Goal: Task Accomplishment & Management: Manage account settings

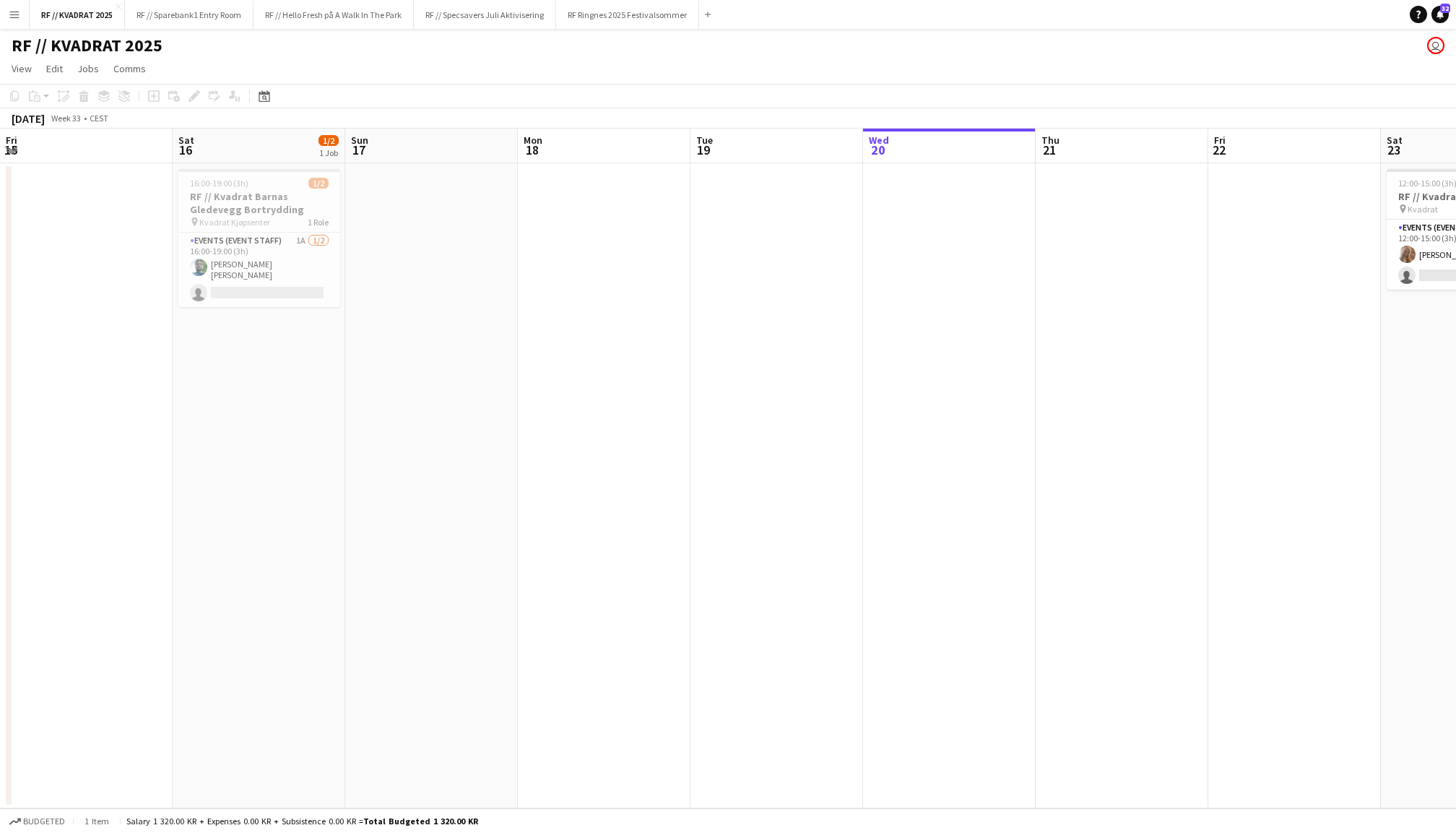
scroll to position [0, 345]
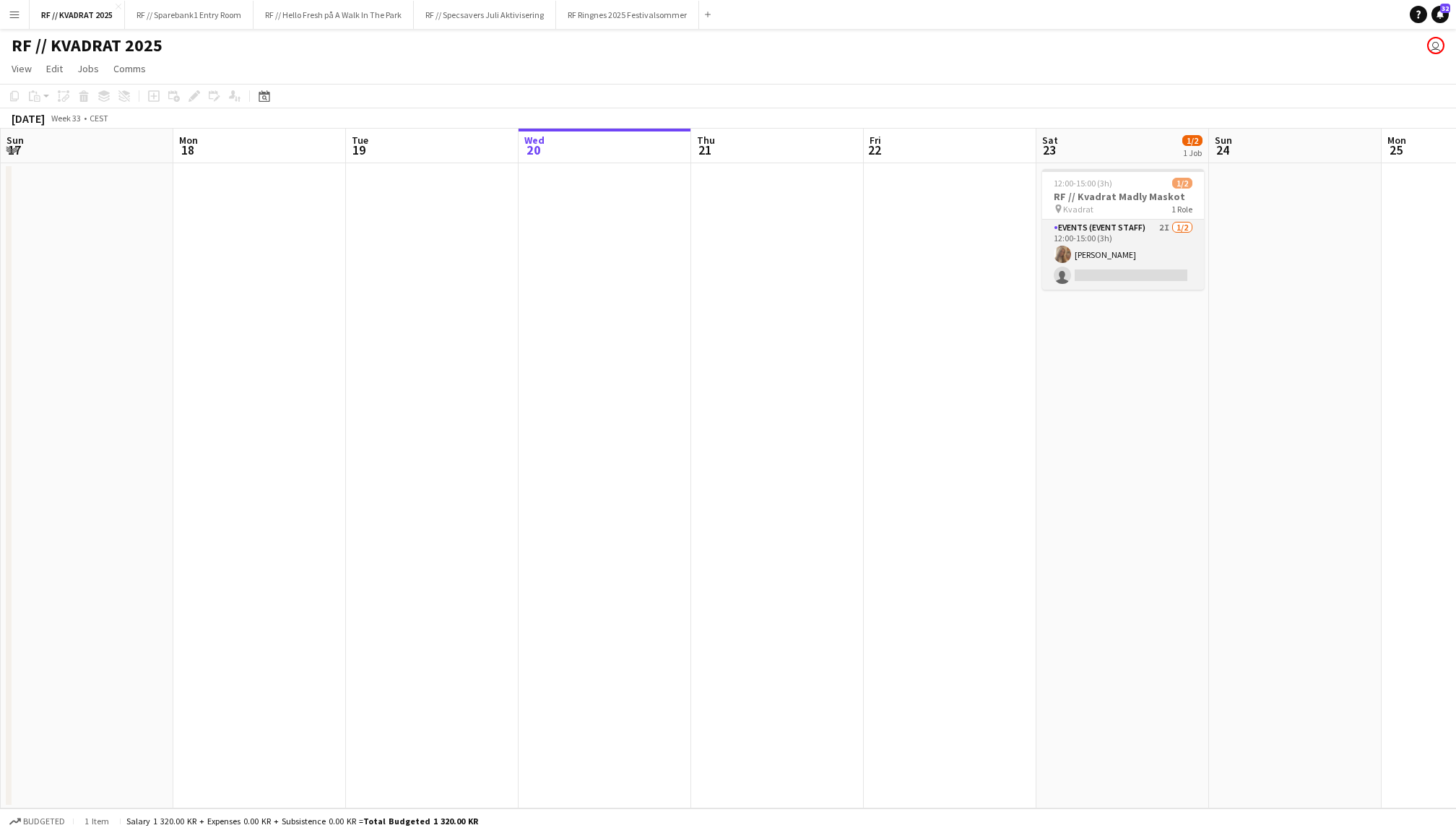
click at [1099, 244] on app-card-role "Events (Event Staff) 2I [DATE] 12:00-15:00 (3h) [PERSON_NAME] single-neutral-ac…" at bounding box center [1123, 254] width 162 height 70
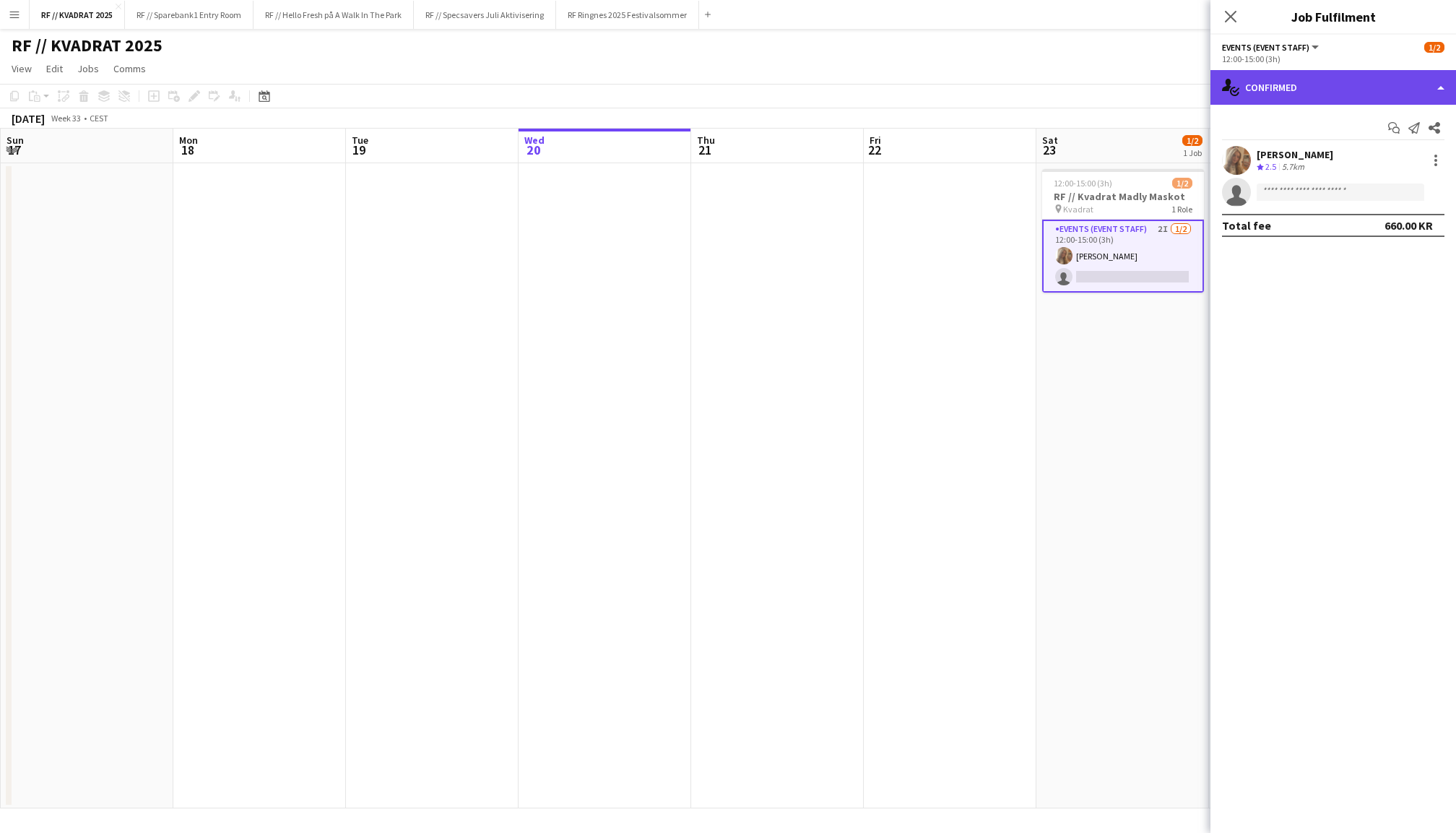
click at [1309, 90] on div "single-neutral-actions-check-2 Confirmed" at bounding box center [1333, 87] width 246 height 35
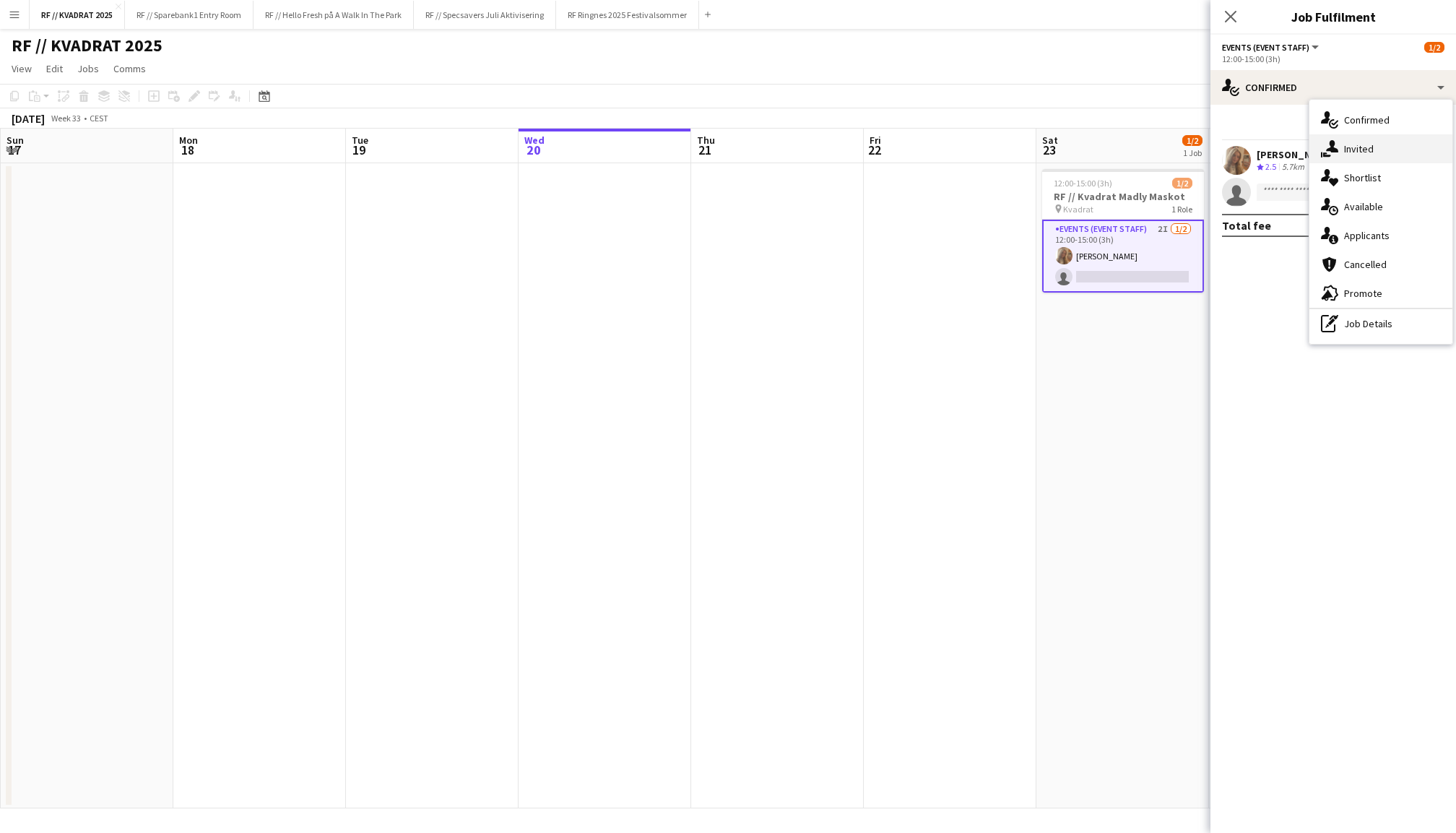
click at [1343, 146] on div "single-neutral-actions-share-1 Invited" at bounding box center [1381, 149] width 143 height 29
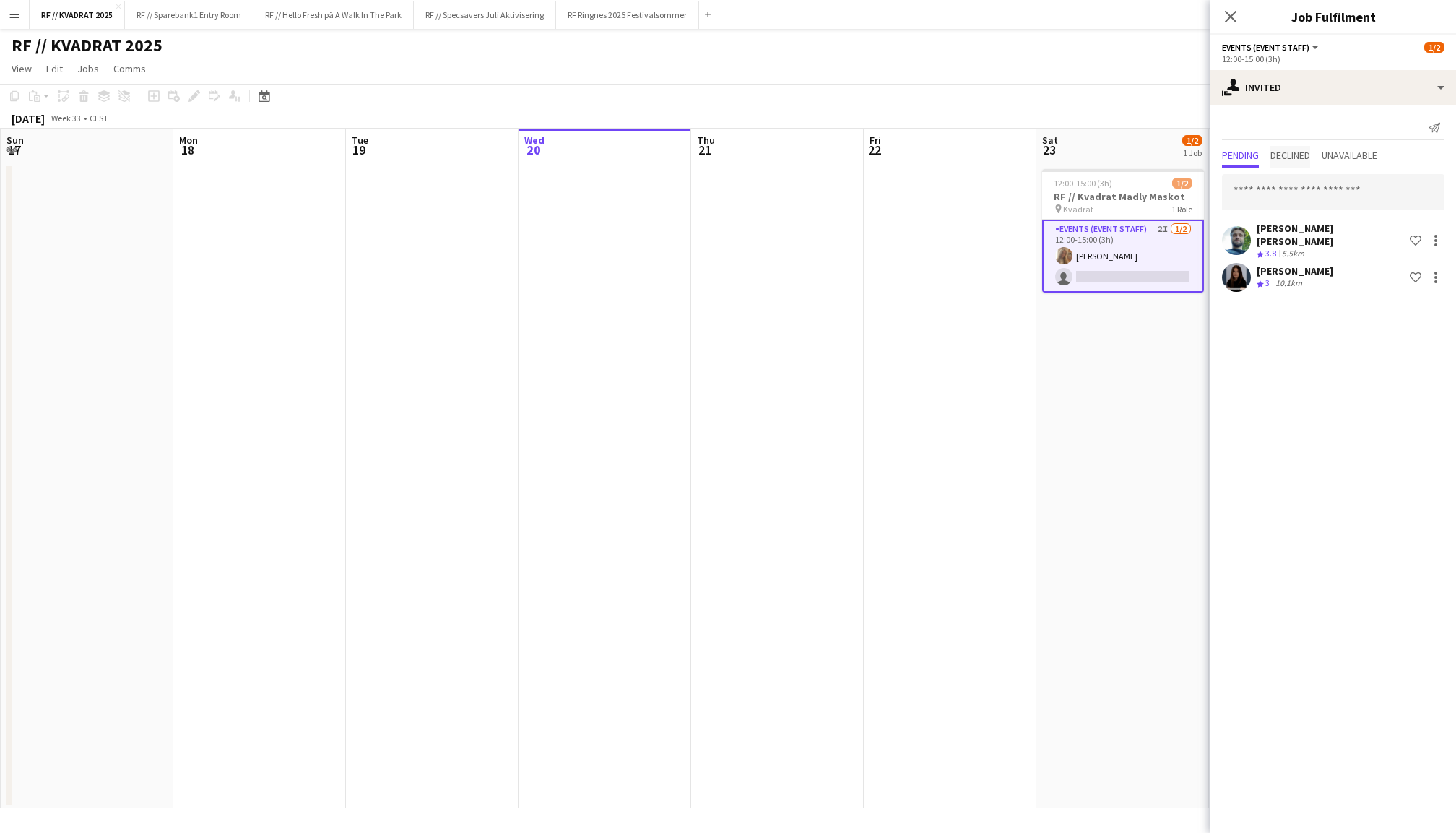
click at [1306, 150] on span "Declined" at bounding box center [1290, 155] width 40 height 10
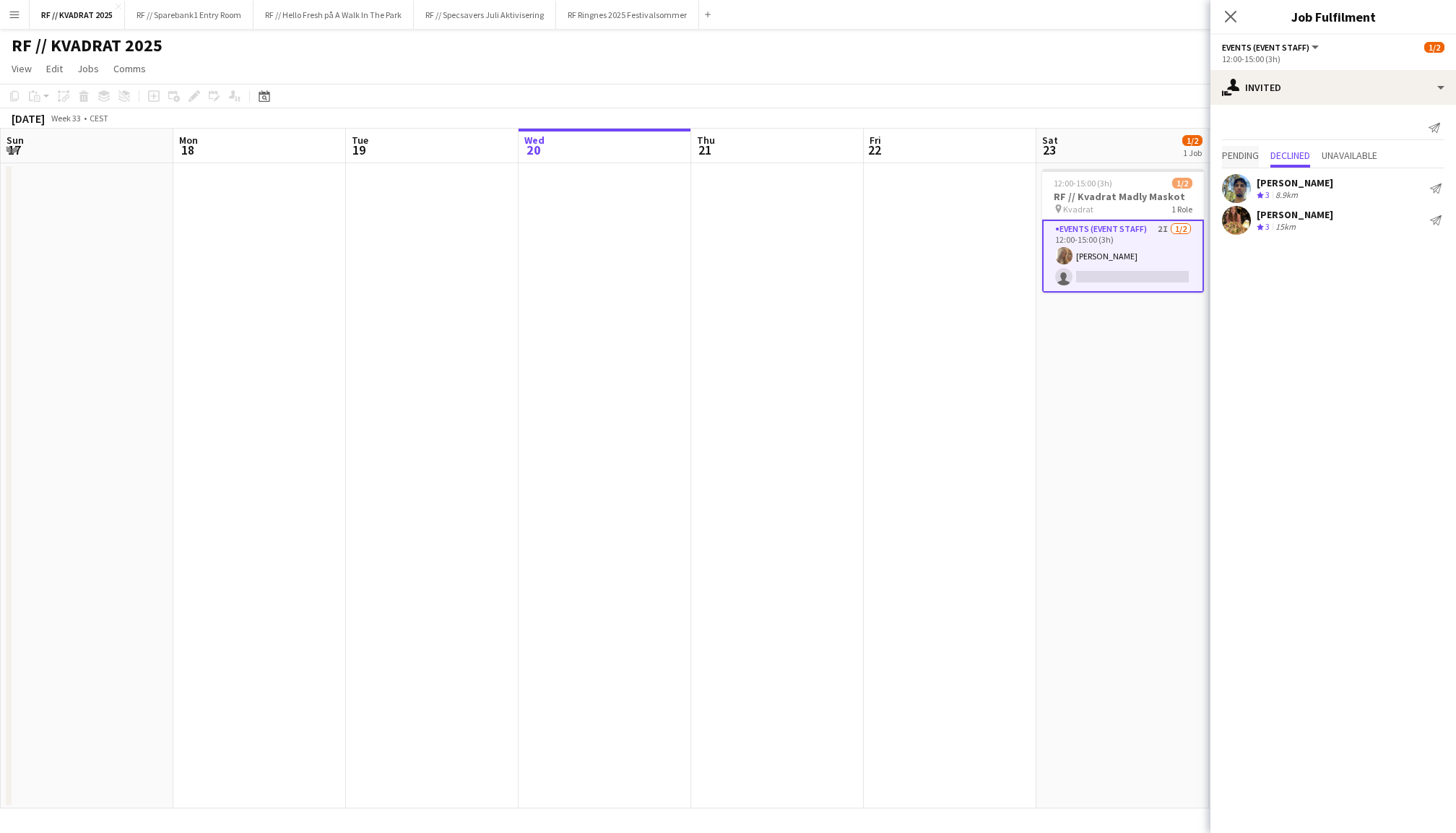
click at [1225, 150] on span "Pending" at bounding box center [1240, 155] width 37 height 10
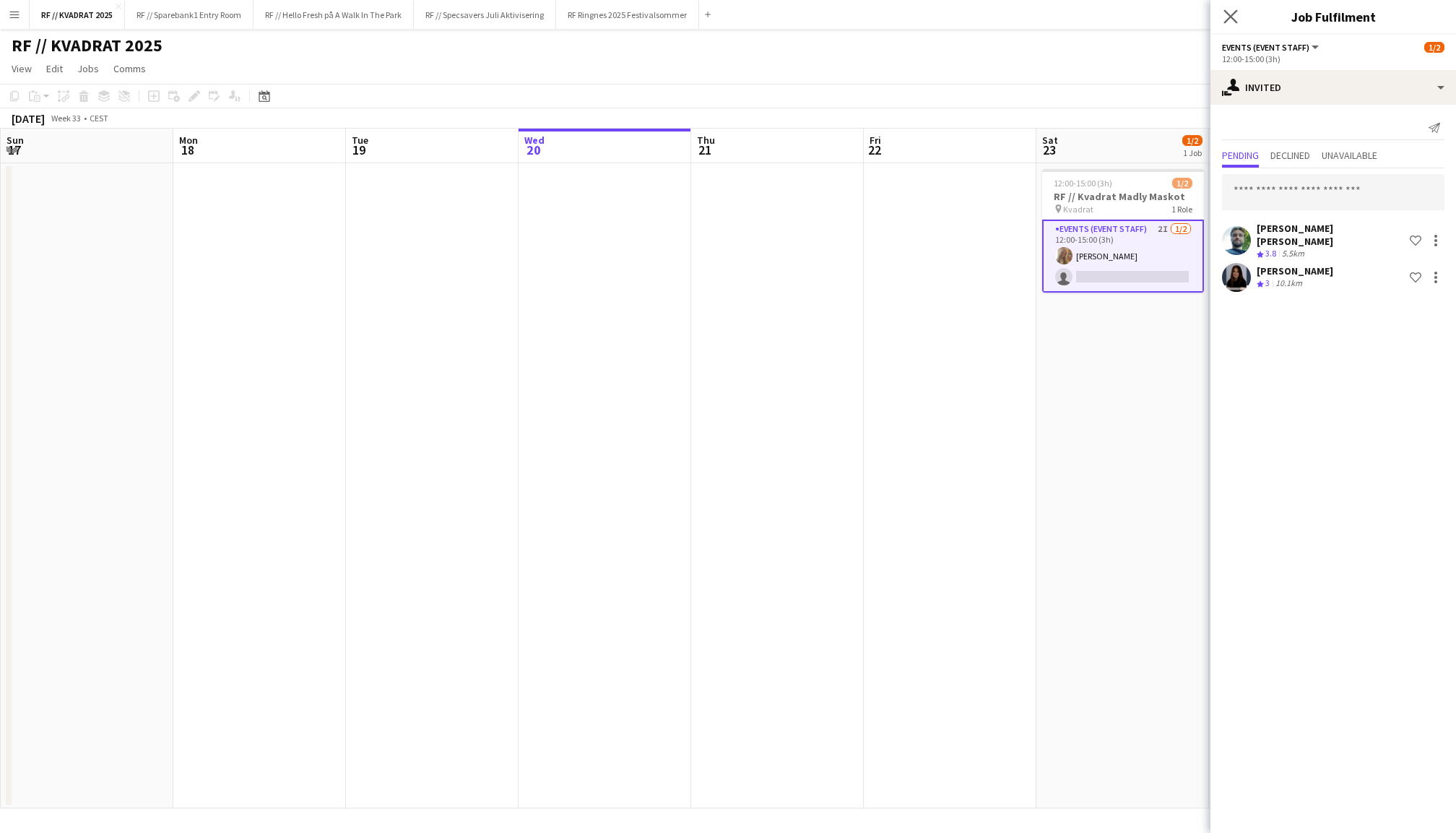
click at [1229, 24] on icon "Close pop-in" at bounding box center [1230, 16] width 14 height 14
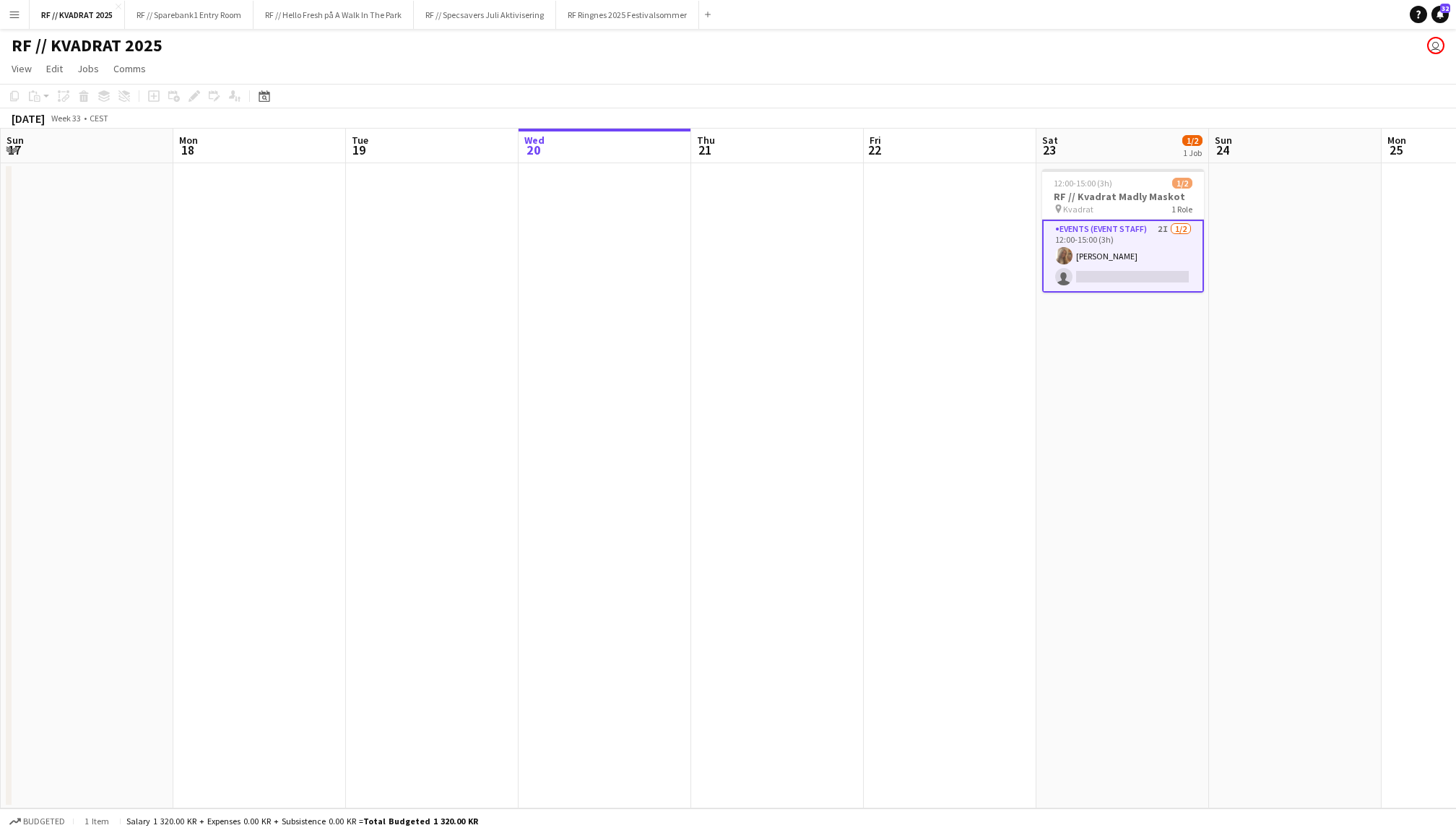
click at [12, 15] on app-icon "Menu" at bounding box center [14, 14] width 11 height 11
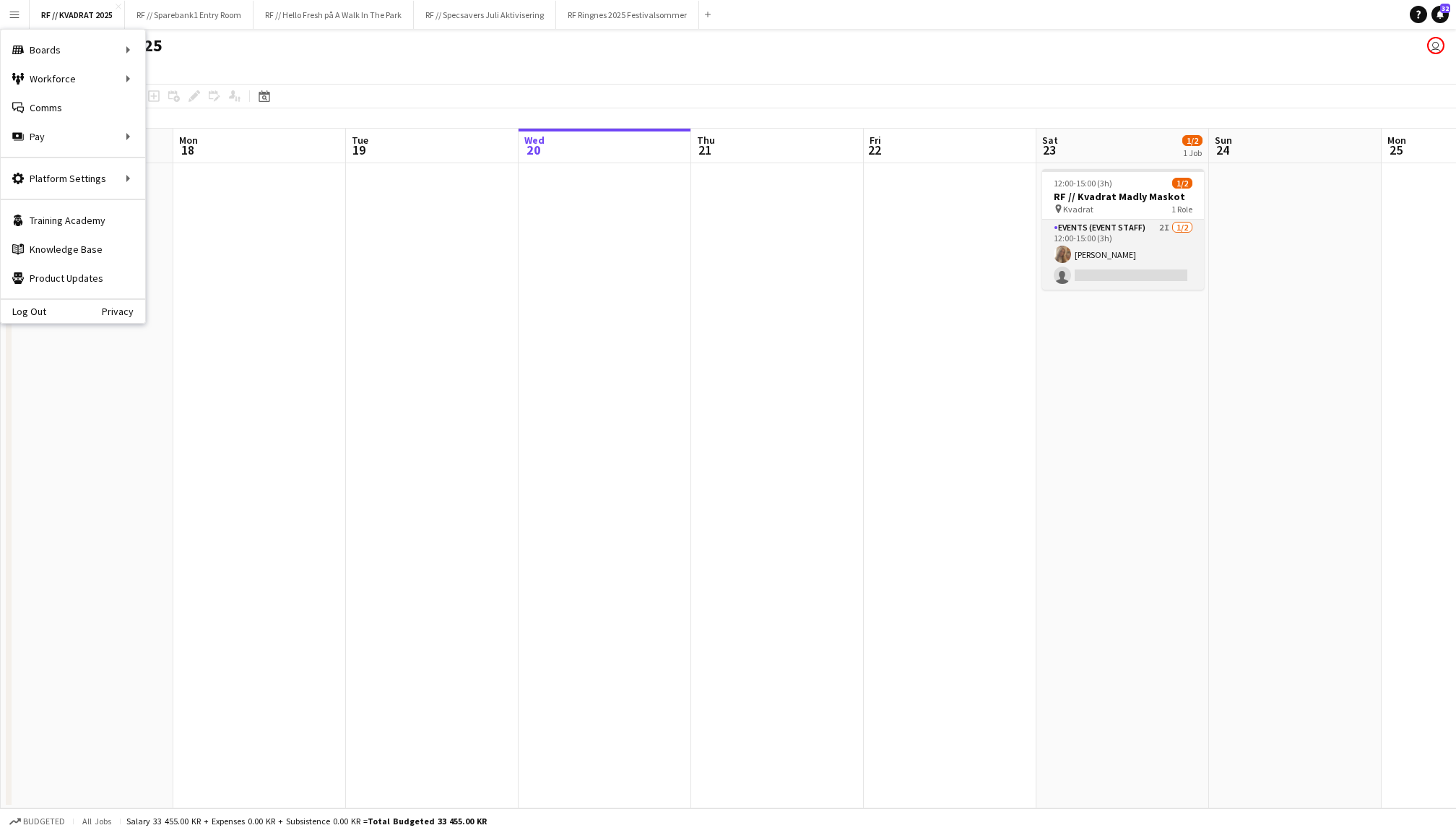
click at [1075, 267] on app-card-role "Events (Event Staff) 2I [DATE] 12:00-15:00 (3h) [PERSON_NAME] single-neutral-ac…" at bounding box center [1123, 254] width 162 height 70
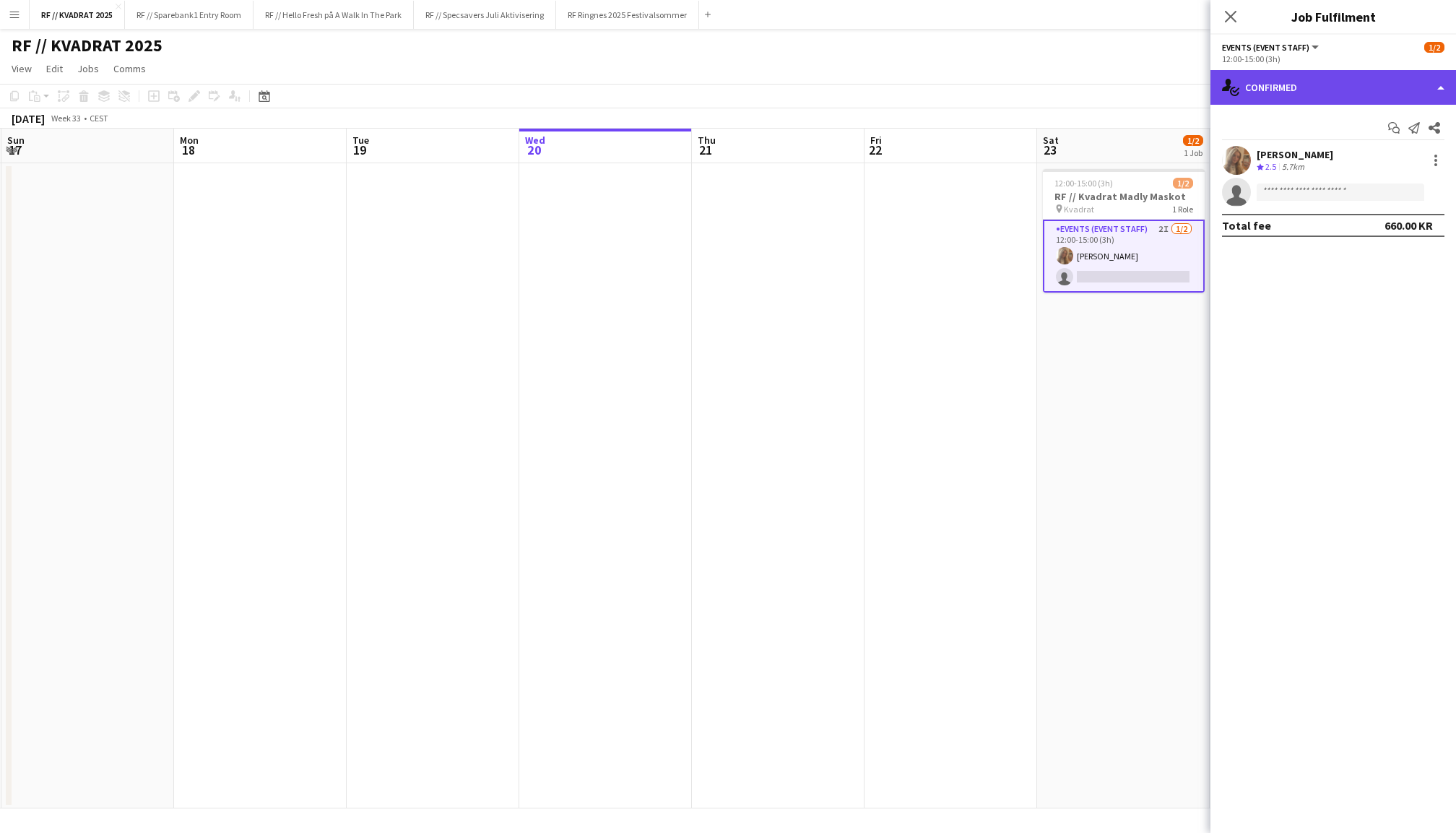
click at [1297, 79] on div "single-neutral-actions-check-2 Confirmed" at bounding box center [1333, 87] width 246 height 35
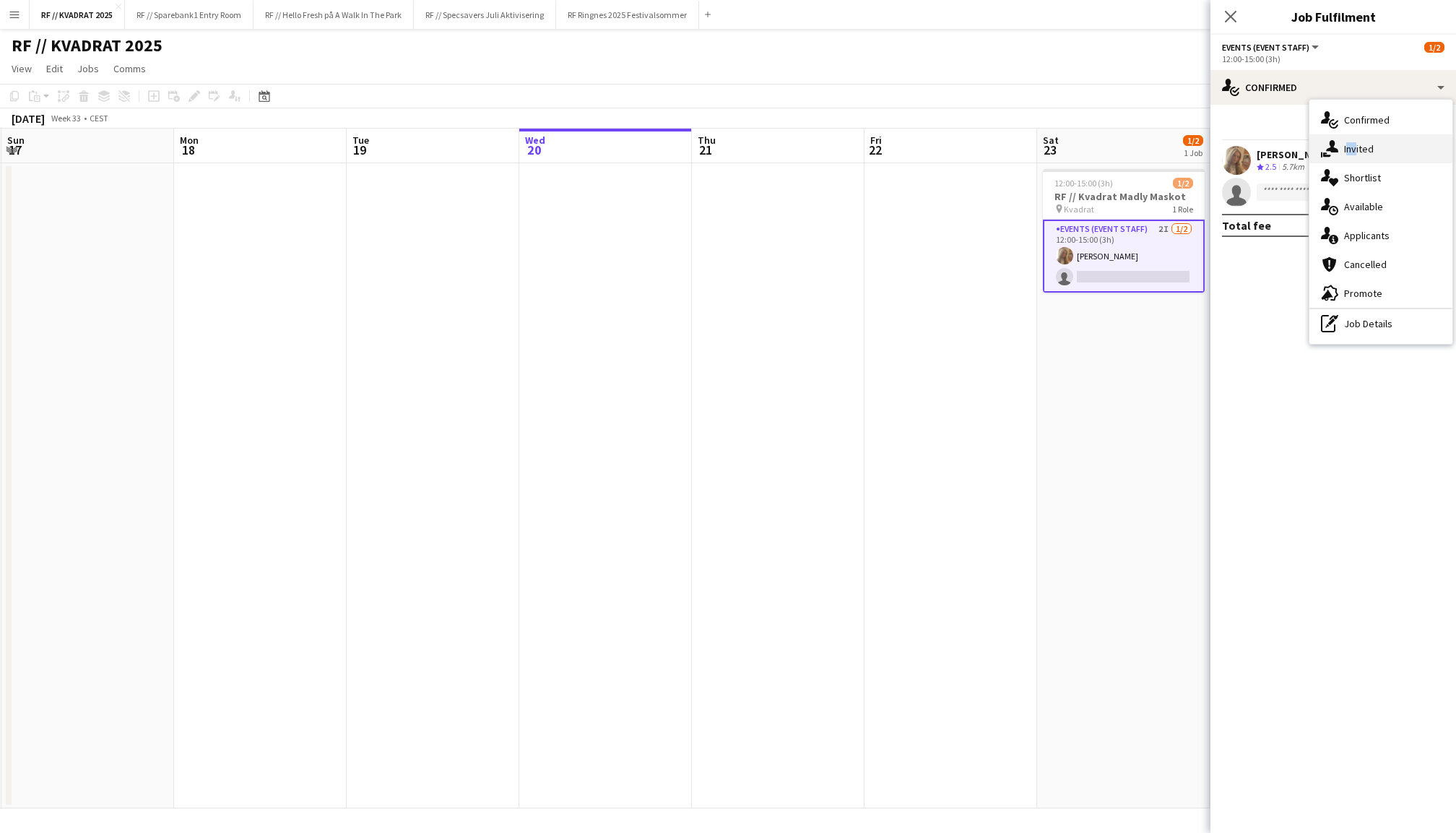
click at [1348, 141] on div "single-neutral-actions-share-1 Invited" at bounding box center [1381, 149] width 143 height 29
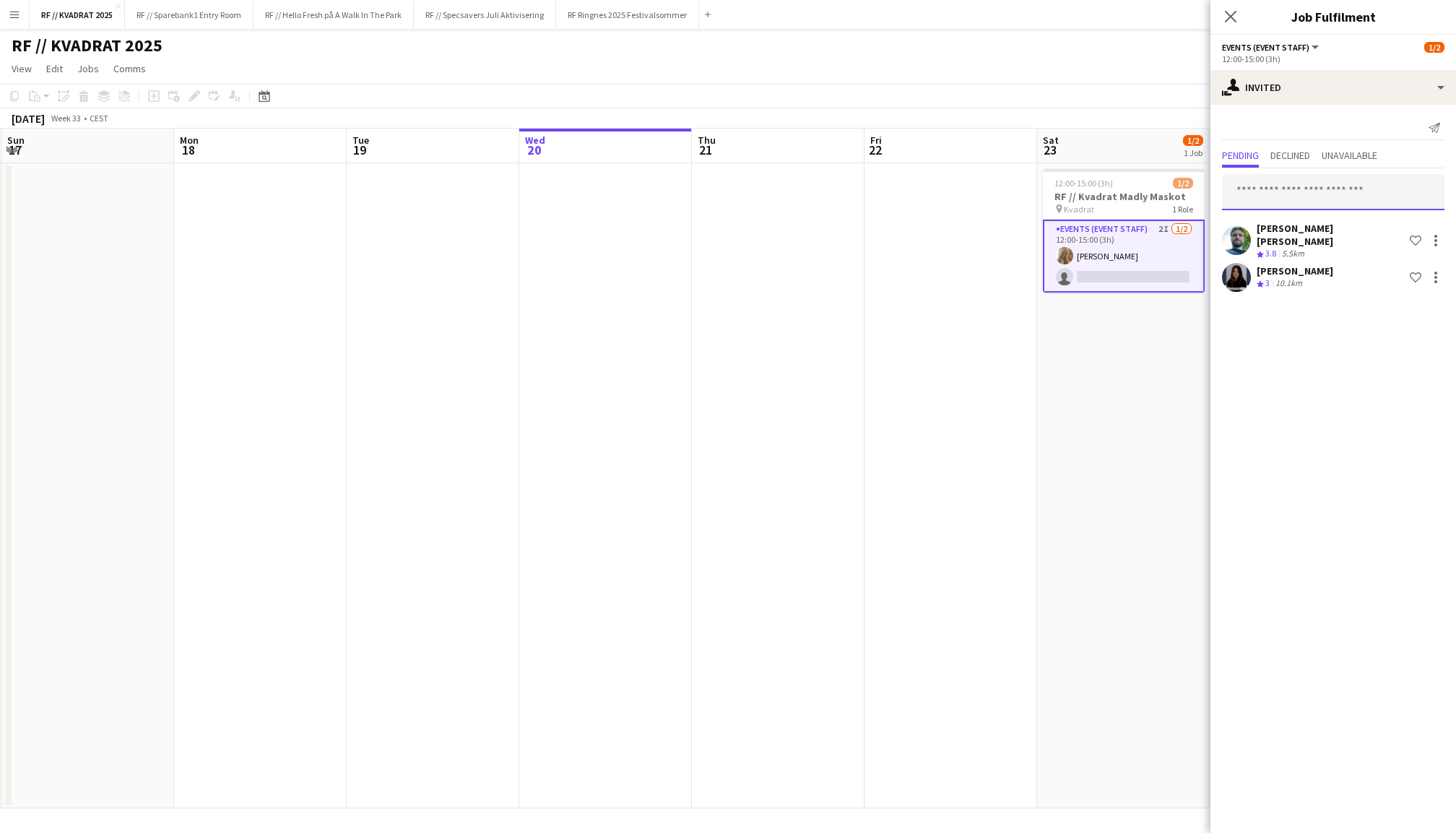
click at [1289, 194] on input "text" at bounding box center [1333, 192] width 222 height 36
type input "*********"
drag, startPoint x: 1289, startPoint y: 221, endPoint x: 1350, endPoint y: 237, distance: 63.1
click at [1350, 237] on span "Busy with another job on EVENT // OBOS." at bounding box center [1333, 235] width 200 height 13
type input "*****"
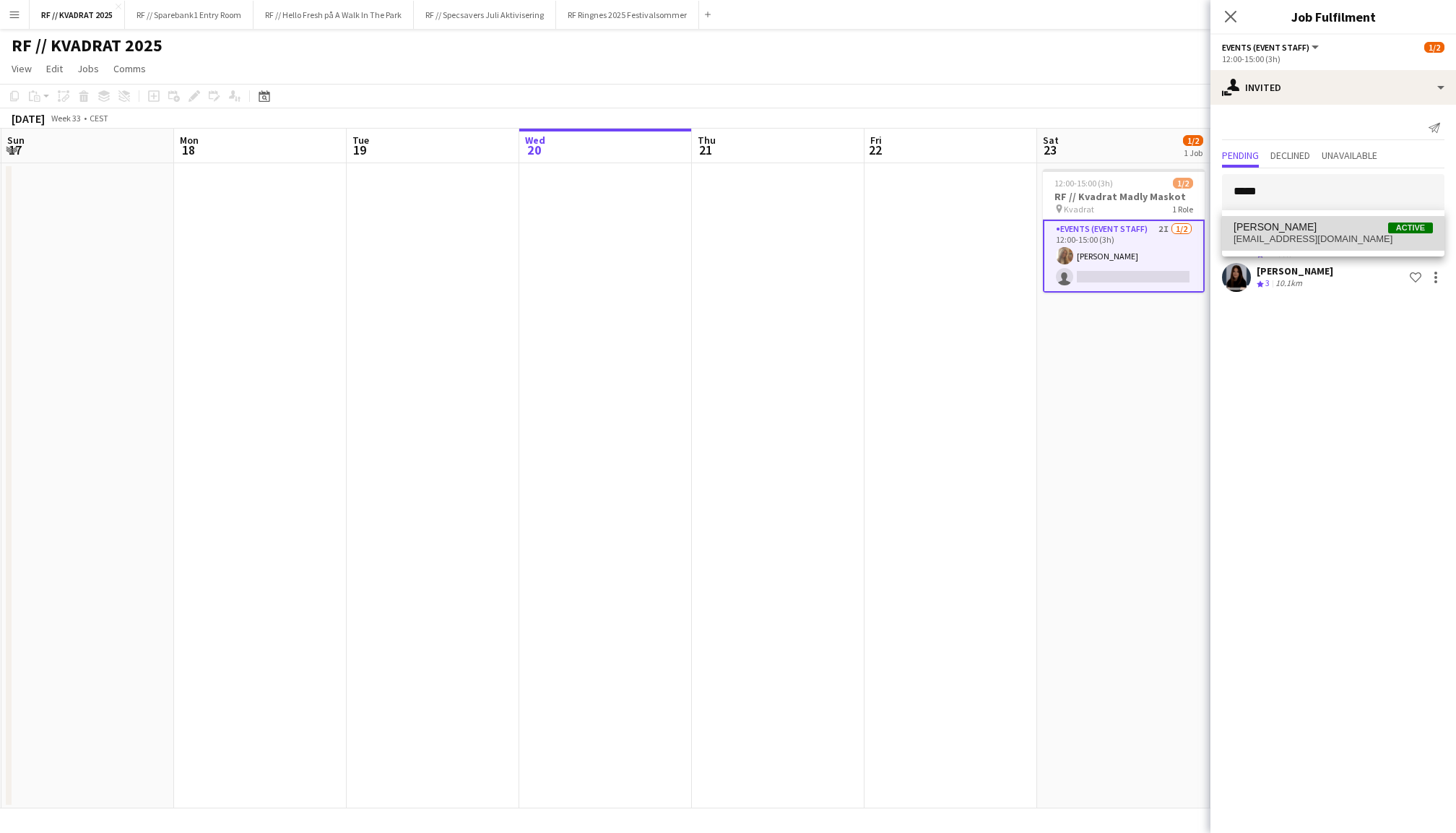
click at [1321, 239] on span "[EMAIL_ADDRESS][DOMAIN_NAME]" at bounding box center [1333, 239] width 200 height 11
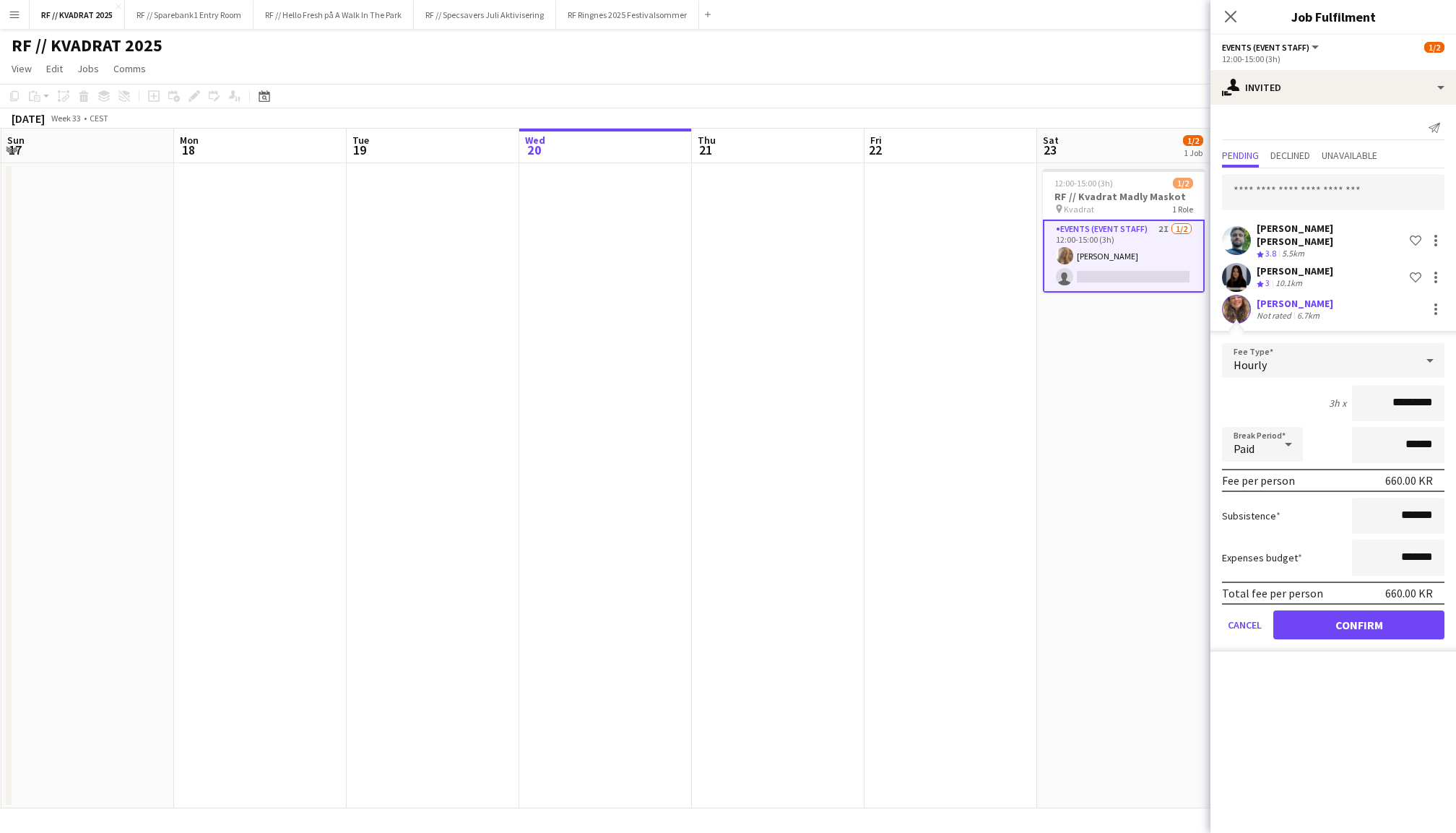
click at [1334, 615] on button "Confirm" at bounding box center [1359, 625] width 172 height 29
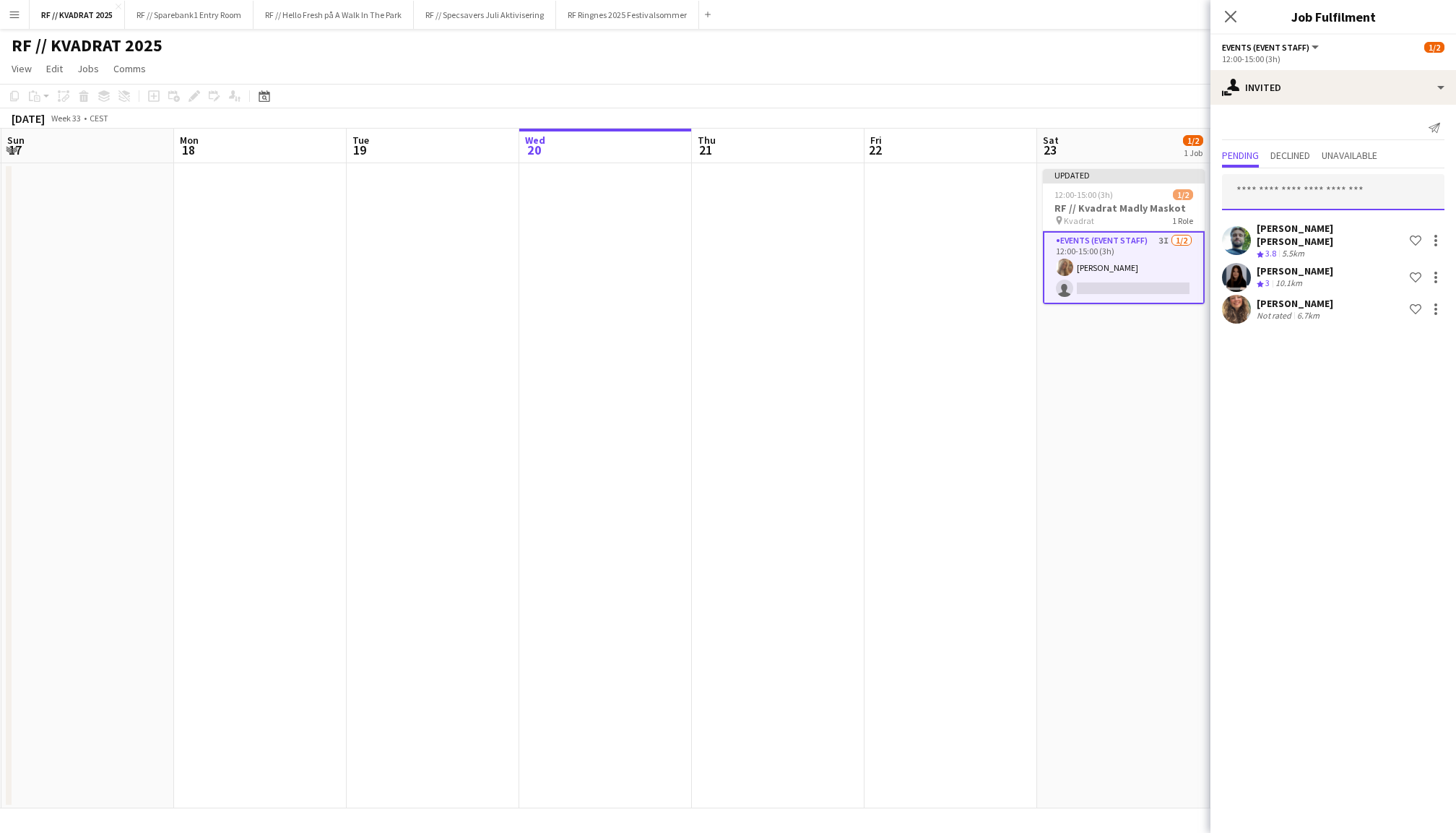
click at [1261, 190] on input "text" at bounding box center [1333, 192] width 222 height 36
type input "*"
type input "*******"
click at [1288, 224] on span "[PERSON_NAME] Bø" at bounding box center [1283, 227] width 99 height 12
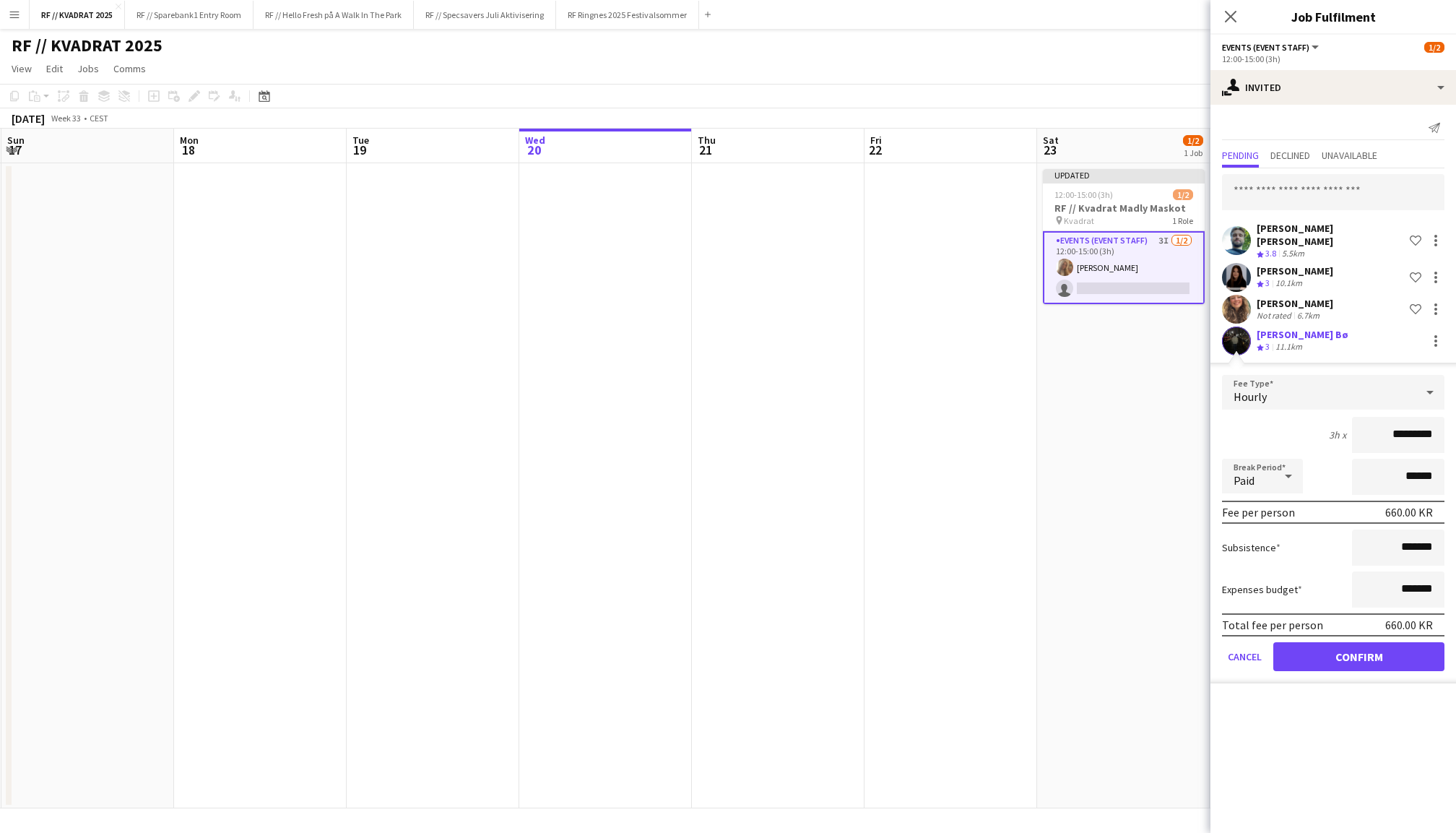
click at [1333, 645] on button "Confirm" at bounding box center [1359, 656] width 172 height 29
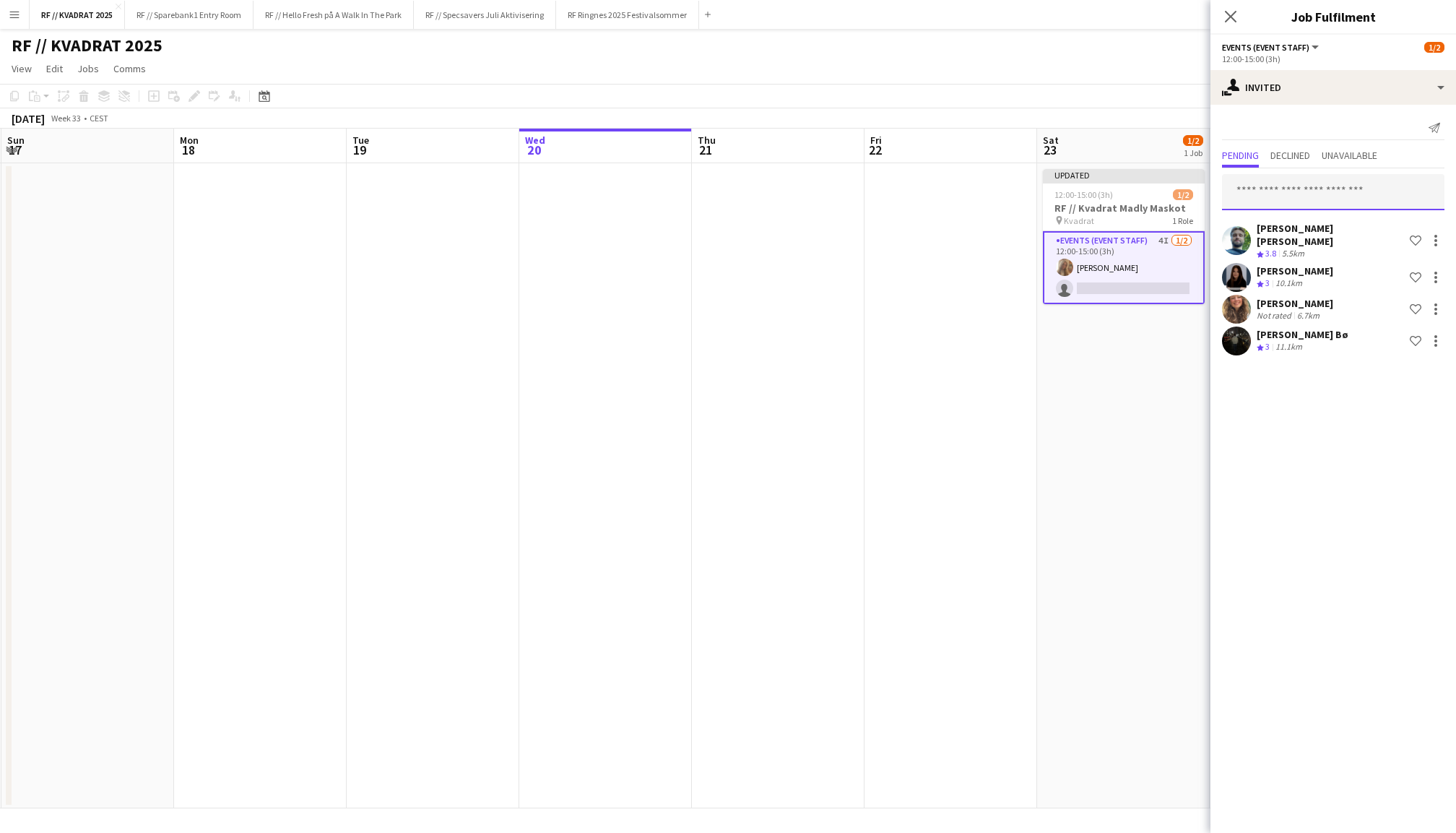
click at [1331, 186] on input "text" at bounding box center [1333, 192] width 222 height 36
type input "**********"
click at [1317, 228] on span "[PERSON_NAME]" at bounding box center [1275, 227] width 83 height 12
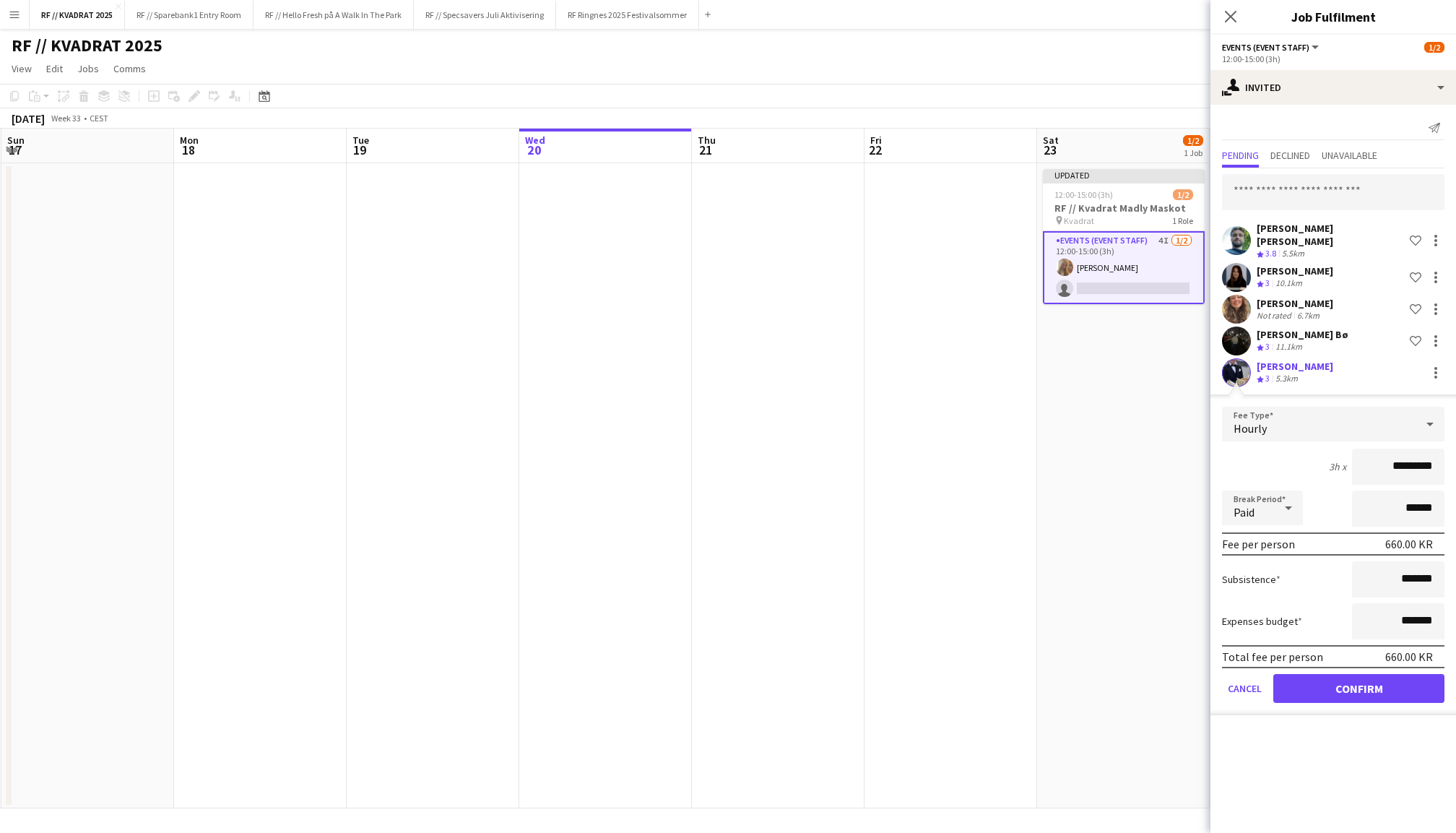
click at [1335, 674] on button "Confirm" at bounding box center [1359, 688] width 172 height 29
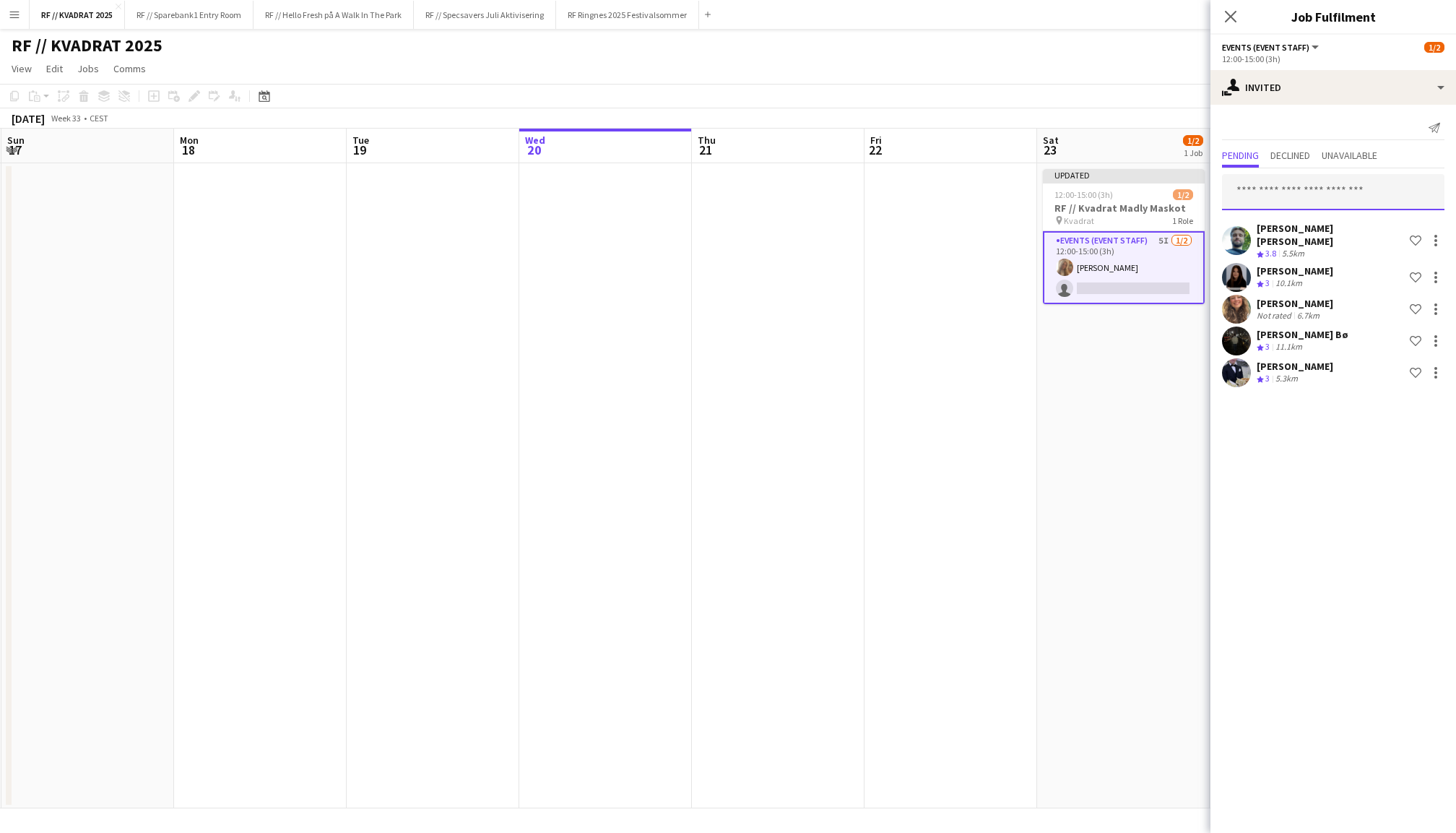
click at [1310, 190] on input "text" at bounding box center [1333, 192] width 222 height 36
type input "*"
type input "********"
click at [1303, 224] on span "[PERSON_NAME] Active" at bounding box center [1333, 227] width 200 height 12
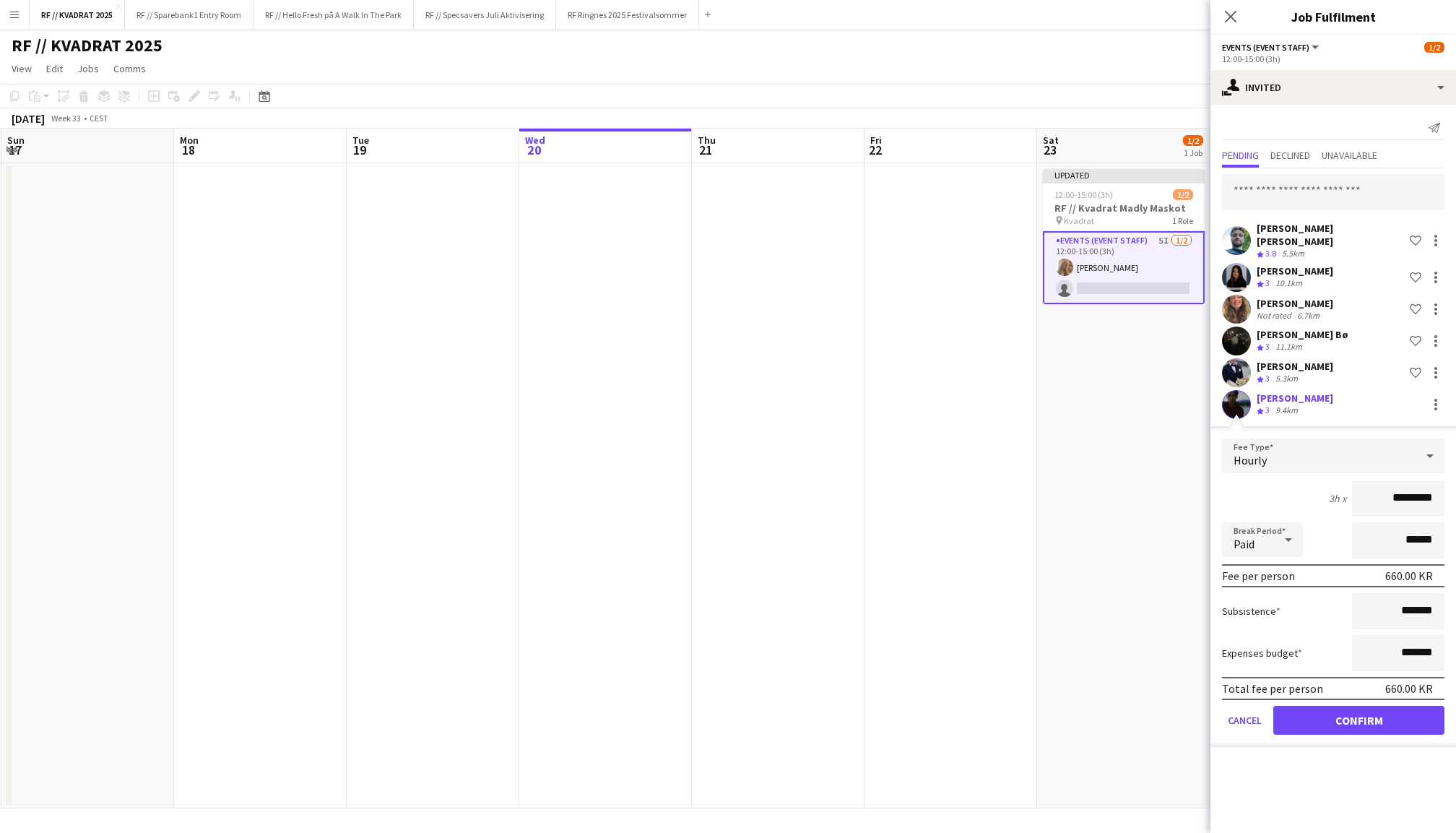
click at [1345, 711] on button "Confirm" at bounding box center [1359, 720] width 172 height 29
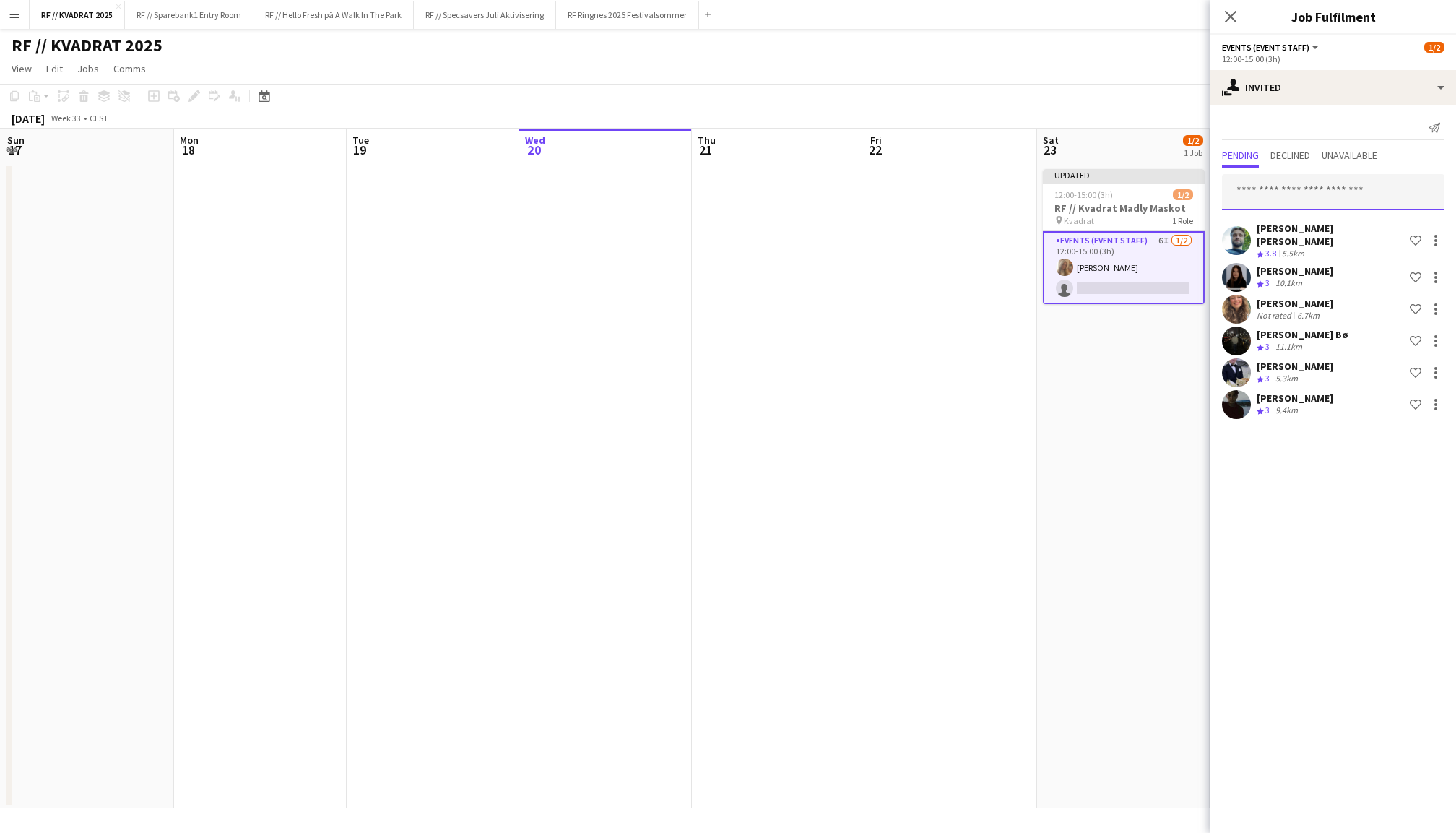
click at [1291, 190] on input "text" at bounding box center [1333, 192] width 222 height 36
click at [1366, 188] on input "text" at bounding box center [1333, 192] width 222 height 36
type input "********"
click at [1327, 239] on span "[EMAIL_ADDRESS][DOMAIN_NAME]" at bounding box center [1333, 239] width 200 height 11
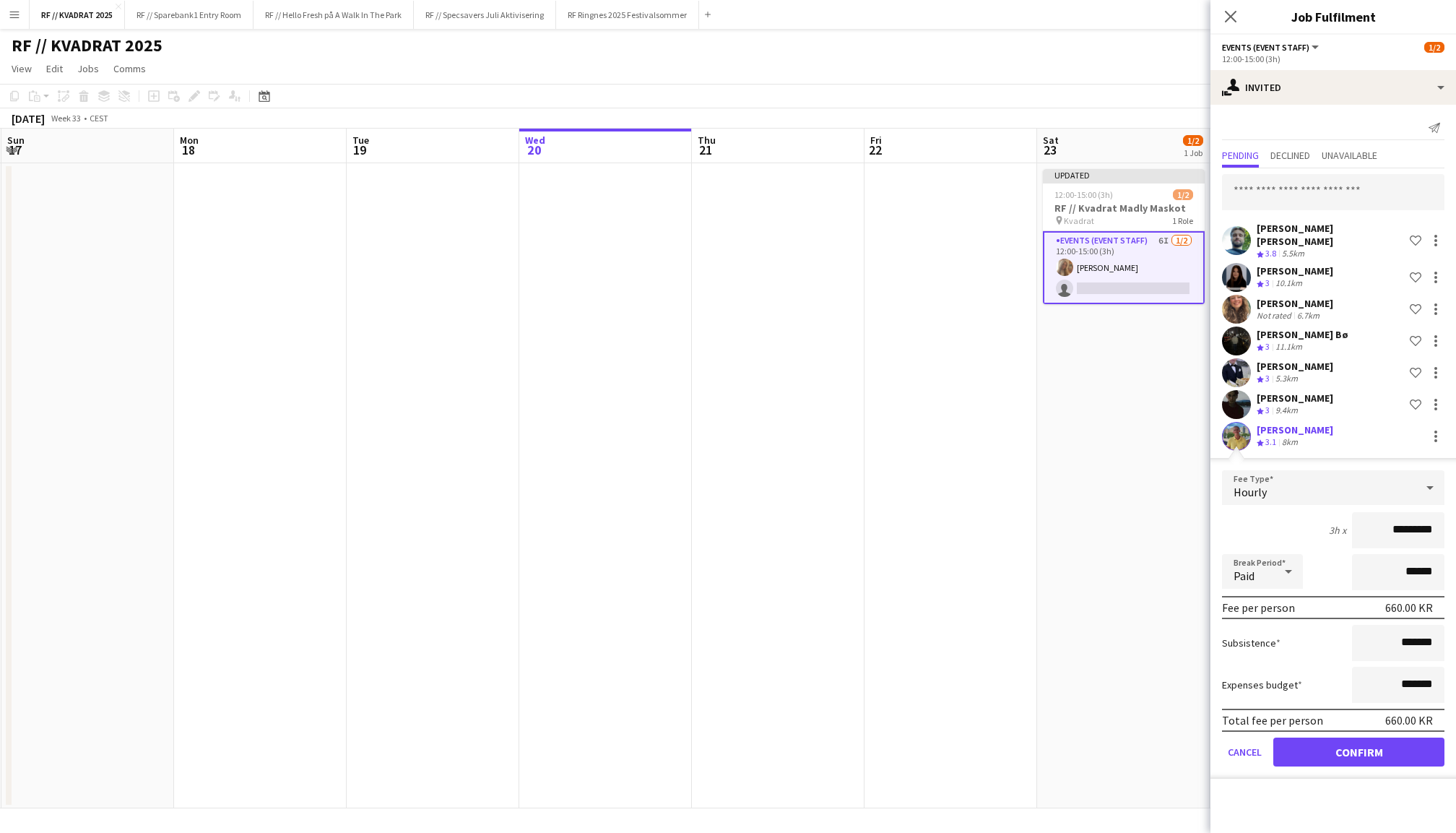
click at [1372, 737] on button "Confirm" at bounding box center [1359, 751] width 172 height 29
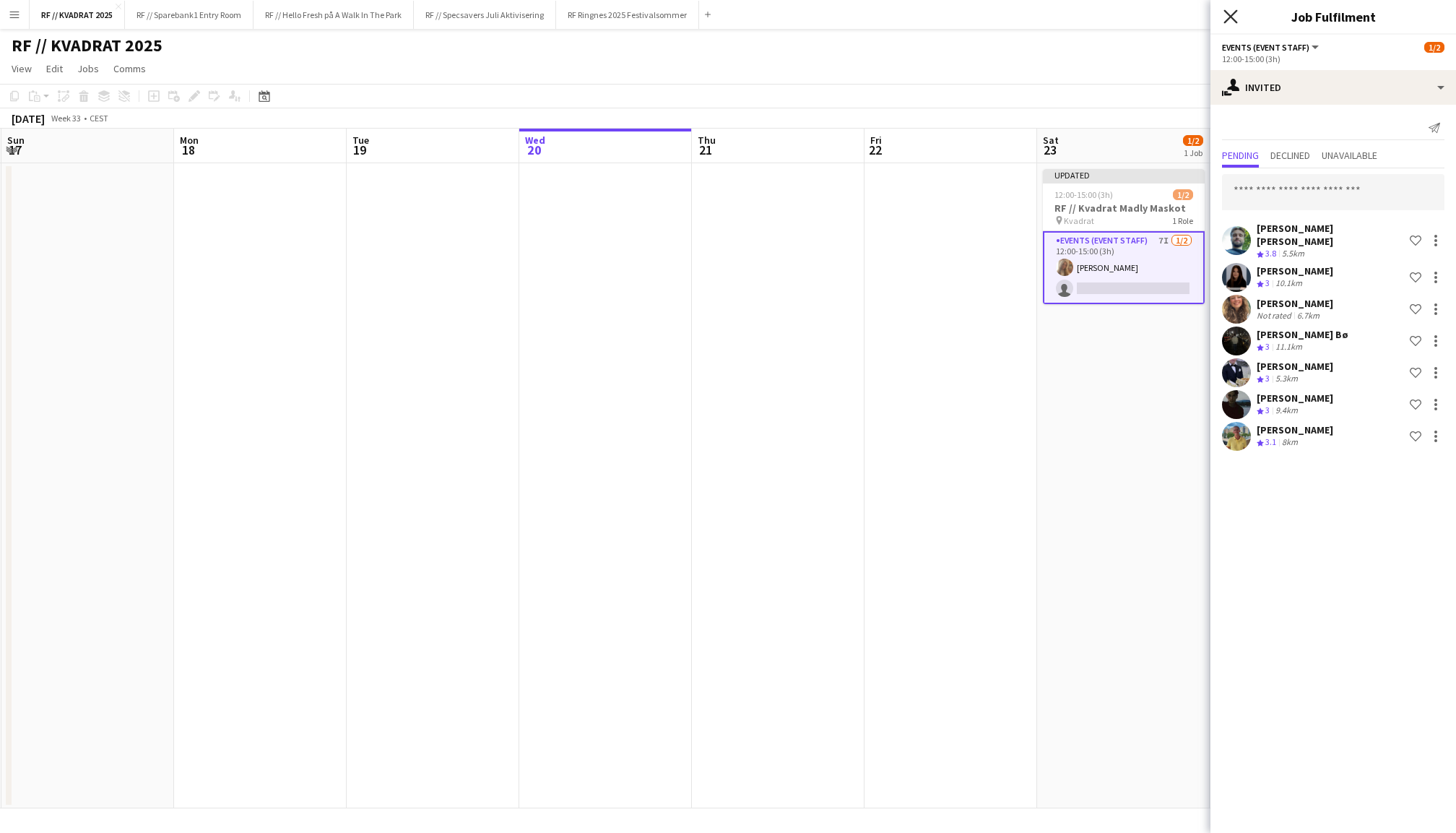
click at [1229, 22] on icon "Close pop-in" at bounding box center [1230, 16] width 14 height 14
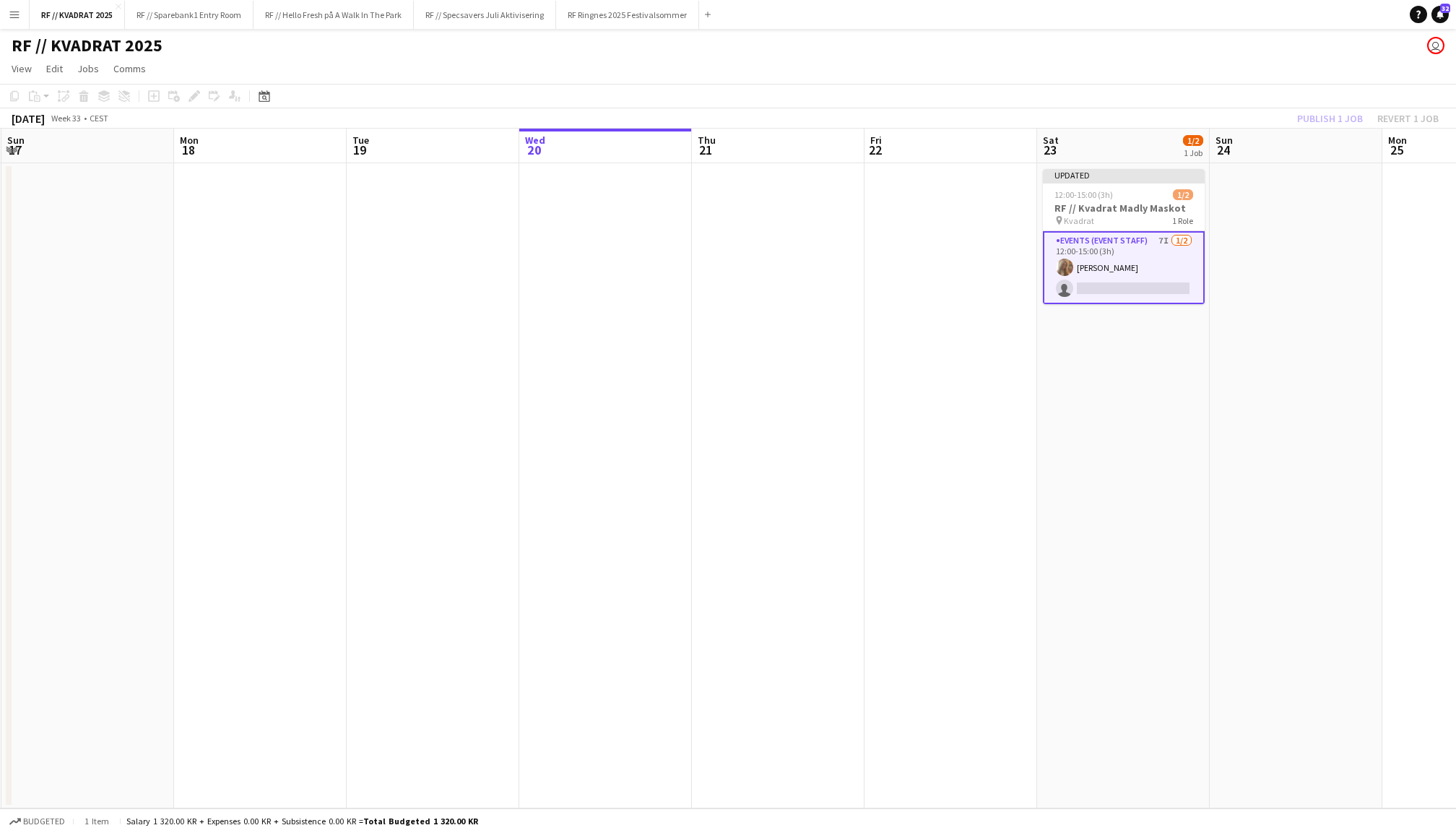
click at [1318, 119] on div "Publish 1 job Revert 1 job" at bounding box center [1367, 119] width 176 height 19
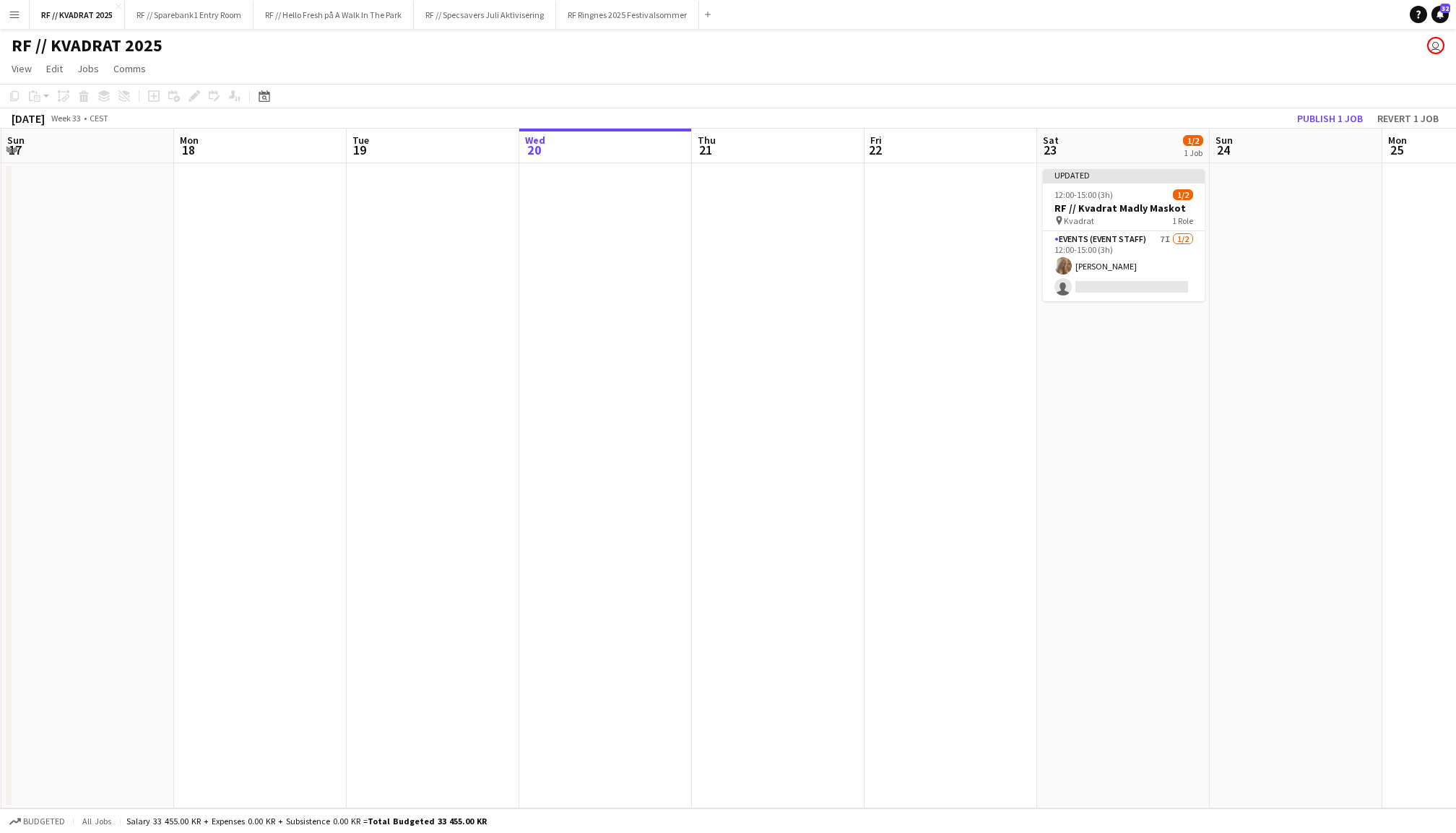
click at [1318, 119] on button "Publish 1 job" at bounding box center [1330, 119] width 77 height 19
click at [1171, 258] on app-card-role "Events (Event Staff) 7I [DATE] 12:00-15:00 (3h) [PERSON_NAME] single-neutral-ac…" at bounding box center [1124, 254] width 162 height 70
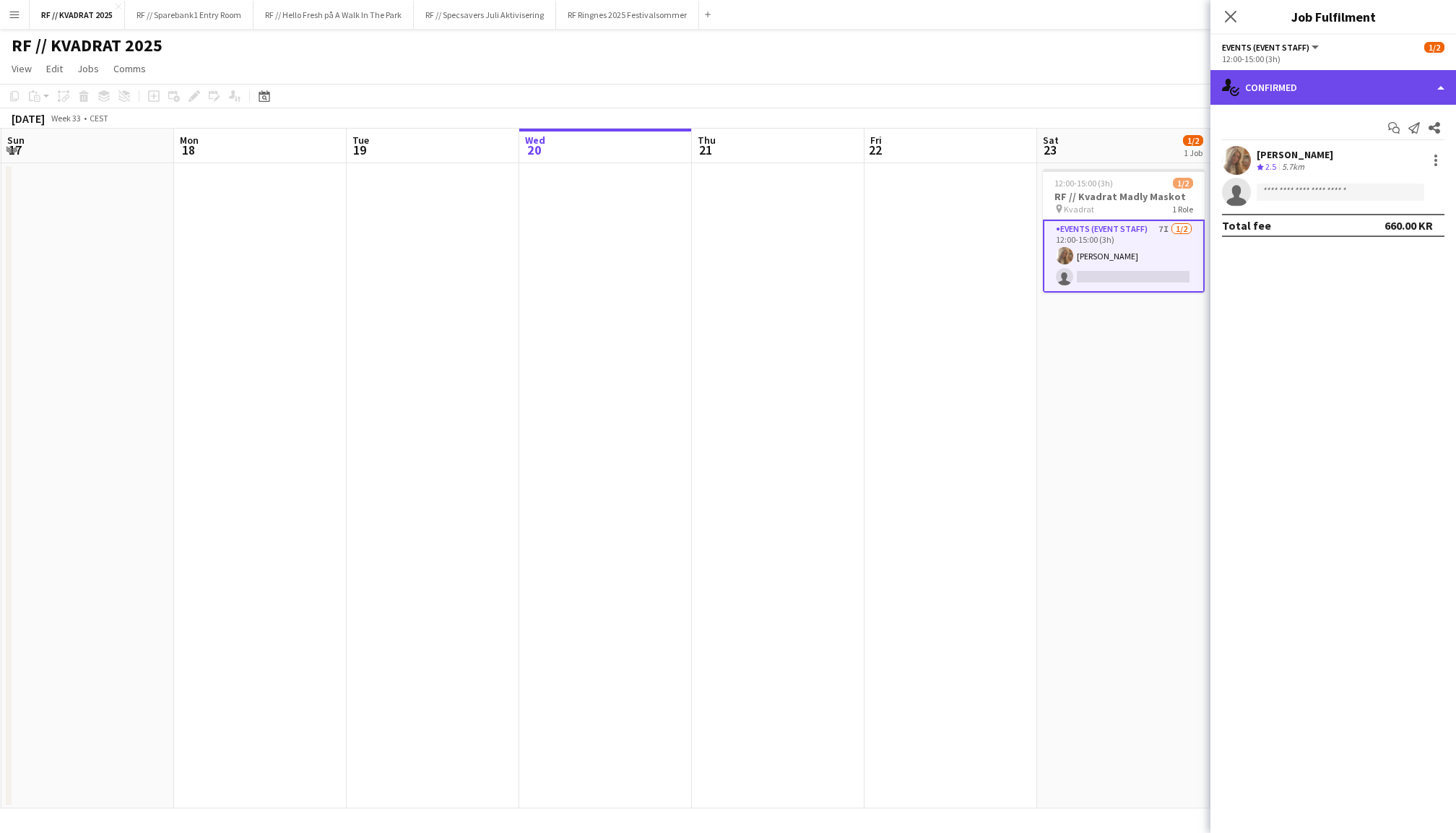
click at [1284, 91] on div "single-neutral-actions-check-2 Confirmed" at bounding box center [1333, 87] width 246 height 35
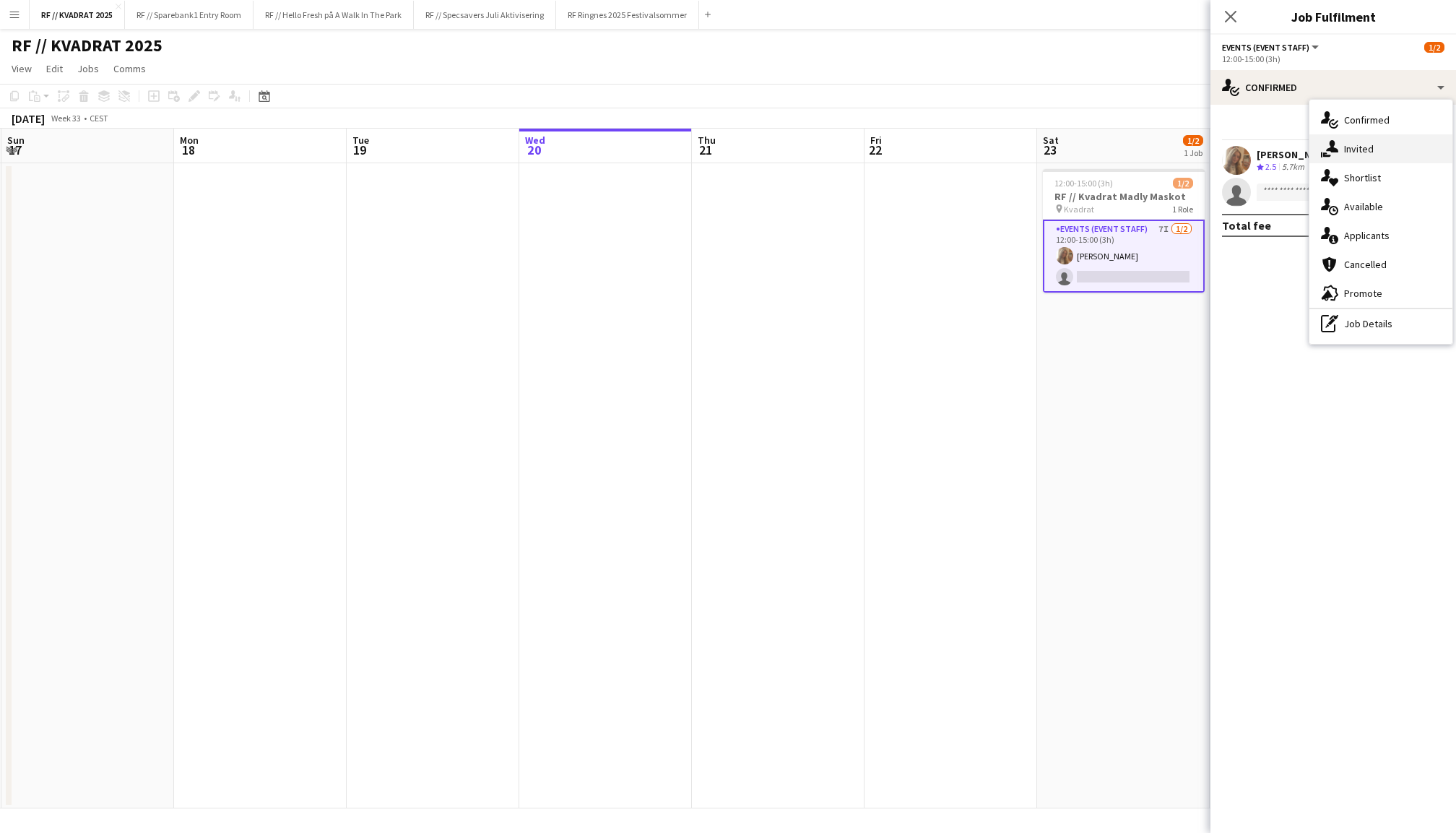
click at [1367, 154] on div "single-neutral-actions-share-1 Invited" at bounding box center [1381, 149] width 143 height 29
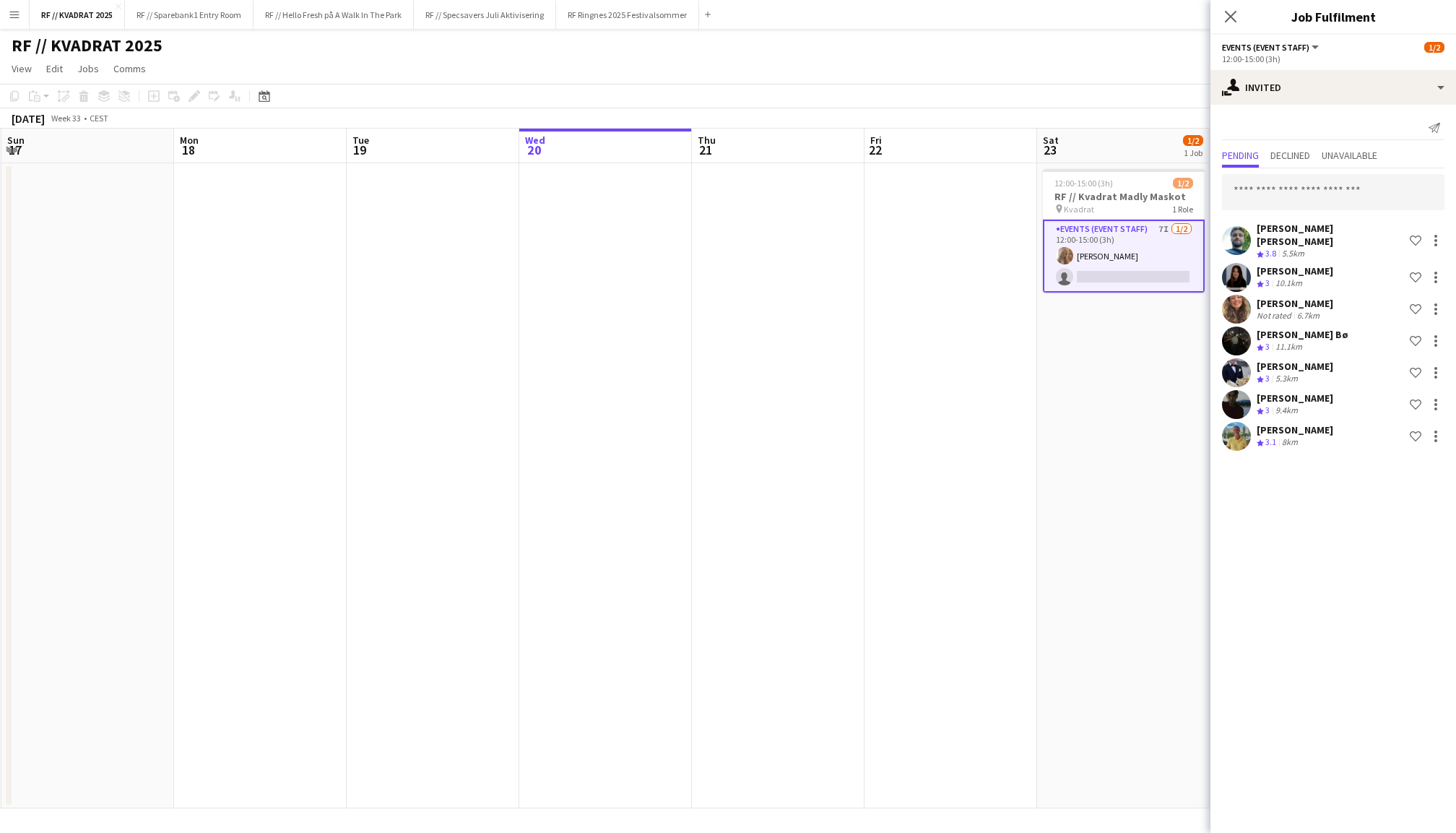
click at [1247, 295] on div at bounding box center [1236, 309] width 29 height 29
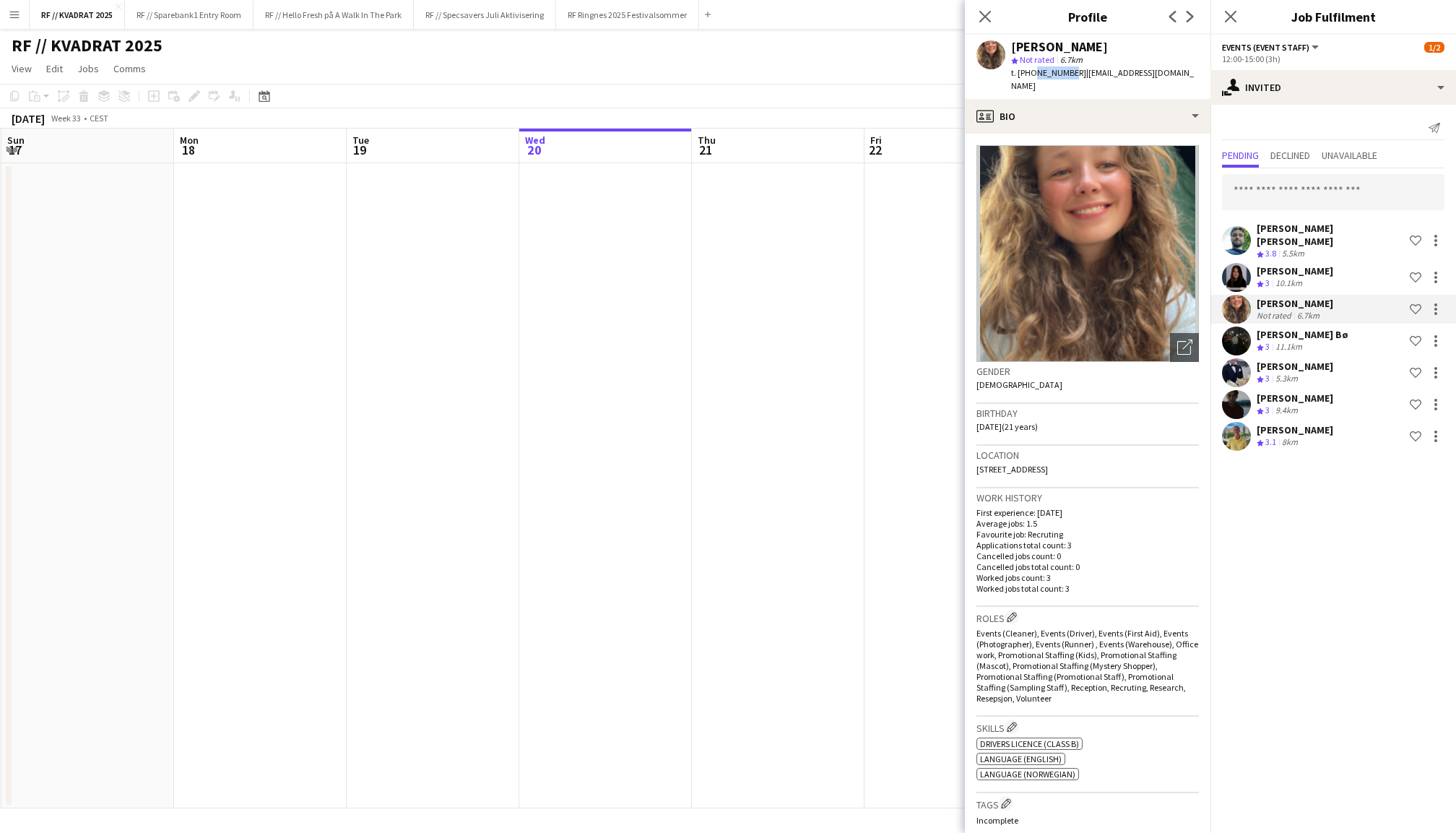
drag, startPoint x: 1065, startPoint y: 74, endPoint x: 1031, endPoint y: 71, distance: 34.1
click at [1031, 71] on span "t. [PHONE_NUMBER]" at bounding box center [1049, 72] width 75 height 10
copy span "90242655"
click at [1232, 17] on icon "Close pop-in" at bounding box center [1230, 16] width 14 height 14
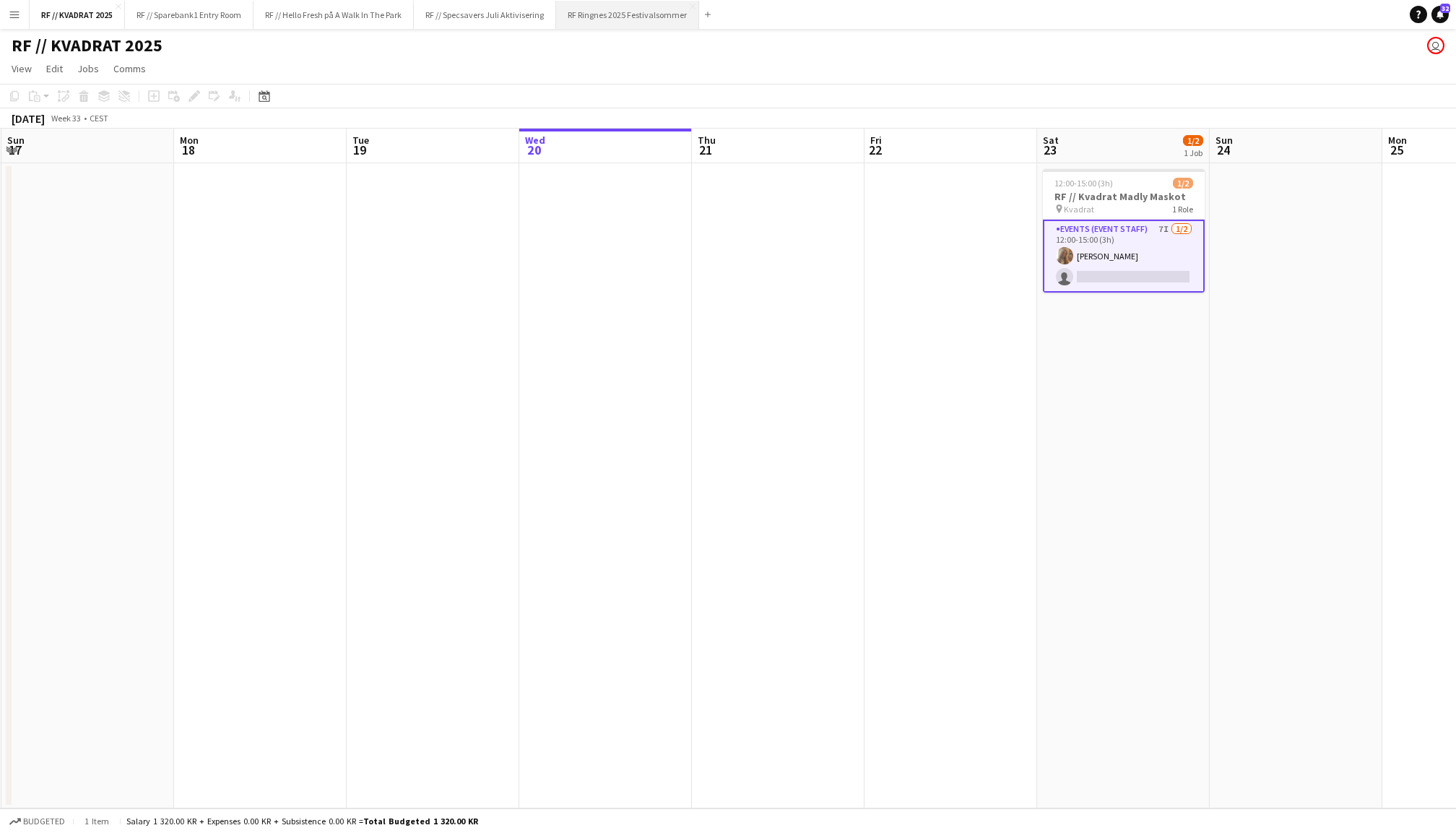
click at [627, 21] on button "RF Ringnes 2025 Festivalsommer Close" at bounding box center [628, 15] width 143 height 28
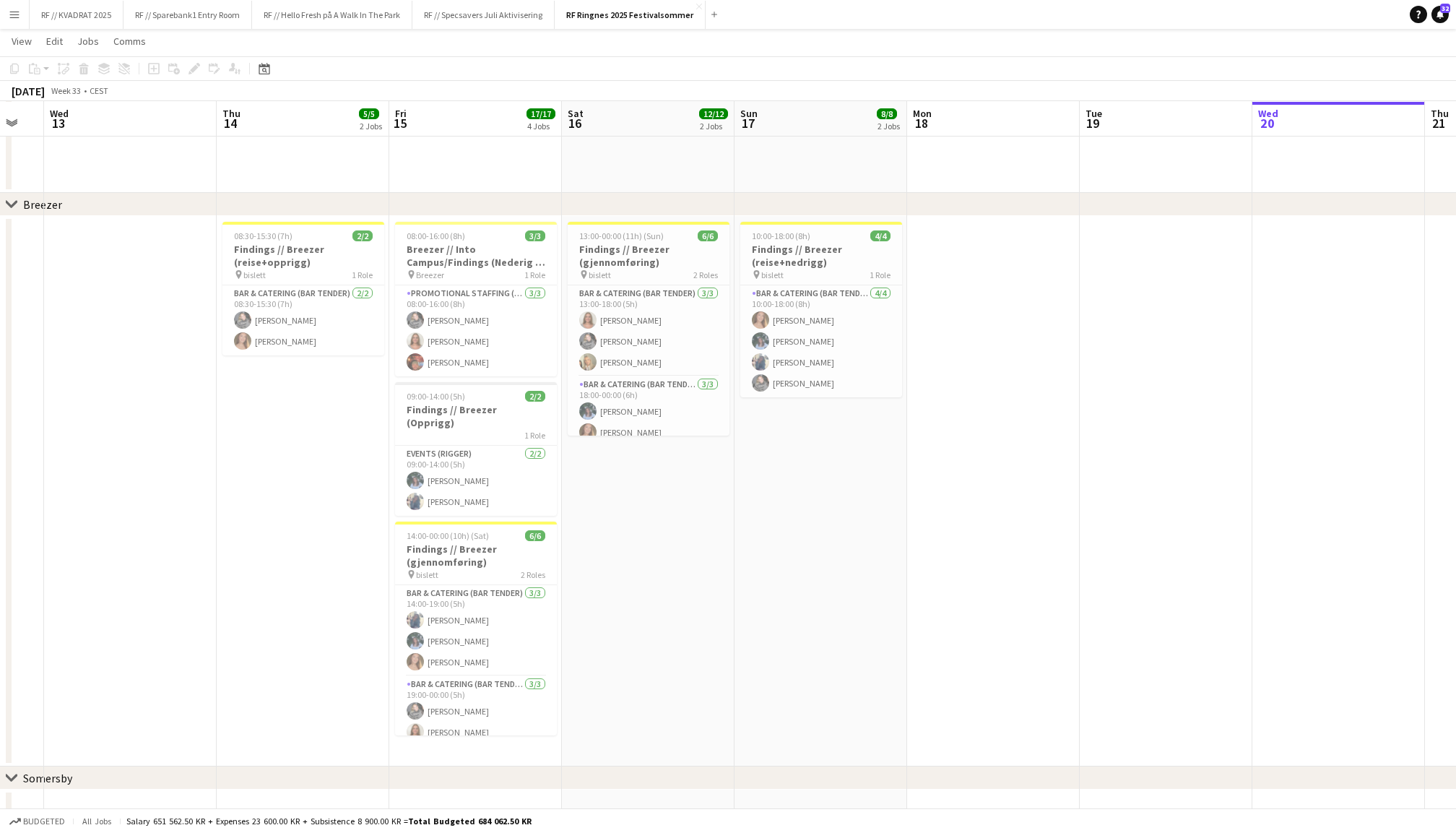
scroll to position [321, 0]
click at [850, 302] on app-card-role "Bar & Catering (Bar Tender) [DATE] 10:00-18:00 (8h) [PERSON_NAME] [PERSON_NAME]…" at bounding box center [822, 340] width 162 height 112
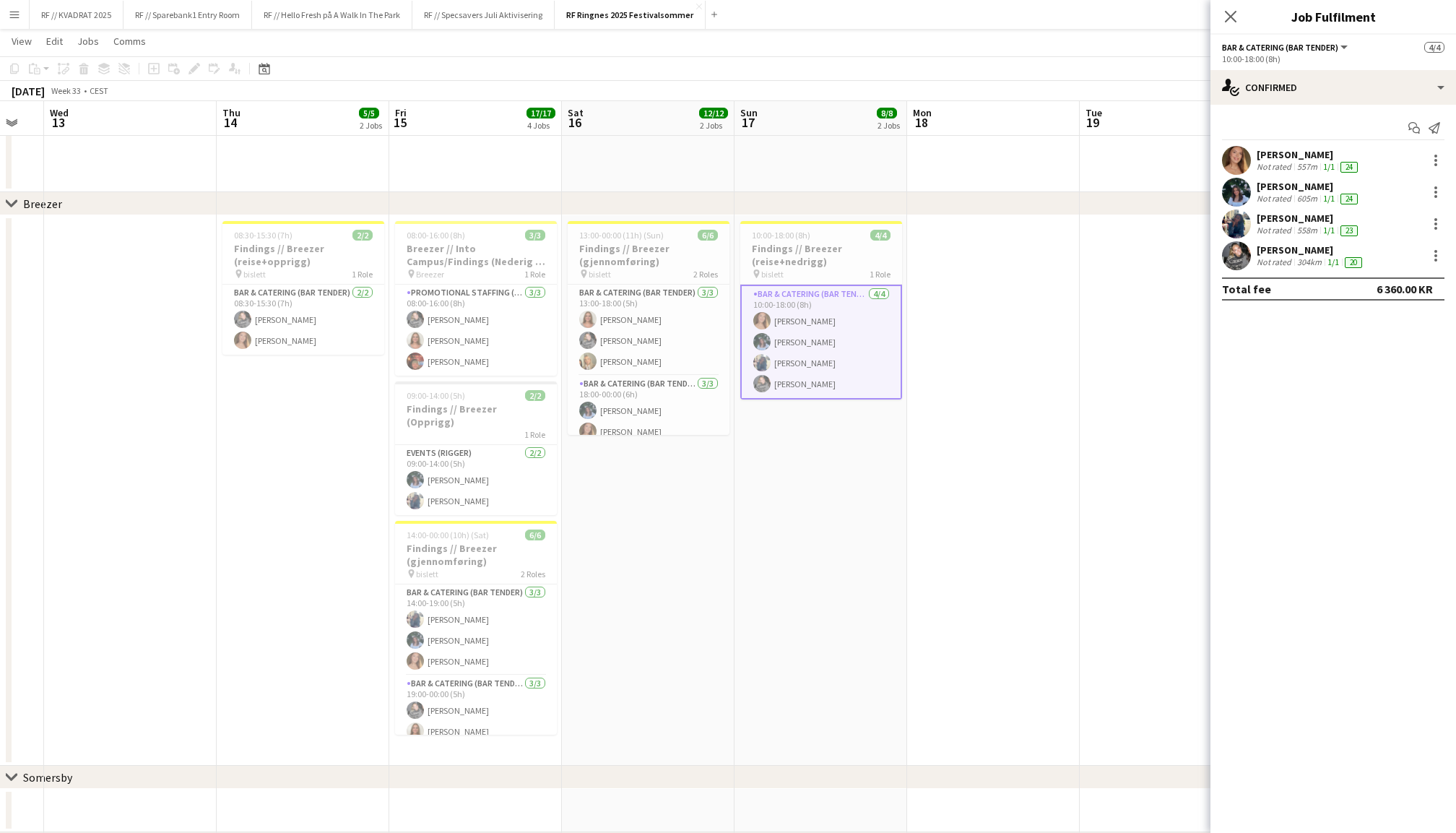
click at [1240, 187] on app-user-avatar at bounding box center [1236, 192] width 29 height 29
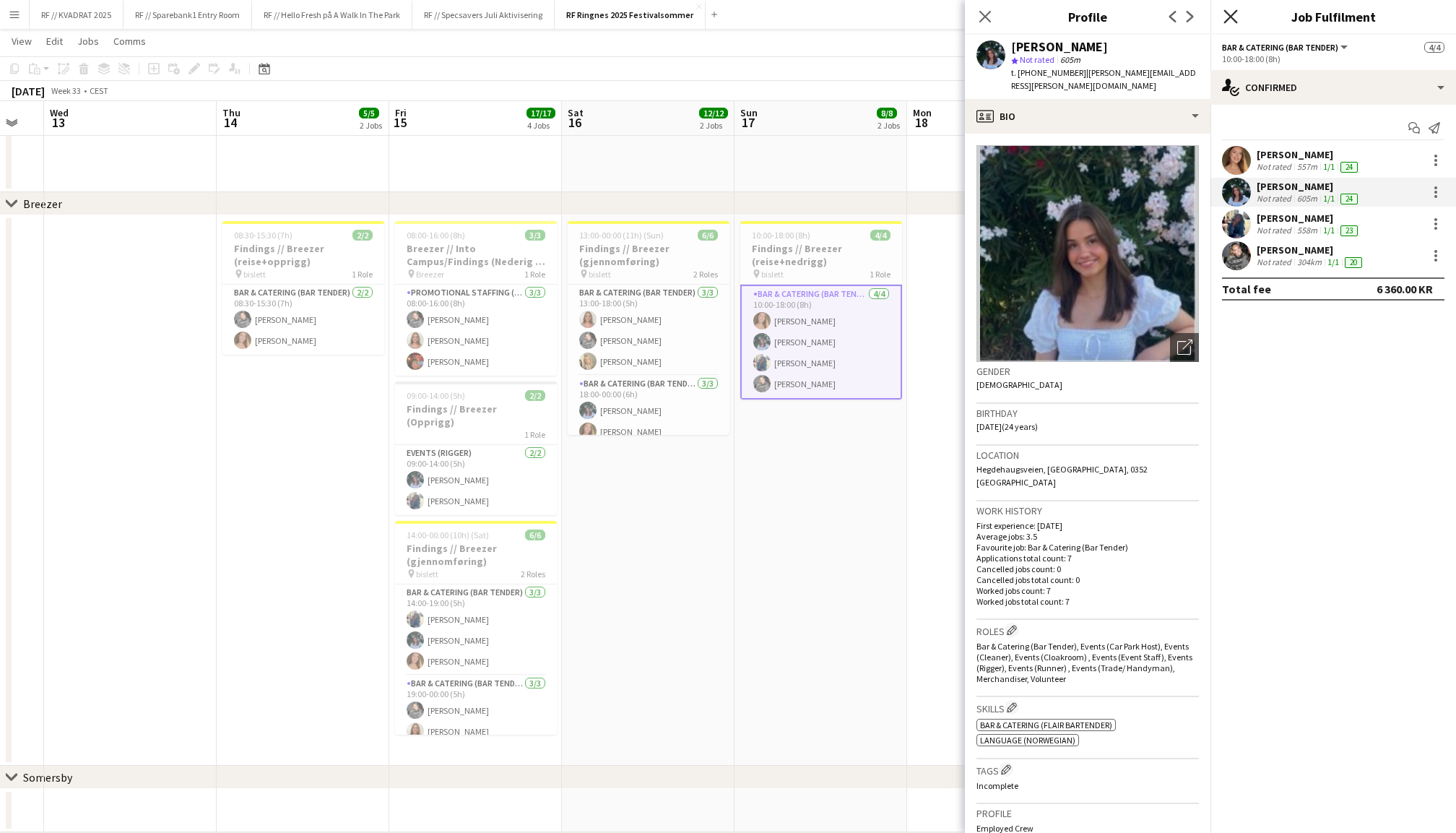
click at [1232, 17] on icon at bounding box center [1230, 16] width 14 height 14
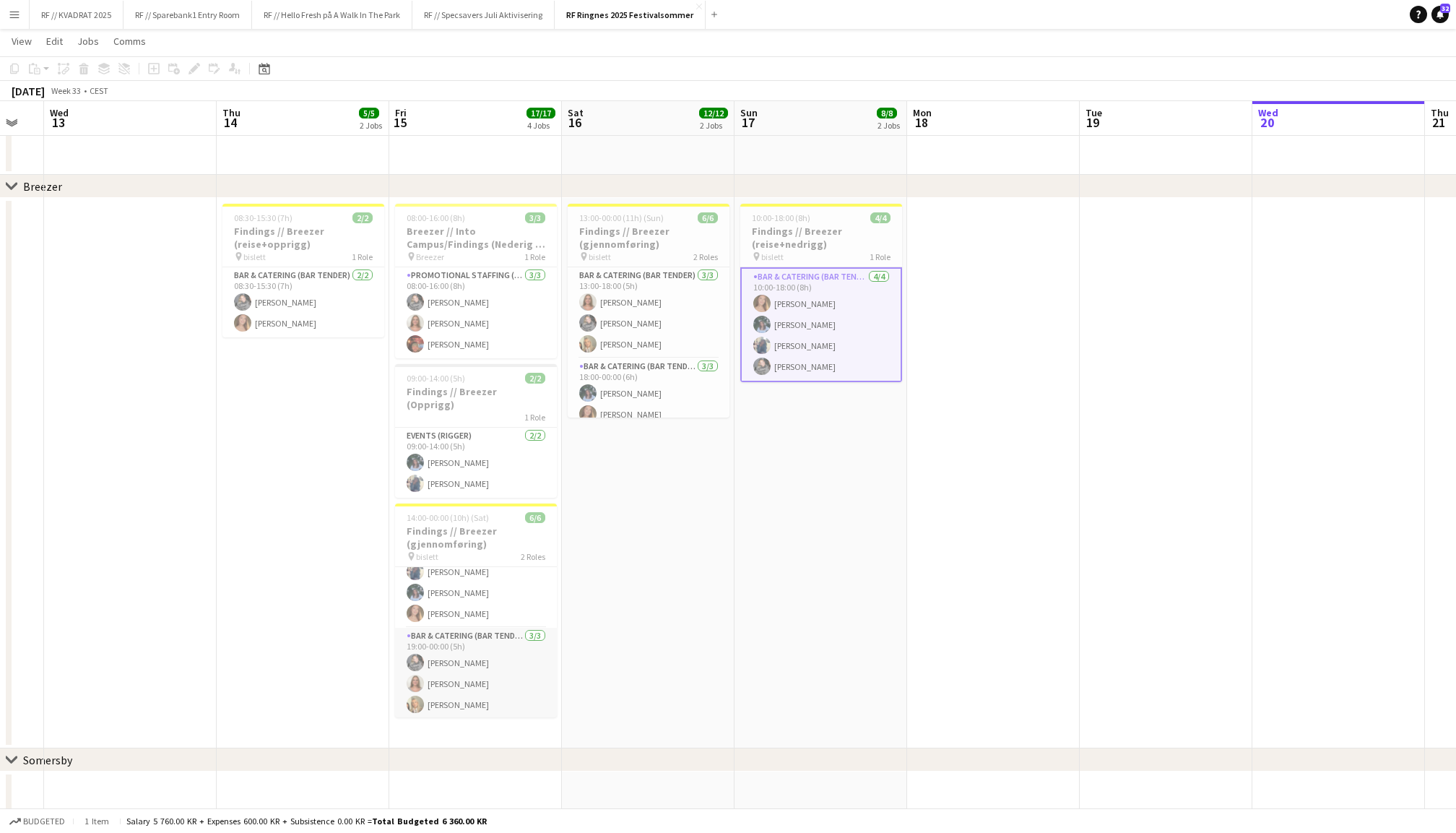
scroll to position [29, 0]
click at [505, 663] on app-card-role "Bar & Catering (Bar Tender) [DATE] 19:00-00:00 (5h) [PERSON_NAME] [PERSON_NAME]…" at bounding box center [476, 674] width 162 height 91
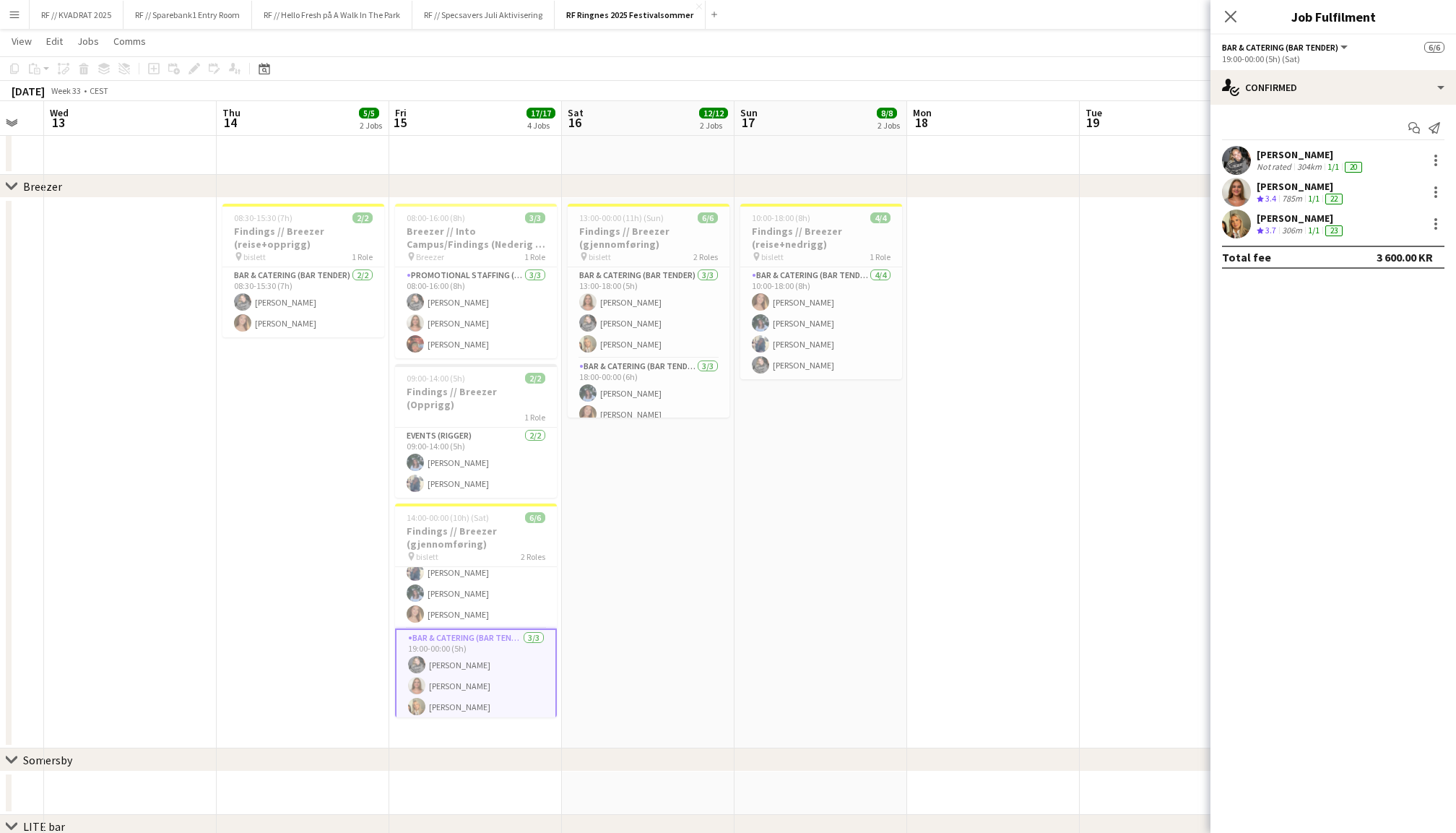
click at [1236, 157] on app-user-avatar at bounding box center [1236, 160] width 29 height 29
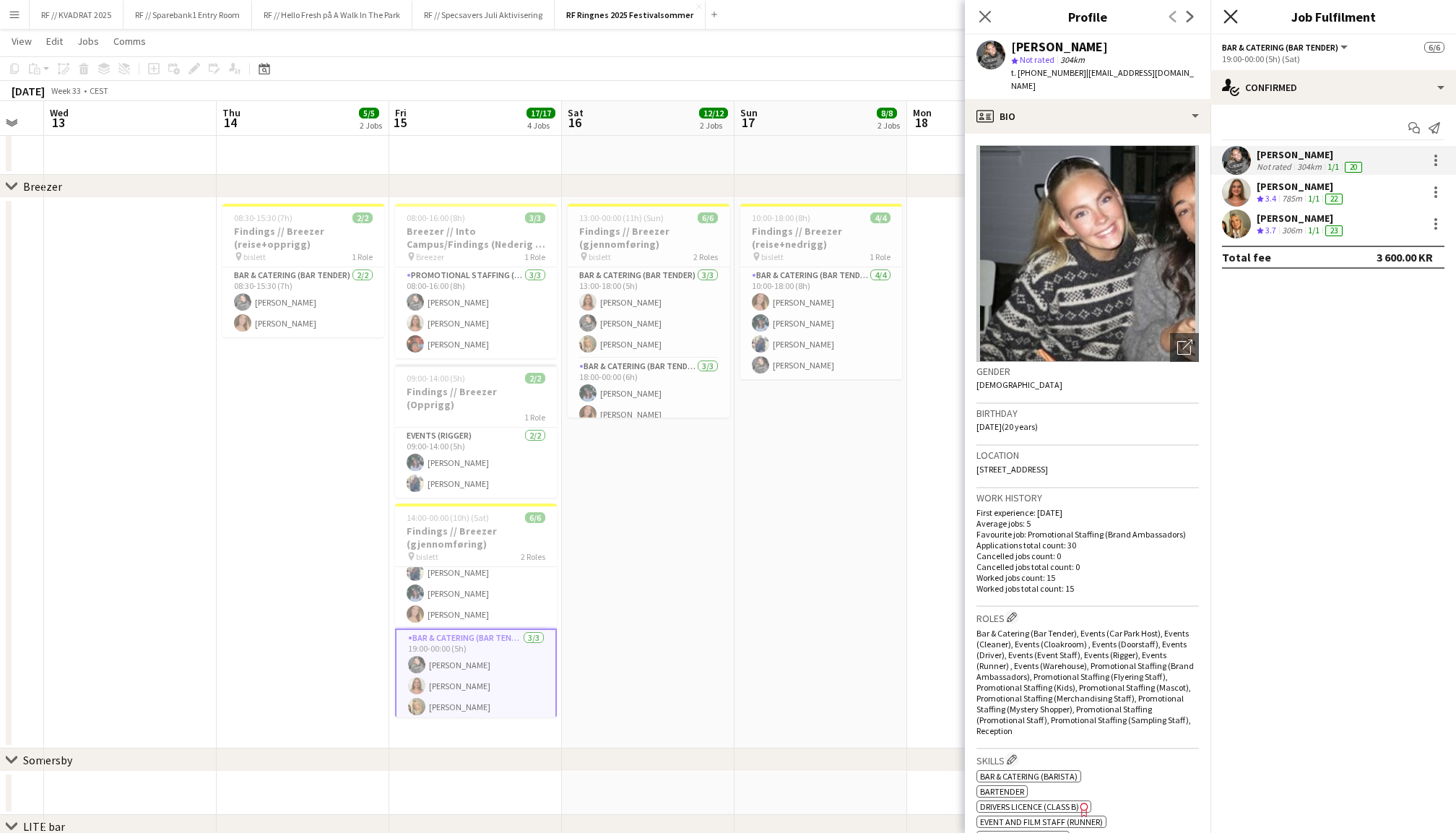
click at [1229, 15] on icon at bounding box center [1230, 16] width 14 height 14
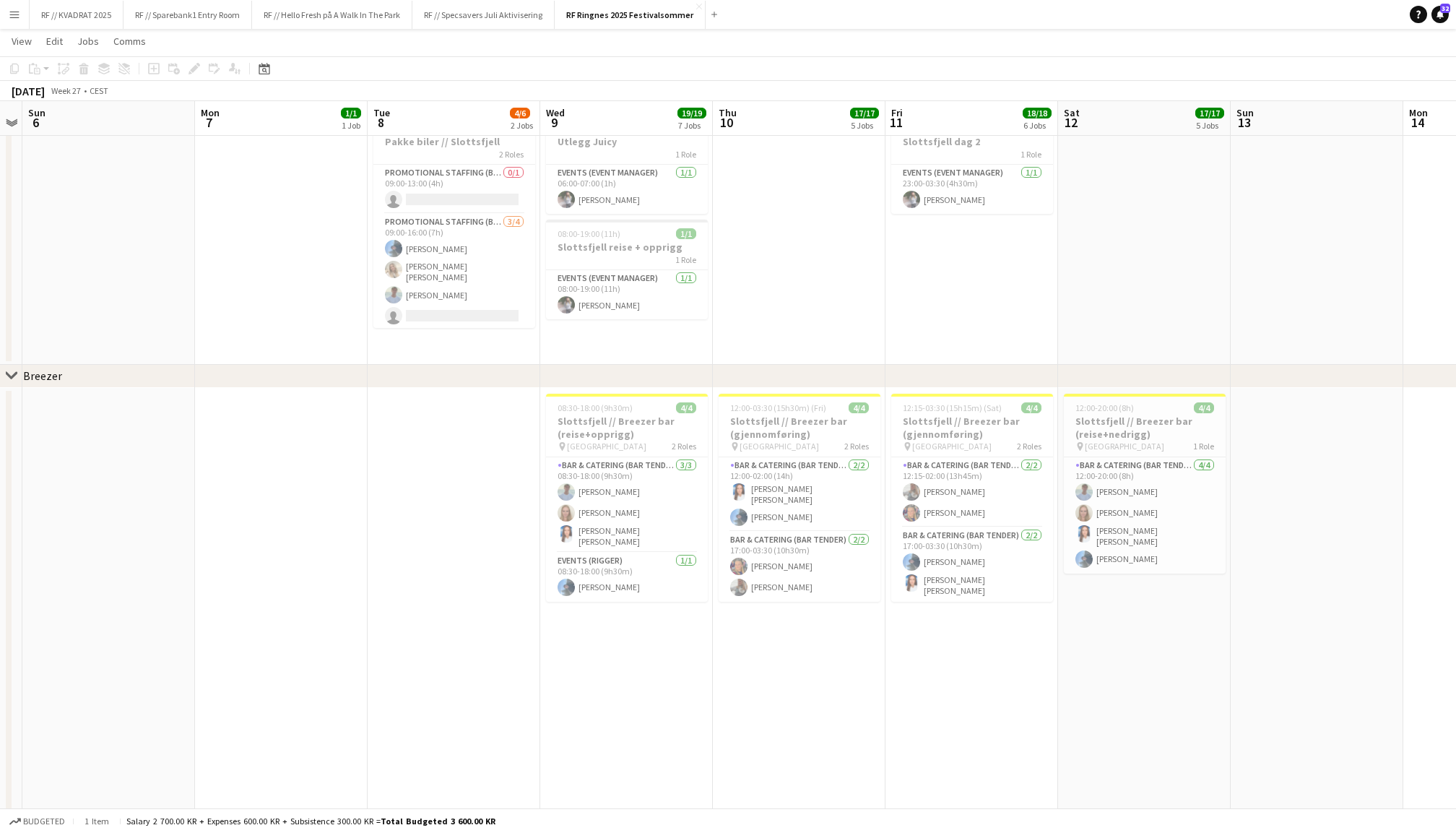
scroll to position [0, 577]
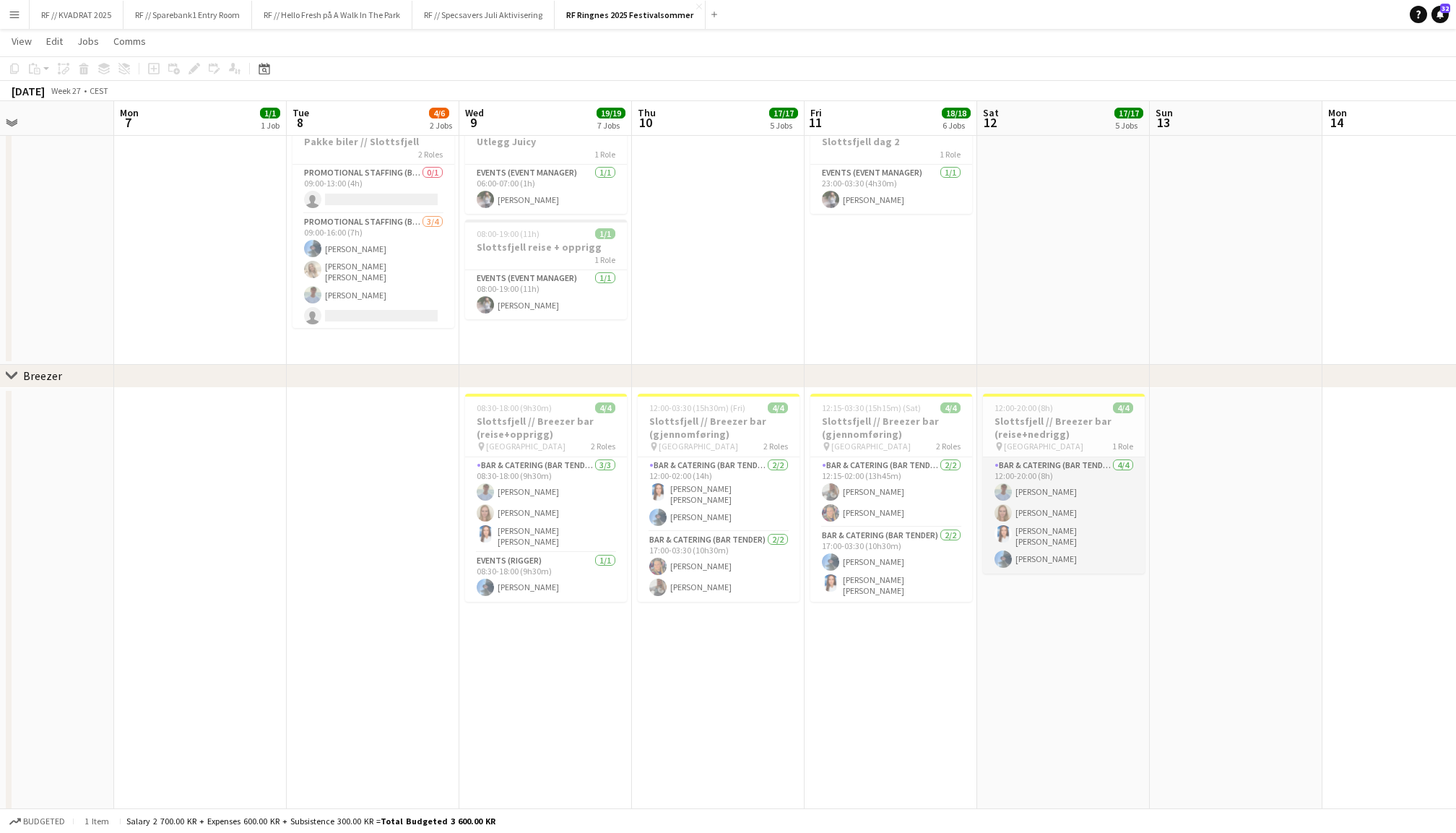
click at [1095, 517] on app-card-role "Bar & Catering (Bar Tender) [DATE] 12:00-20:00 (8h) [PERSON_NAME] [PERSON_NAME]…" at bounding box center [1064, 514] width 162 height 116
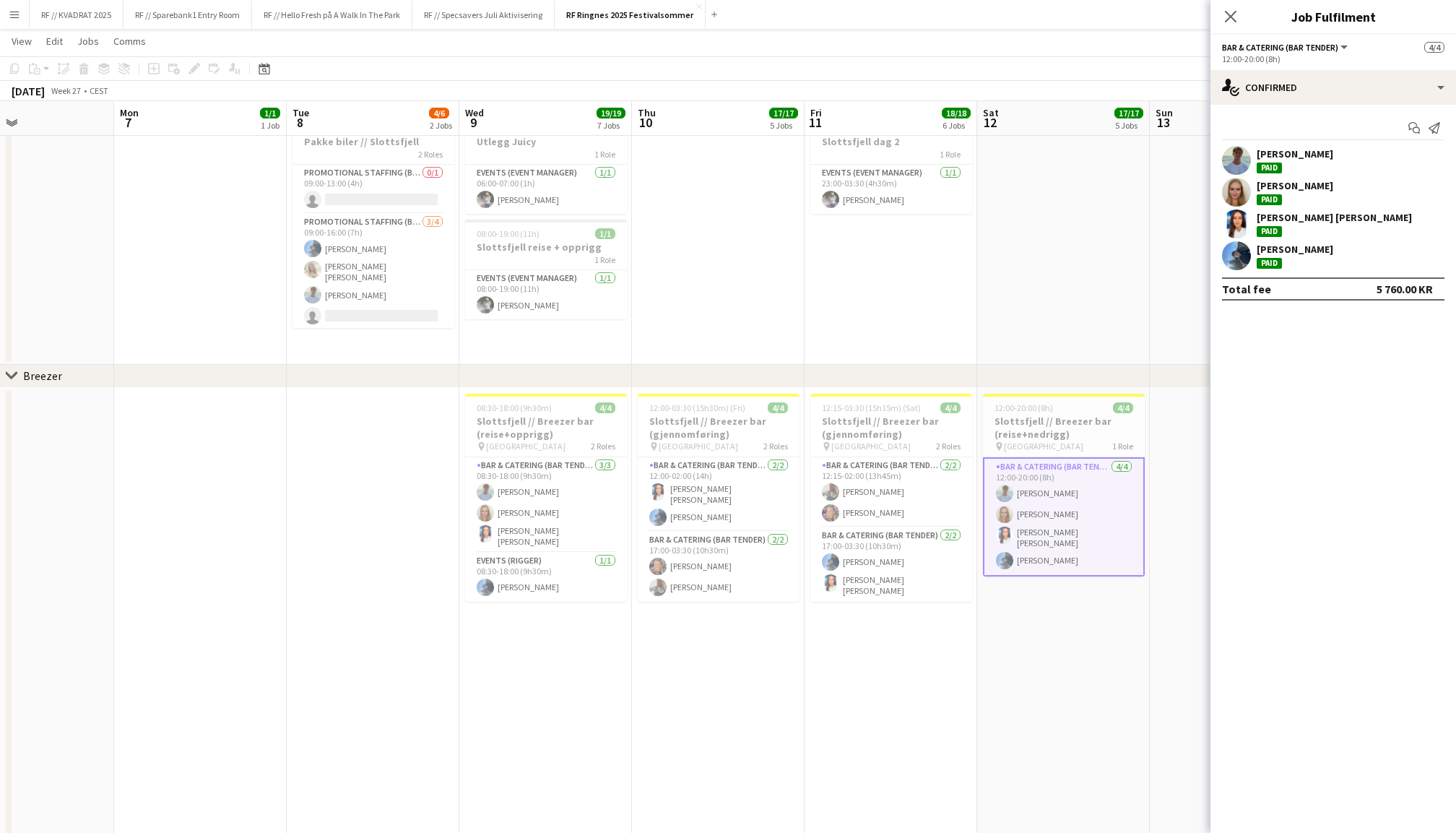
click at [1242, 228] on app-user-avatar at bounding box center [1236, 223] width 29 height 29
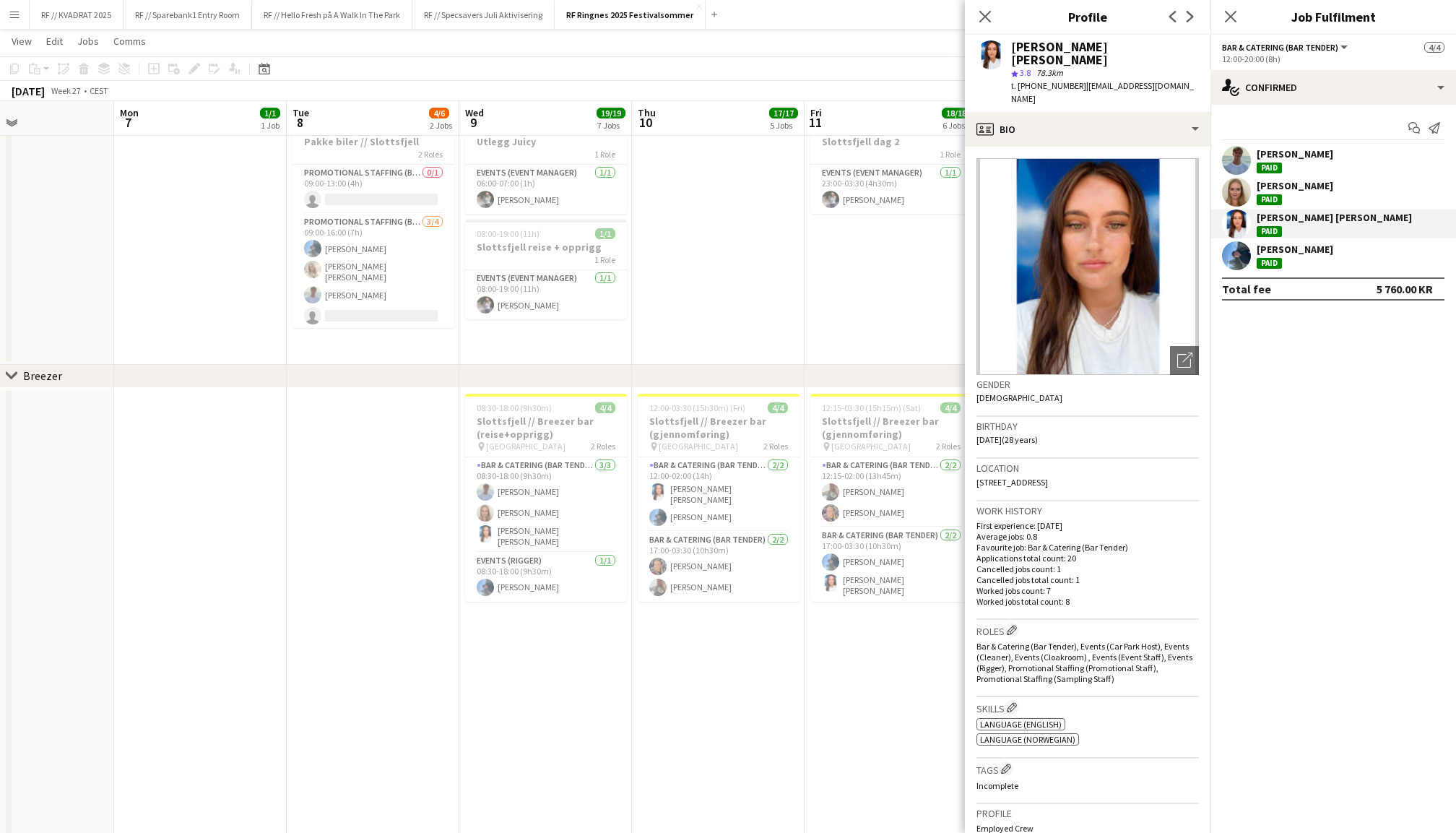
click at [1237, 192] on app-user-avatar at bounding box center [1236, 192] width 29 height 29
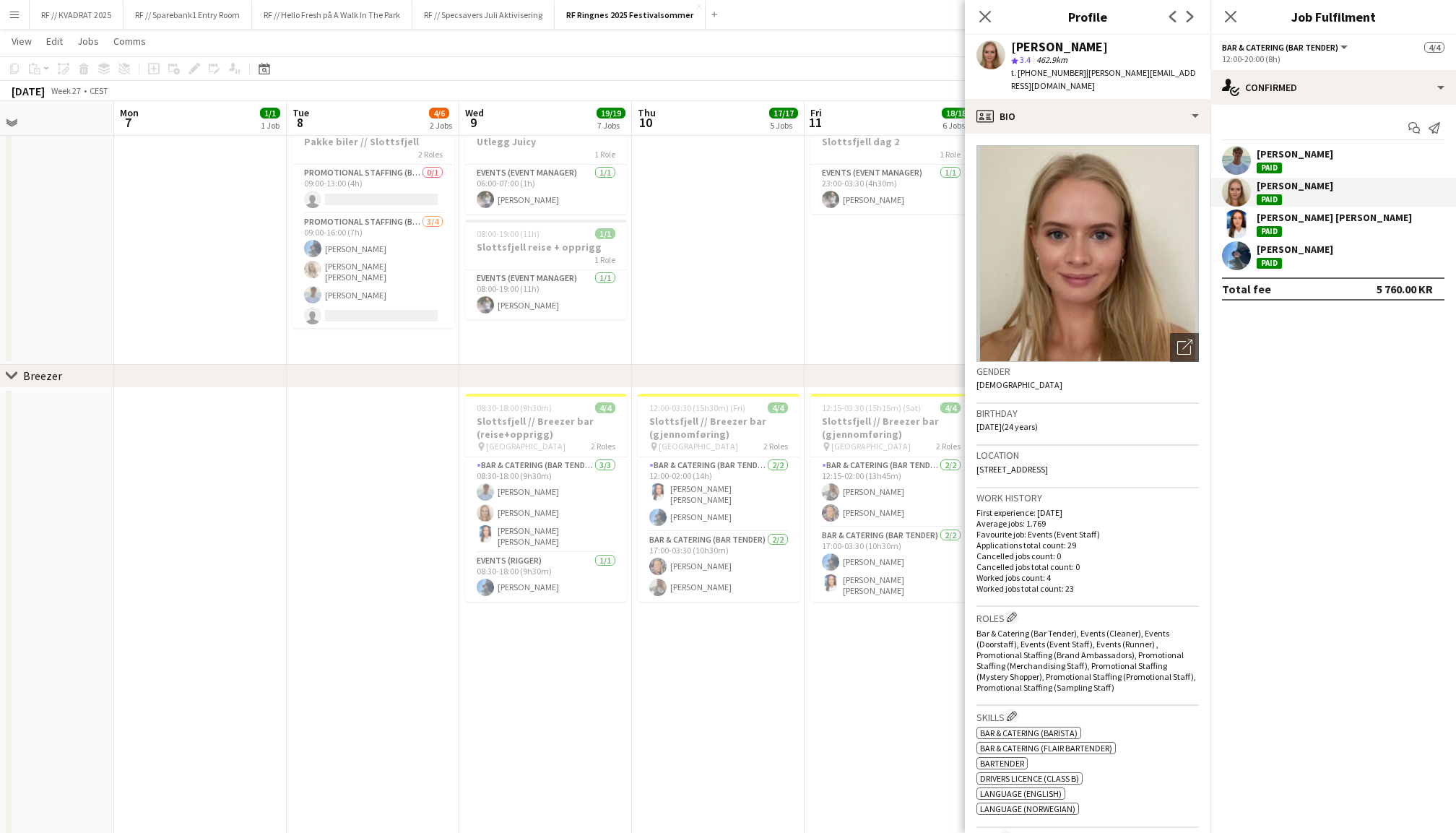
click at [1243, 220] on app-user-avatar at bounding box center [1236, 223] width 29 height 29
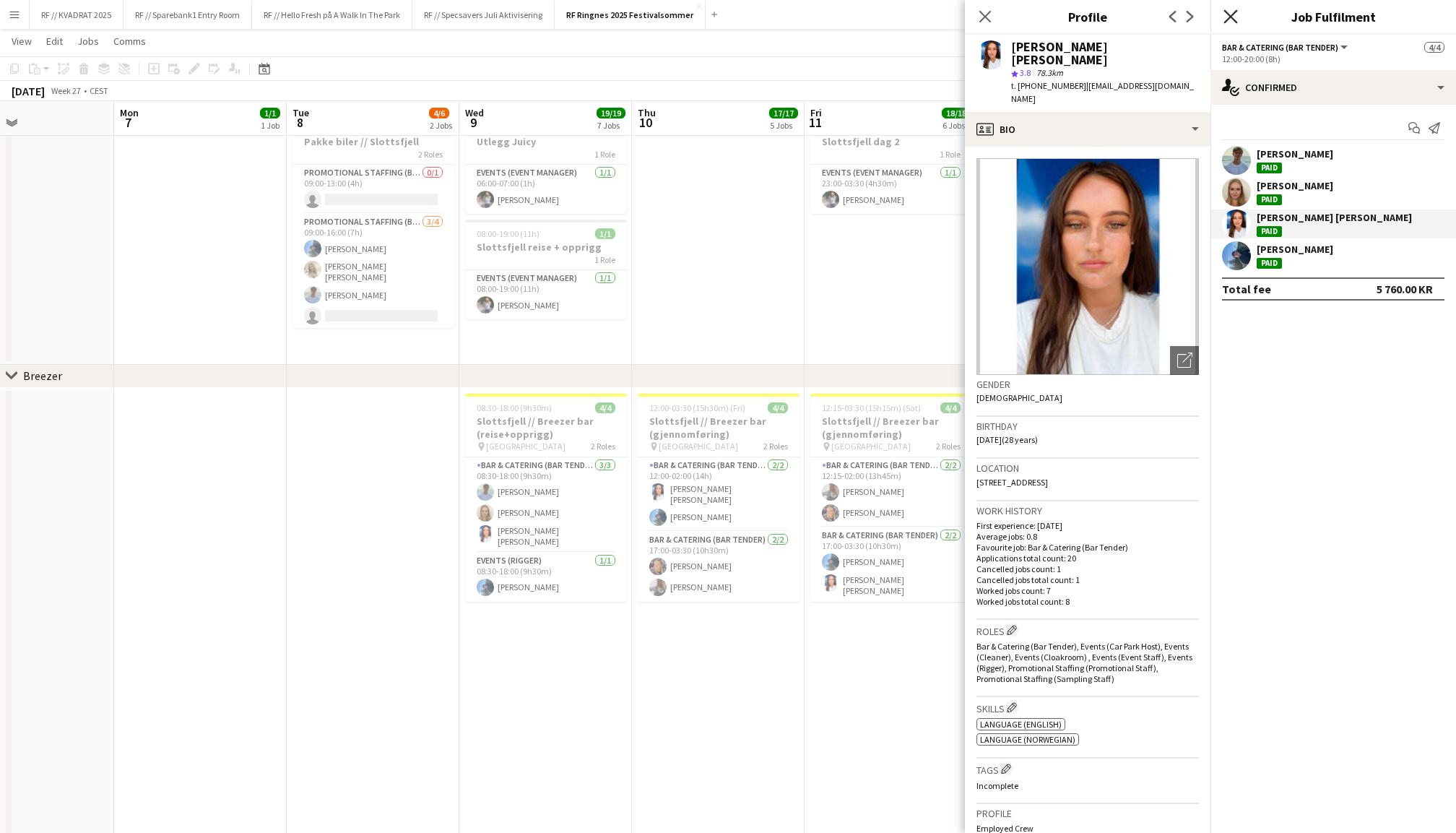
click at [1235, 18] on icon "Close pop-in" at bounding box center [1230, 16] width 14 height 14
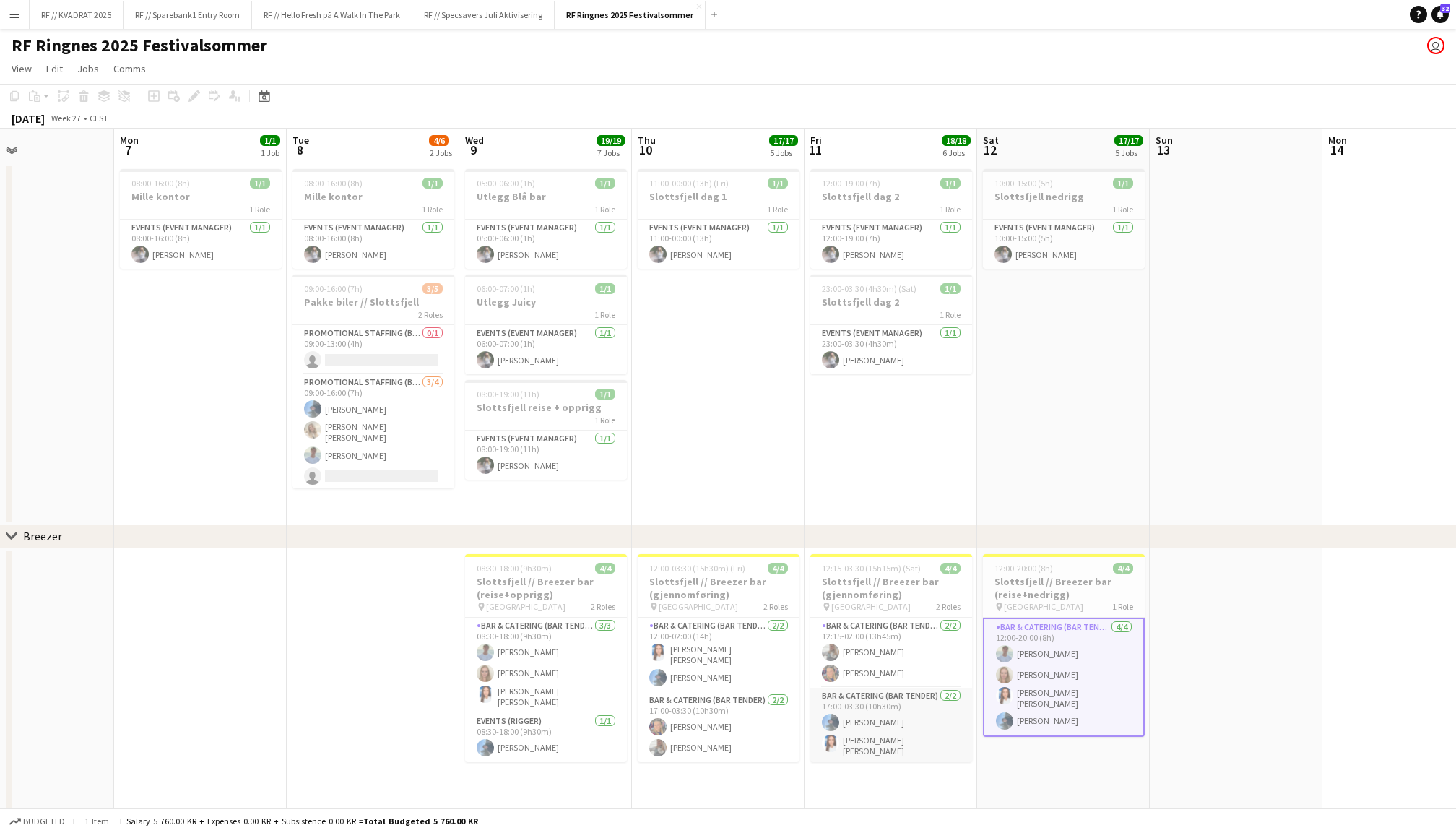
scroll to position [0, 0]
click at [372, 397] on app-card-role "Promotional Staffing (Brand Ambassadors) [DATE] 09:00-16:00 (7h) [PERSON_NAME] …" at bounding box center [373, 432] width 162 height 116
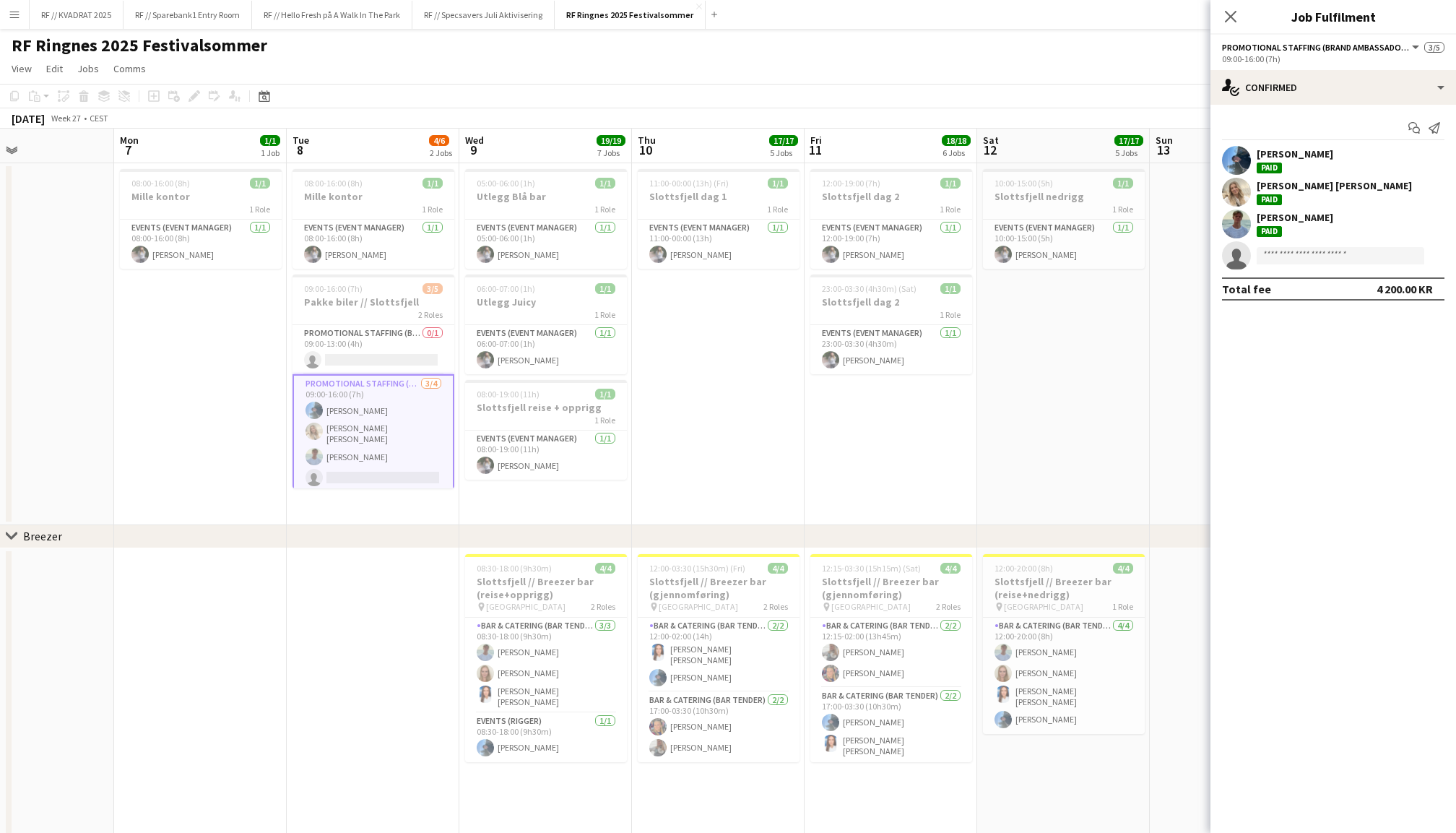
click at [1231, 198] on app-user-avatar at bounding box center [1236, 192] width 29 height 29
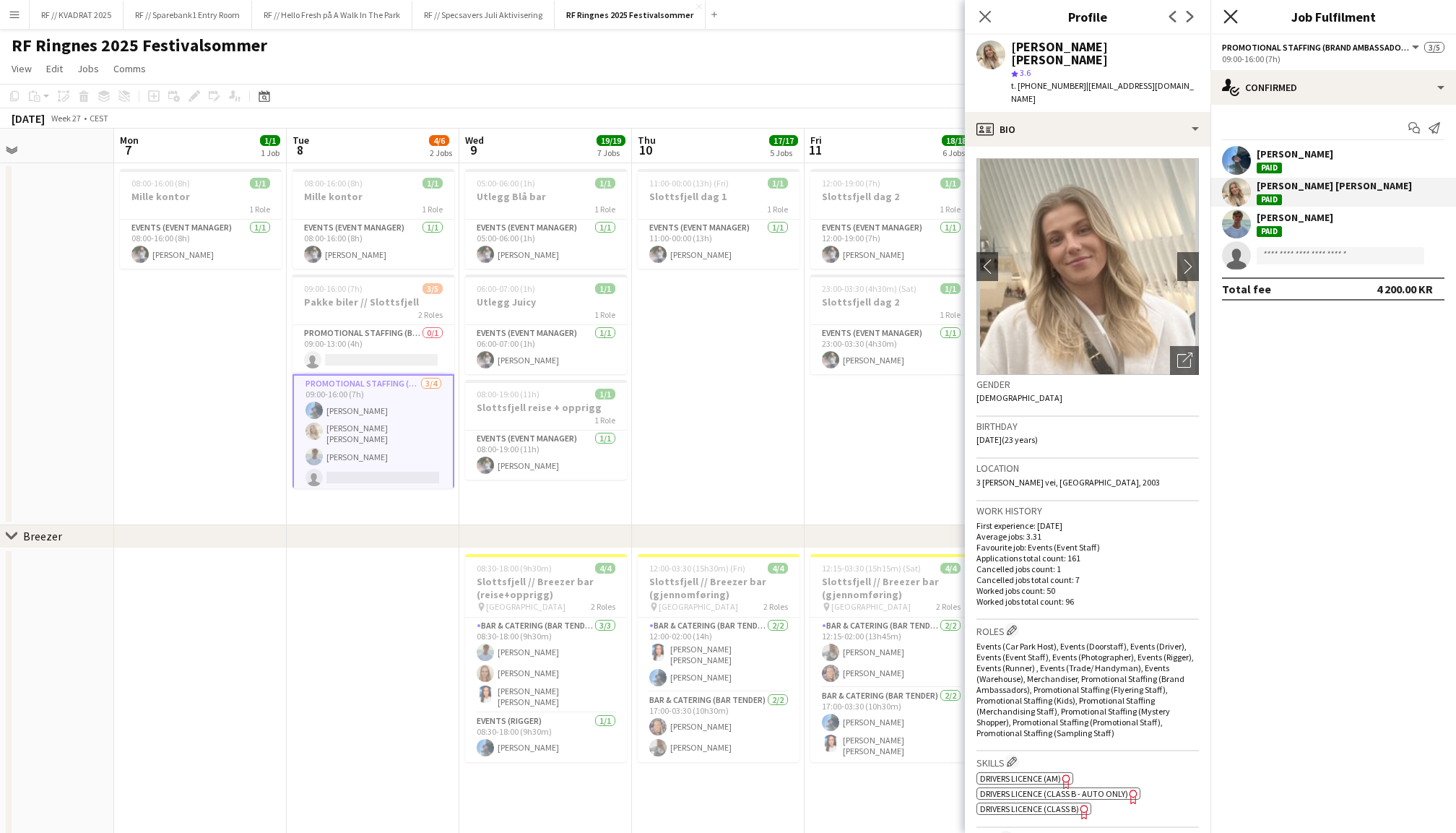
click at [1235, 17] on icon "Close pop-in" at bounding box center [1230, 16] width 14 height 14
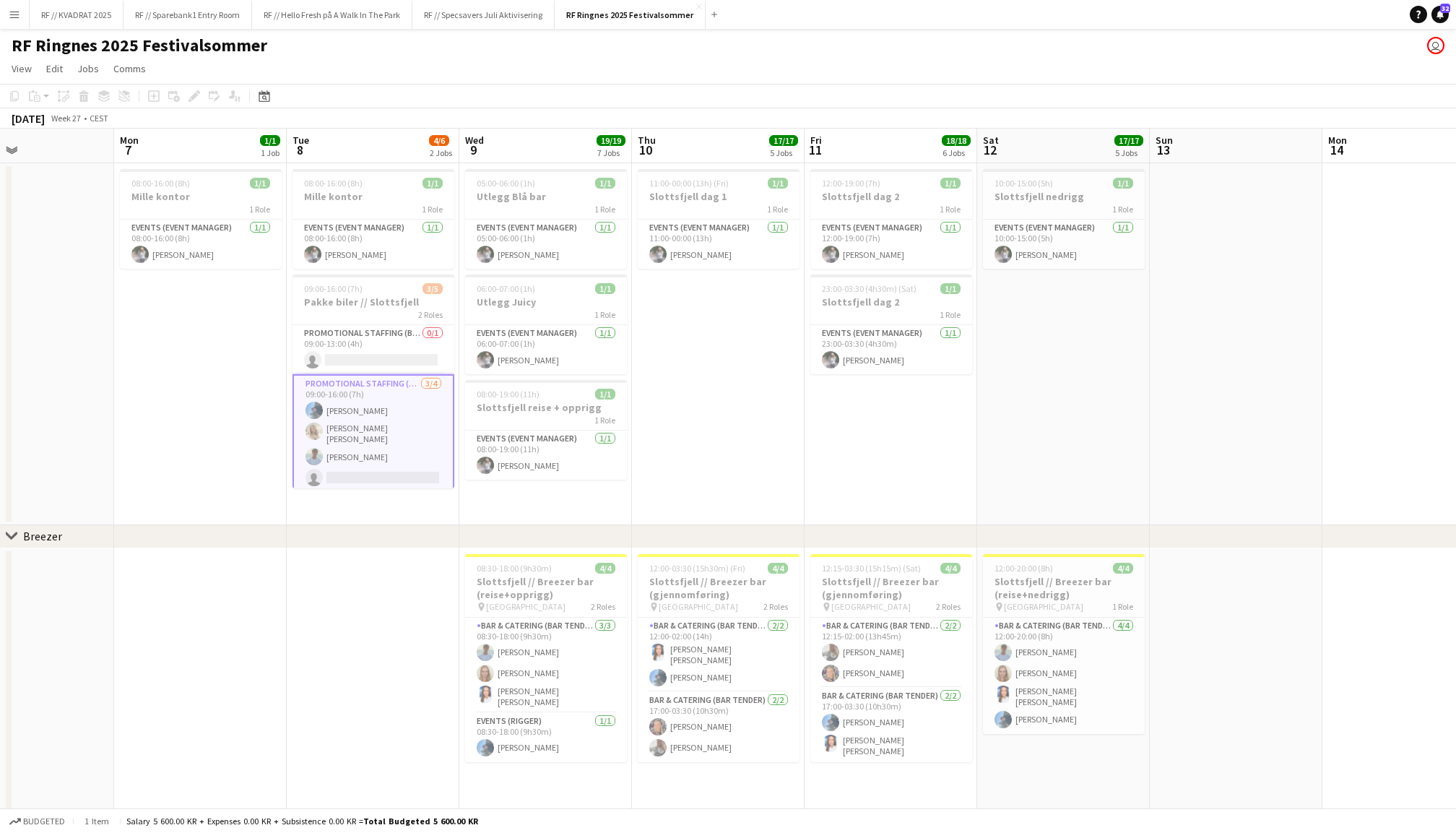
click at [191, 379] on app-date-cell "08:00-16:00 (8h) 1/1 Mille kontor 1 Role Events (Event Manager) [DATE] 08:00-16…" at bounding box center [200, 344] width 172 height 362
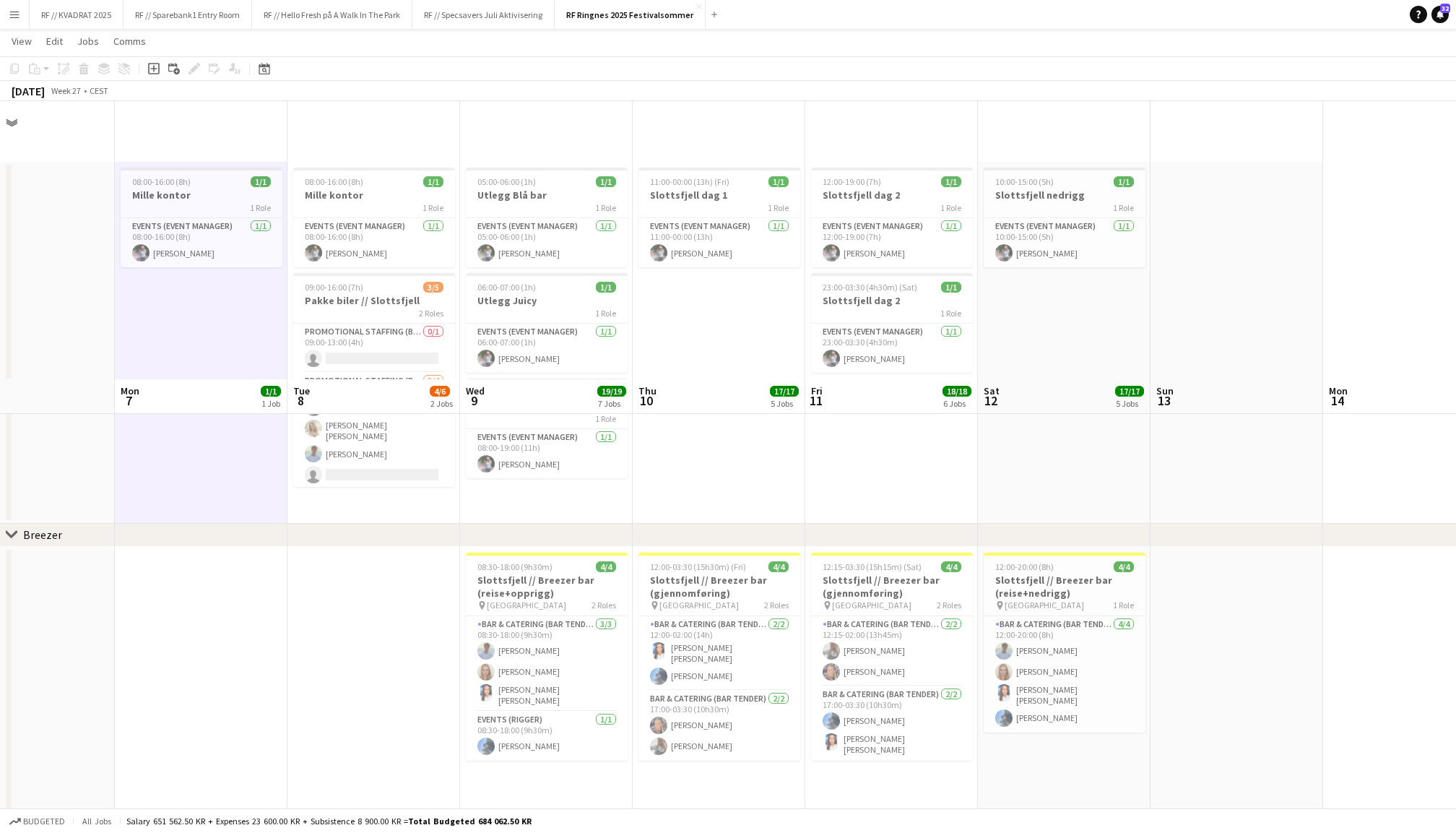
scroll to position [334, 0]
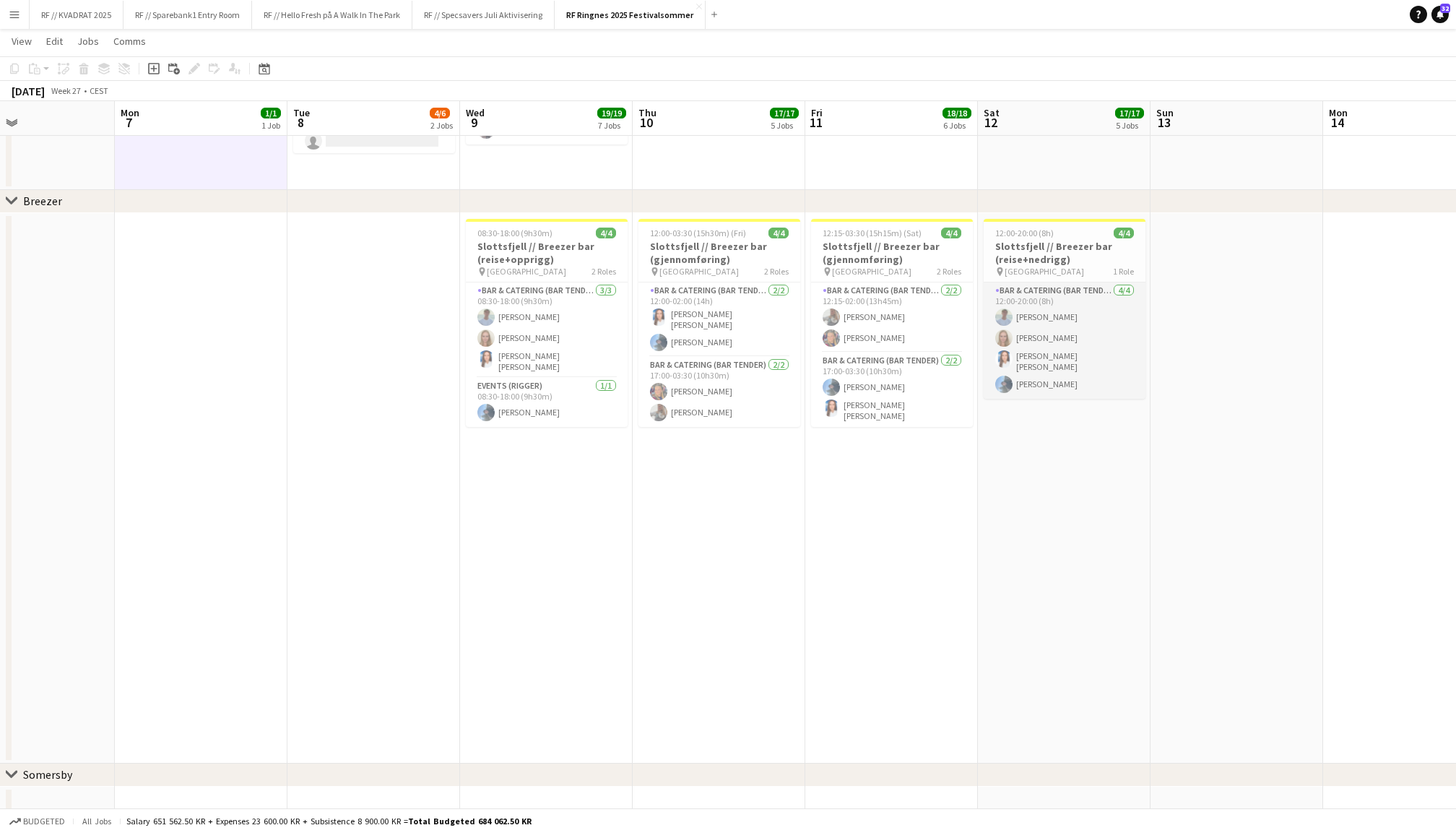
click at [1072, 326] on app-card-role "Bar & Catering (Bar Tender) [DATE] 12:00-20:00 (8h) [PERSON_NAME] [PERSON_NAME]…" at bounding box center [1065, 340] width 162 height 116
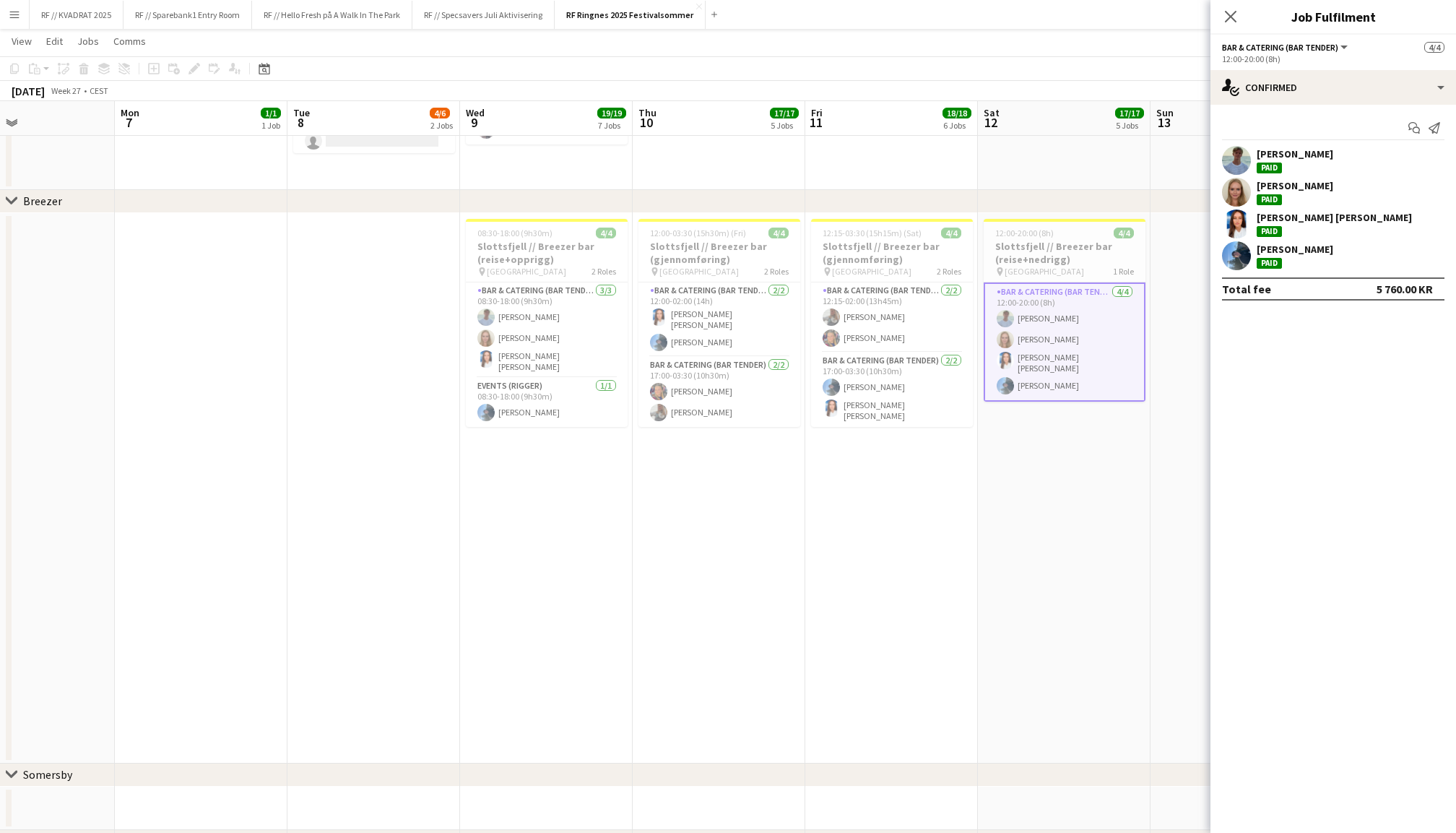
click at [1239, 219] on app-user-avatar at bounding box center [1236, 223] width 29 height 29
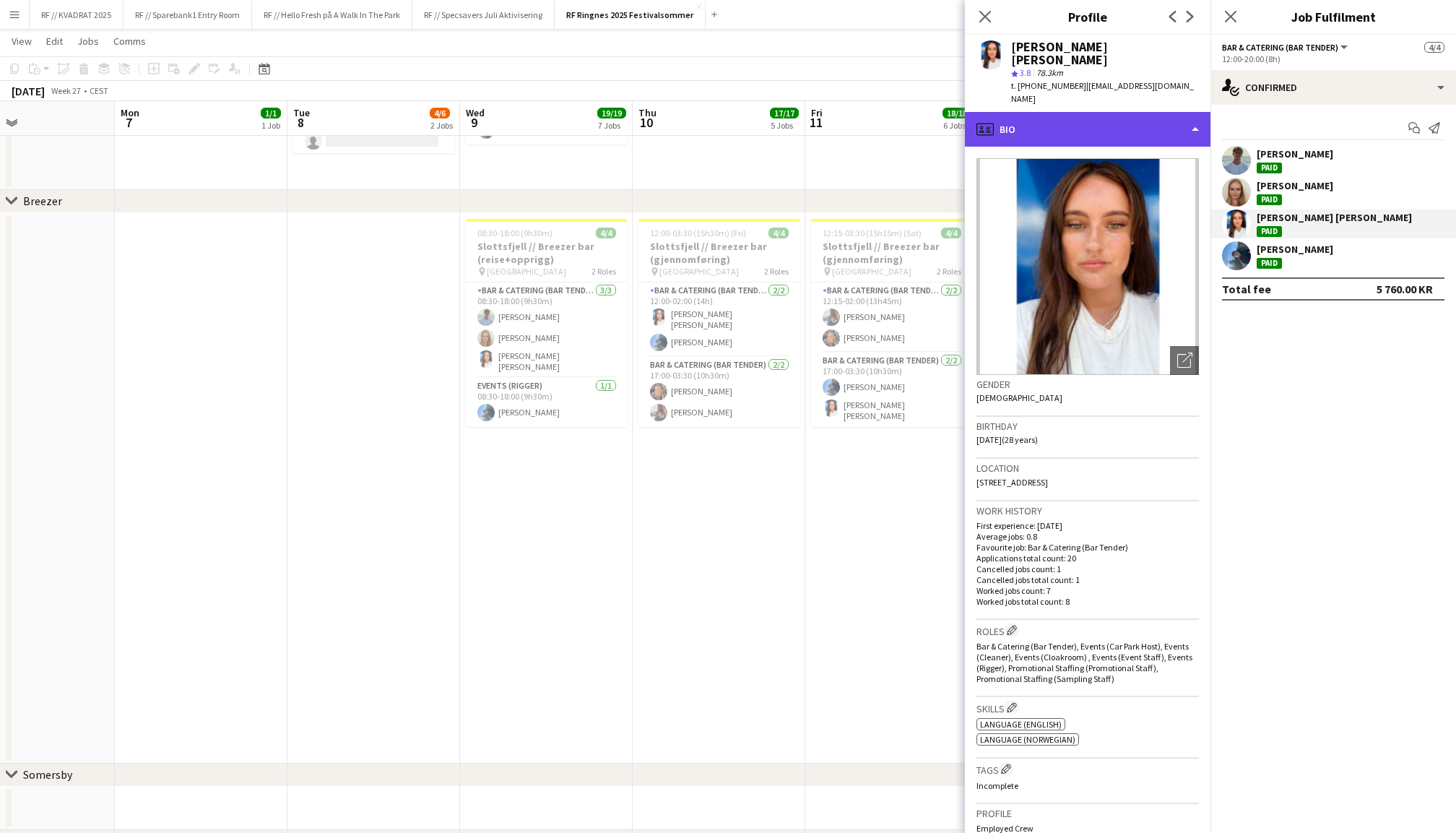
click at [1090, 112] on div "profile Bio" at bounding box center [1088, 129] width 246 height 35
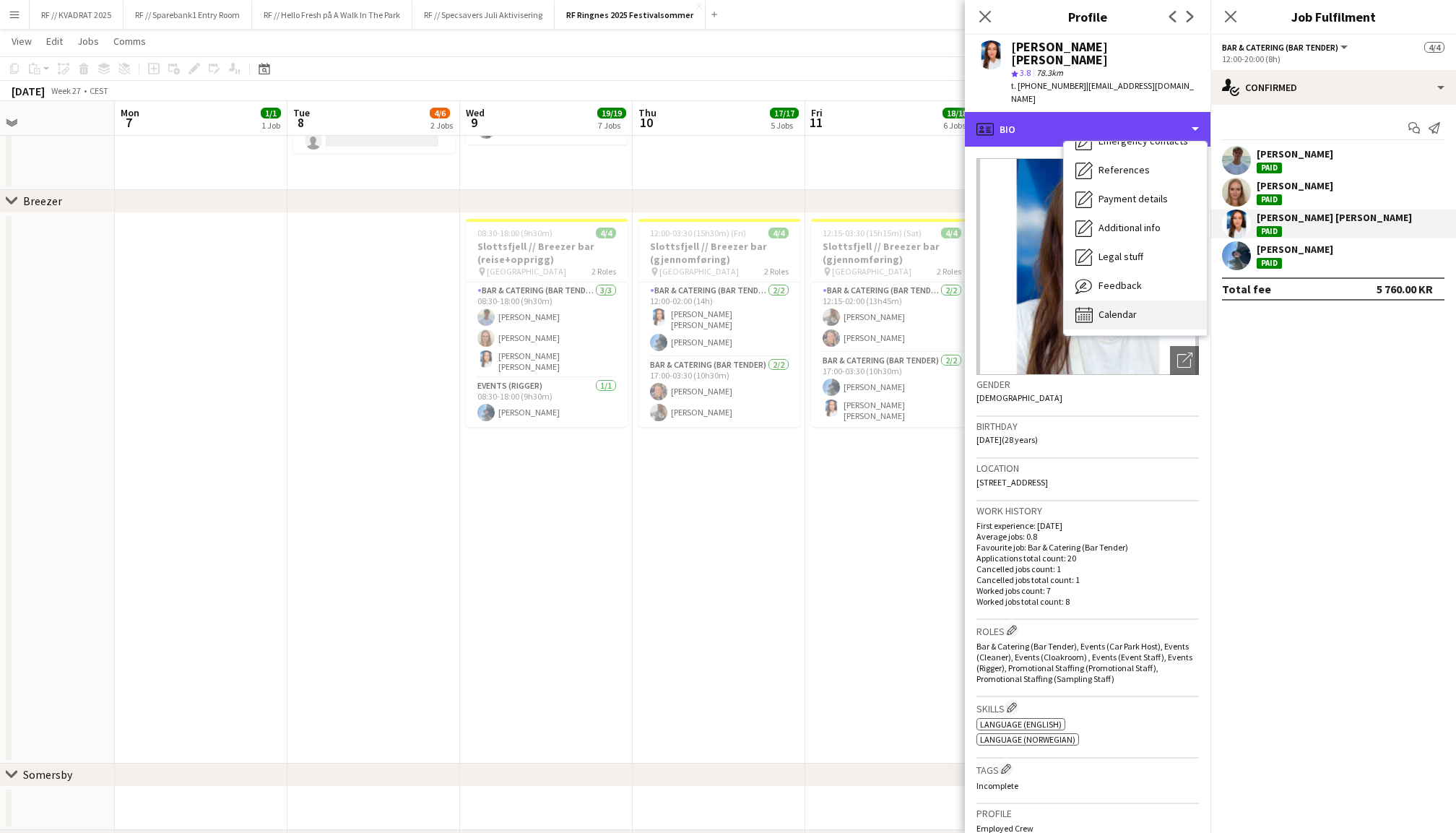
scroll to position [137, 0]
click at [1107, 307] on span "Calendar" at bounding box center [1118, 314] width 39 height 13
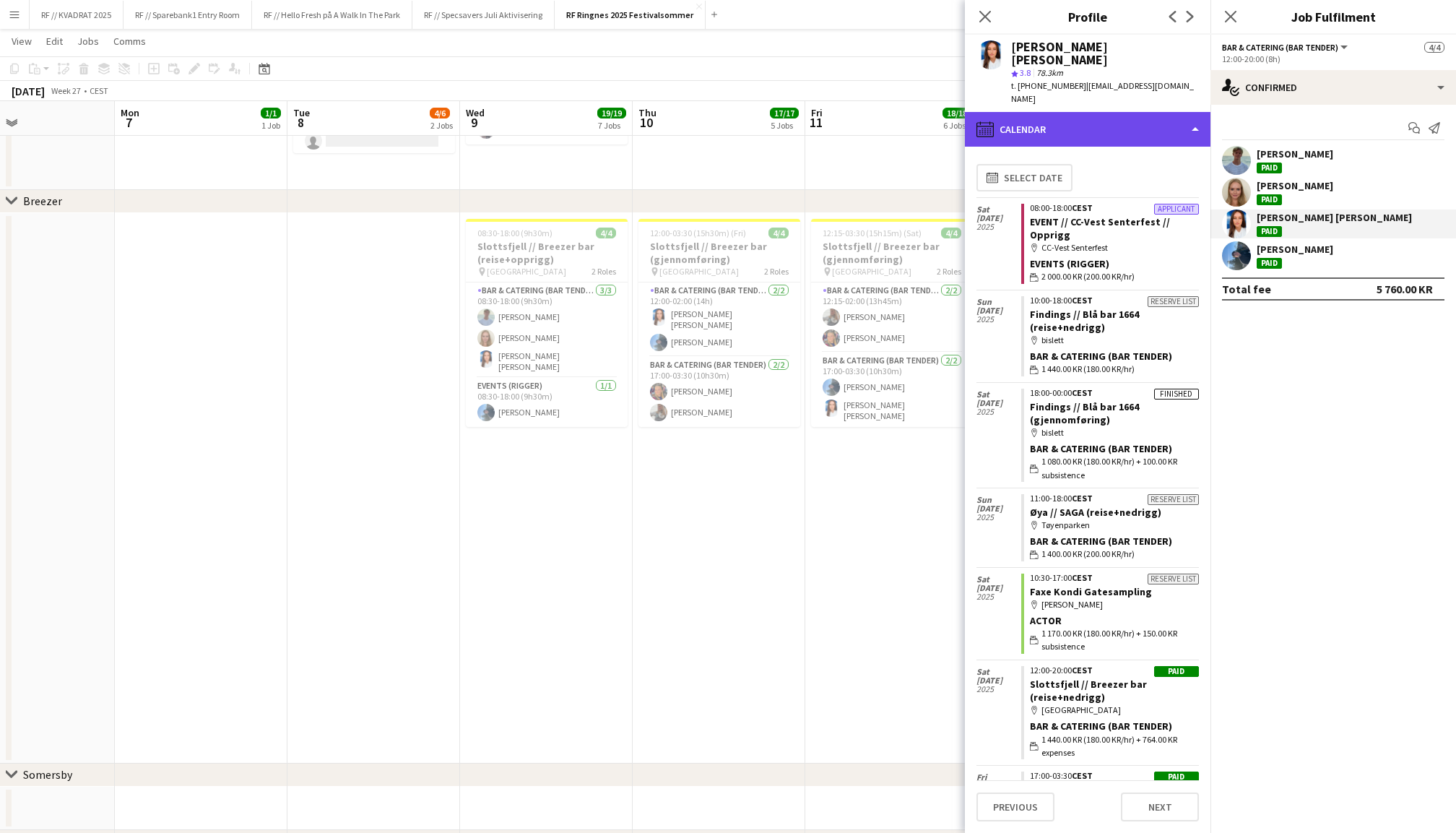
click at [1116, 114] on div "calendar-full Calendar" at bounding box center [1088, 129] width 246 height 35
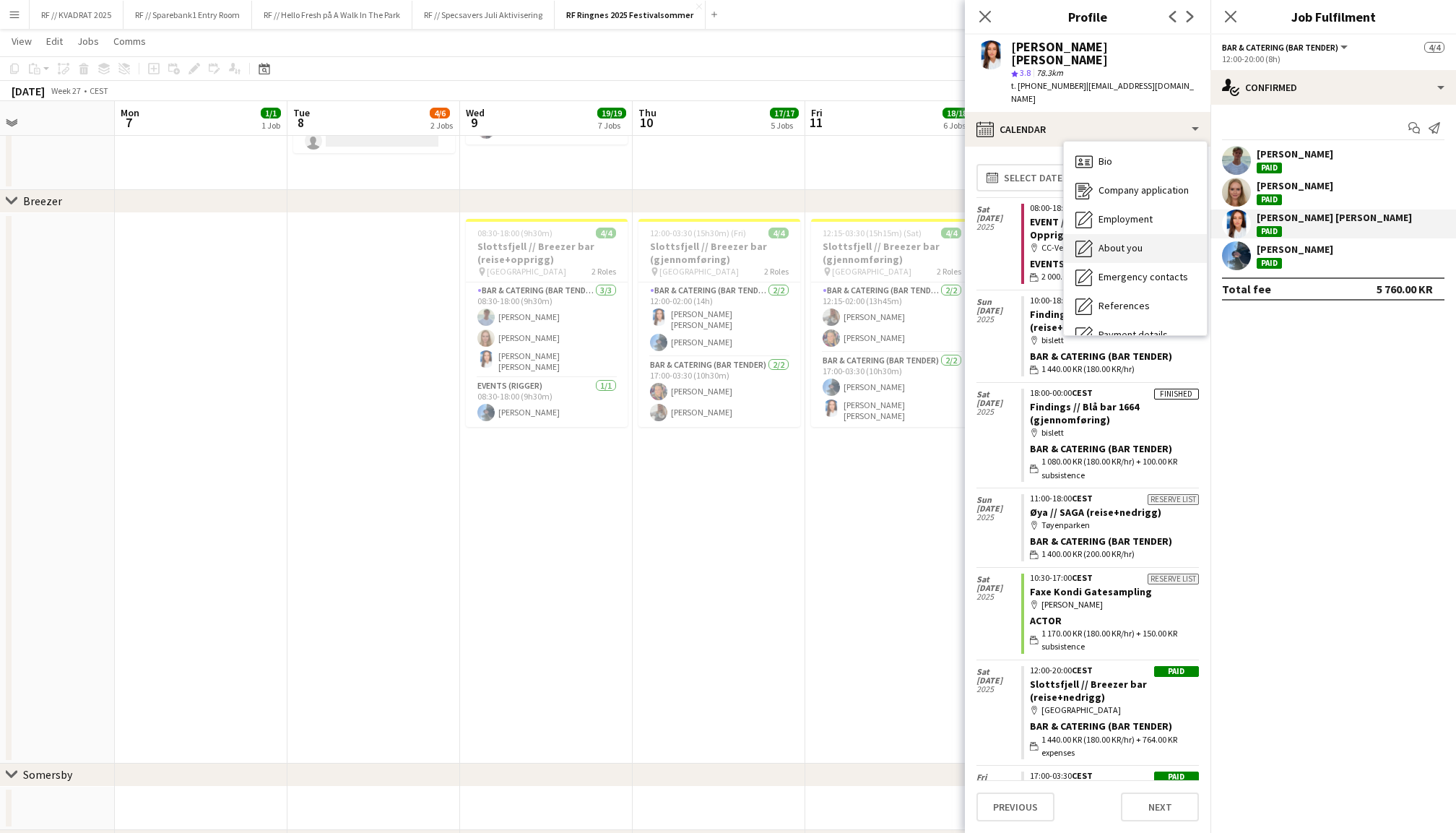
click at [1130, 241] on span "About you" at bounding box center [1121, 248] width 44 height 13
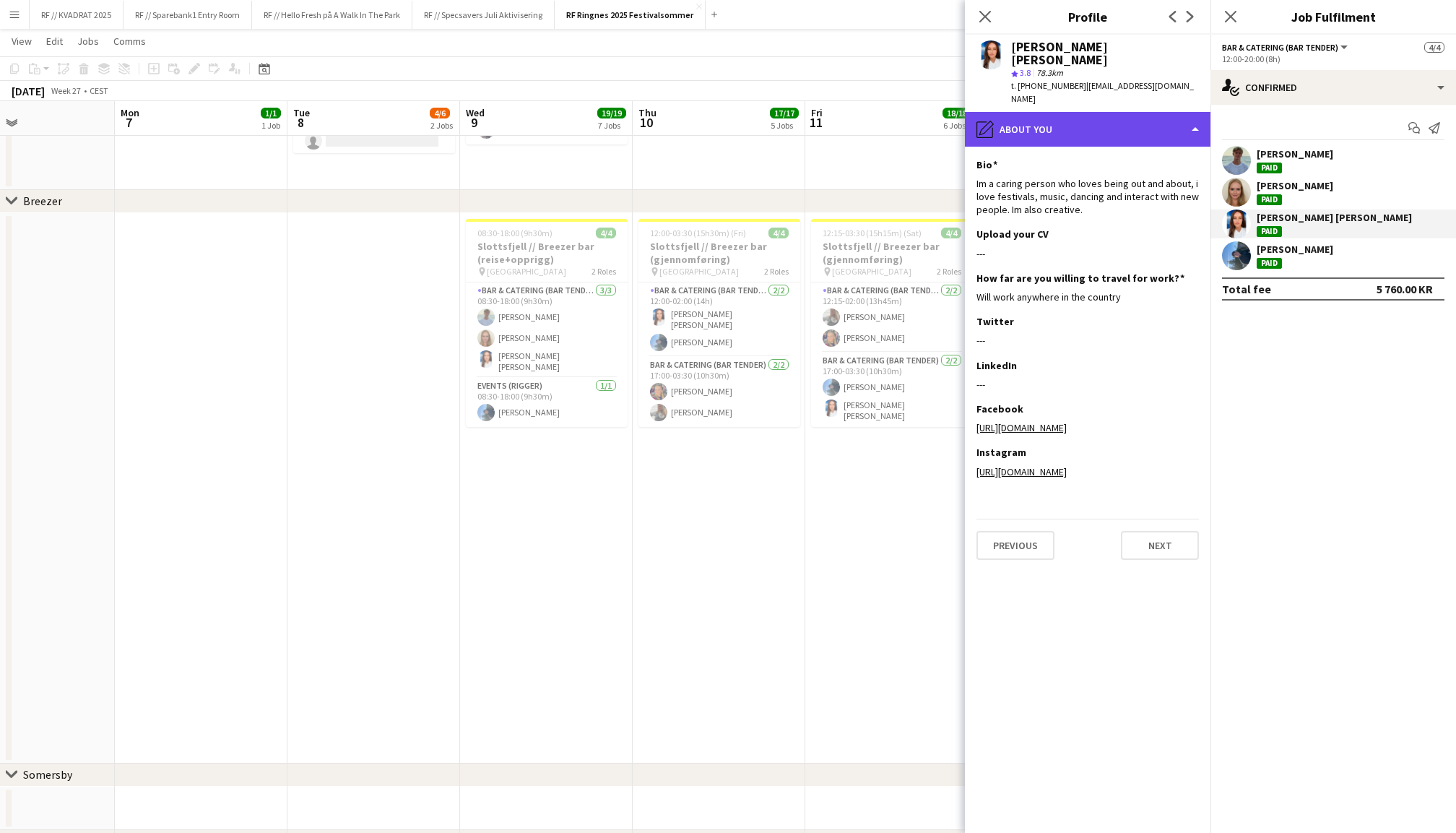
click at [1108, 112] on div "pencil4 About you" at bounding box center [1088, 129] width 246 height 35
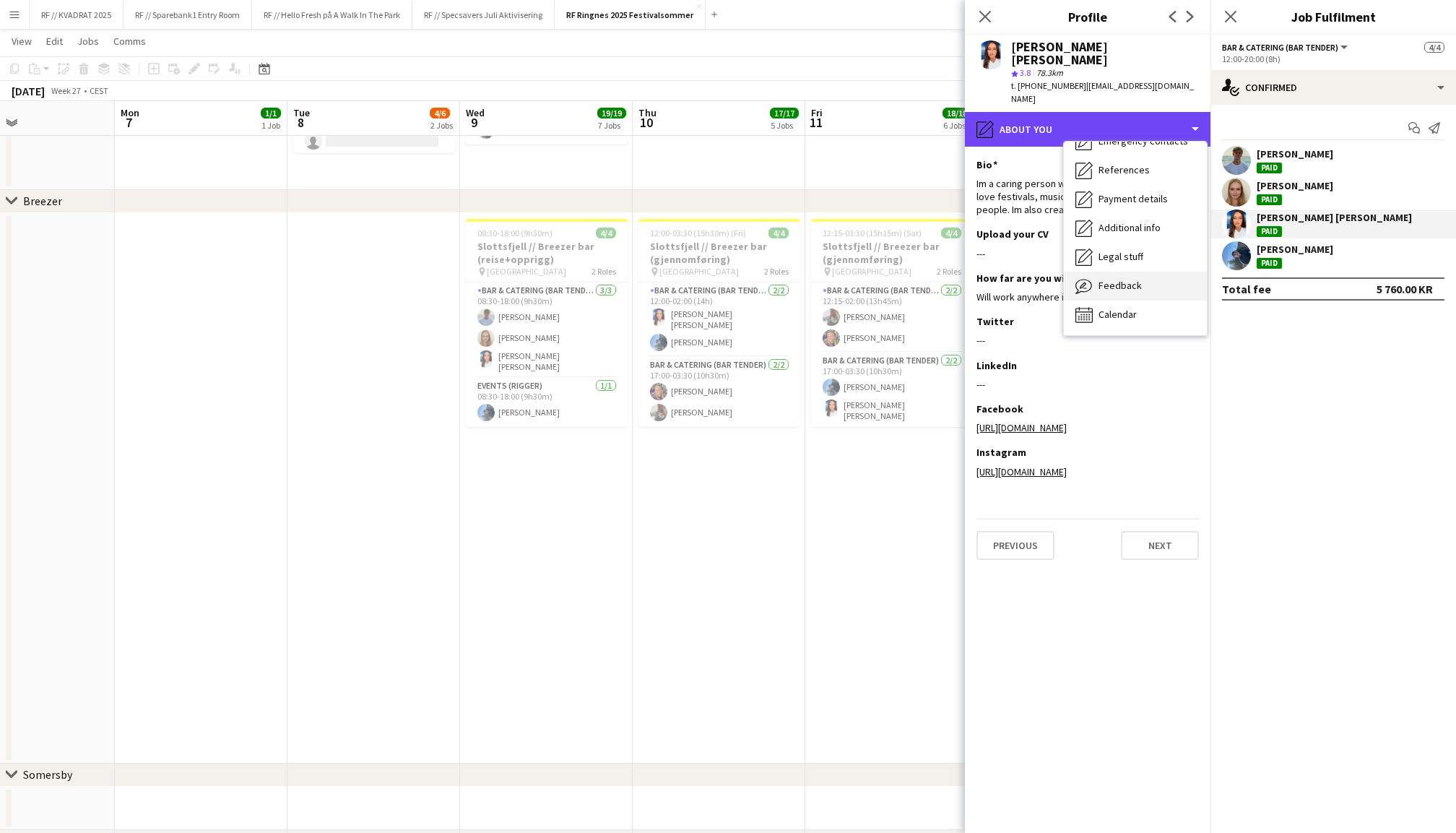
scroll to position [136, 0]
click at [1133, 279] on span "Feedback" at bounding box center [1121, 286] width 43 height 13
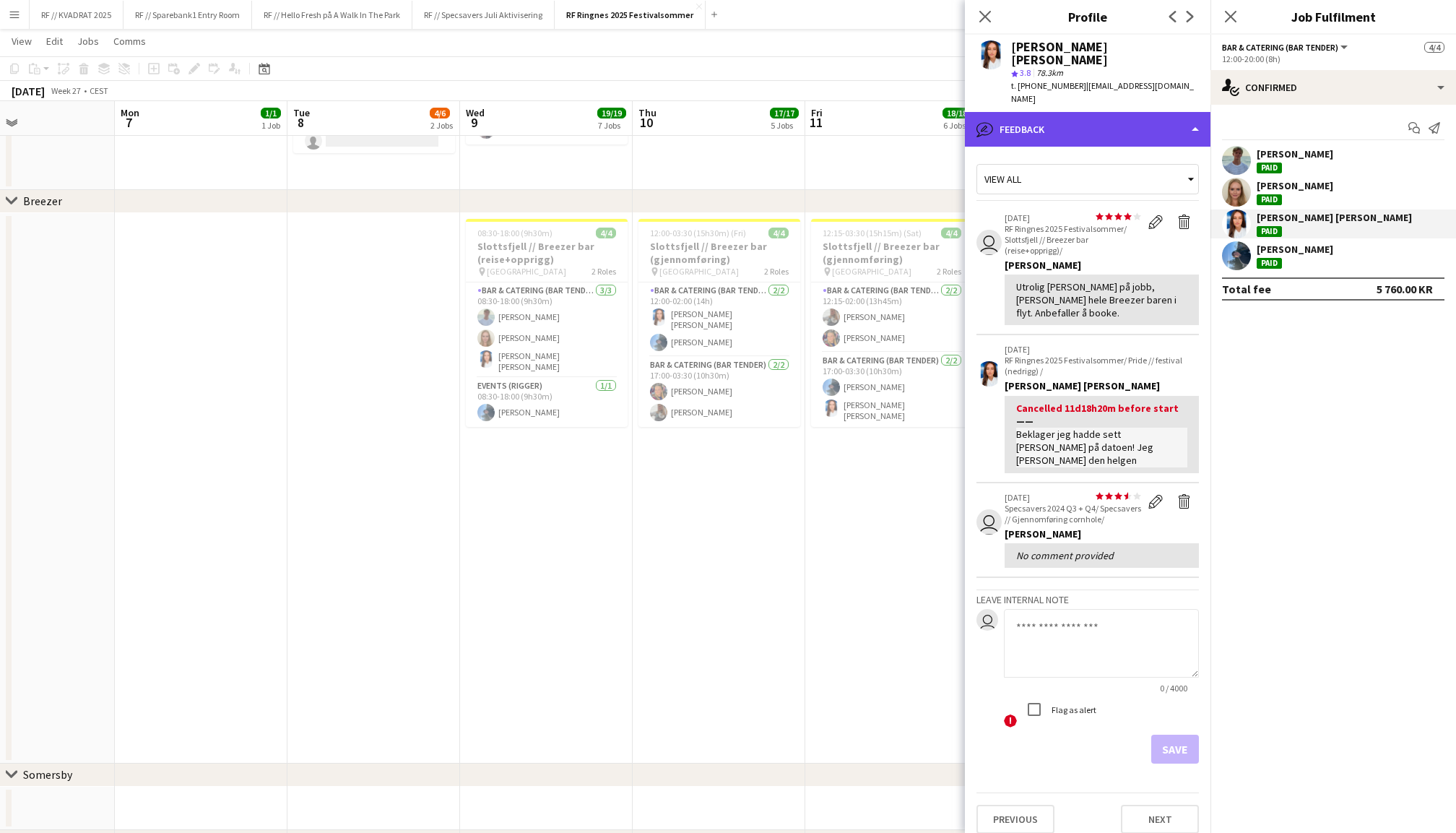
click at [1121, 112] on div "bubble-pencil Feedback" at bounding box center [1088, 129] width 246 height 35
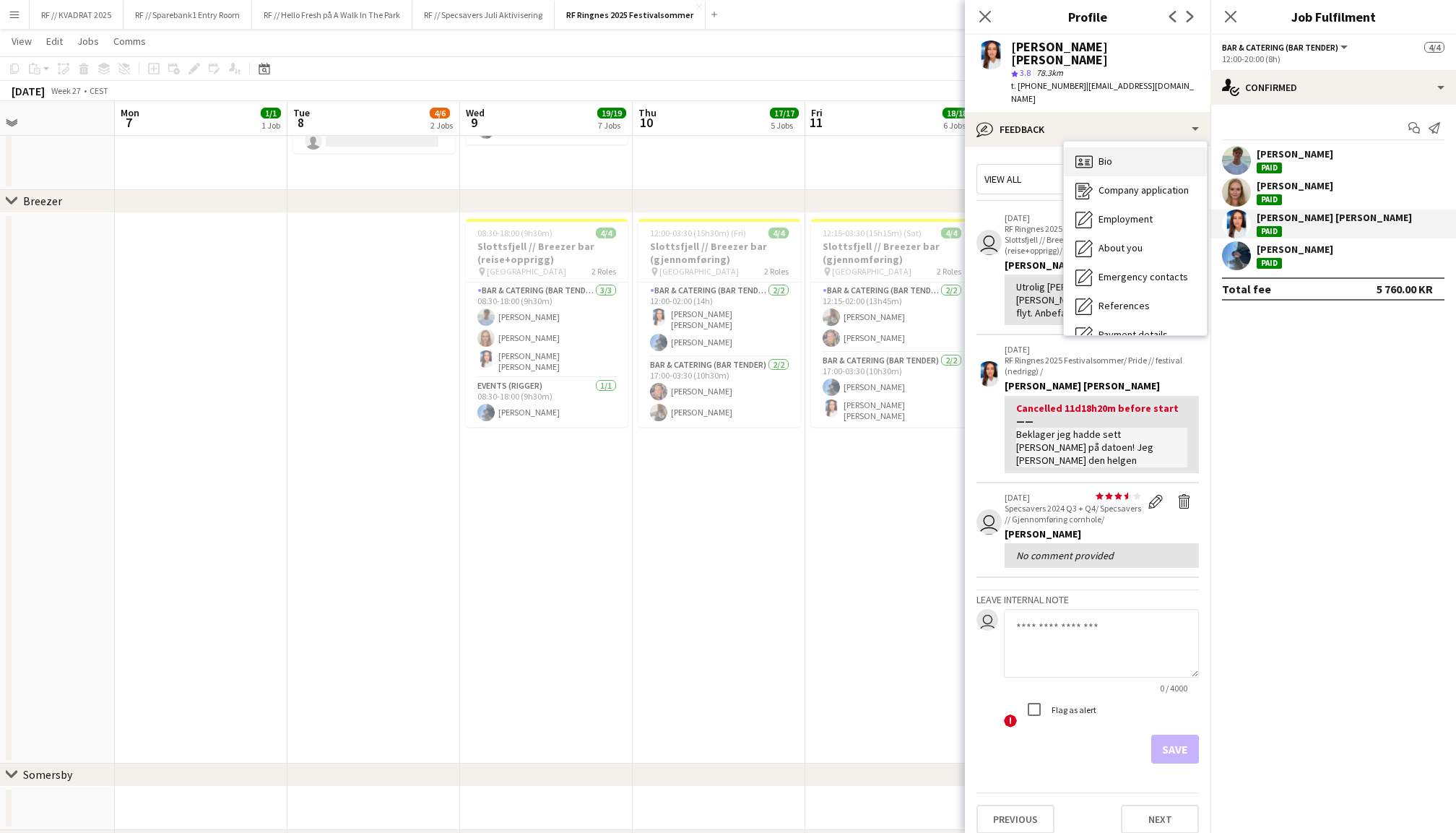
scroll to position [0, 0]
click at [1119, 147] on div "Bio Bio" at bounding box center [1136, 161] width 143 height 29
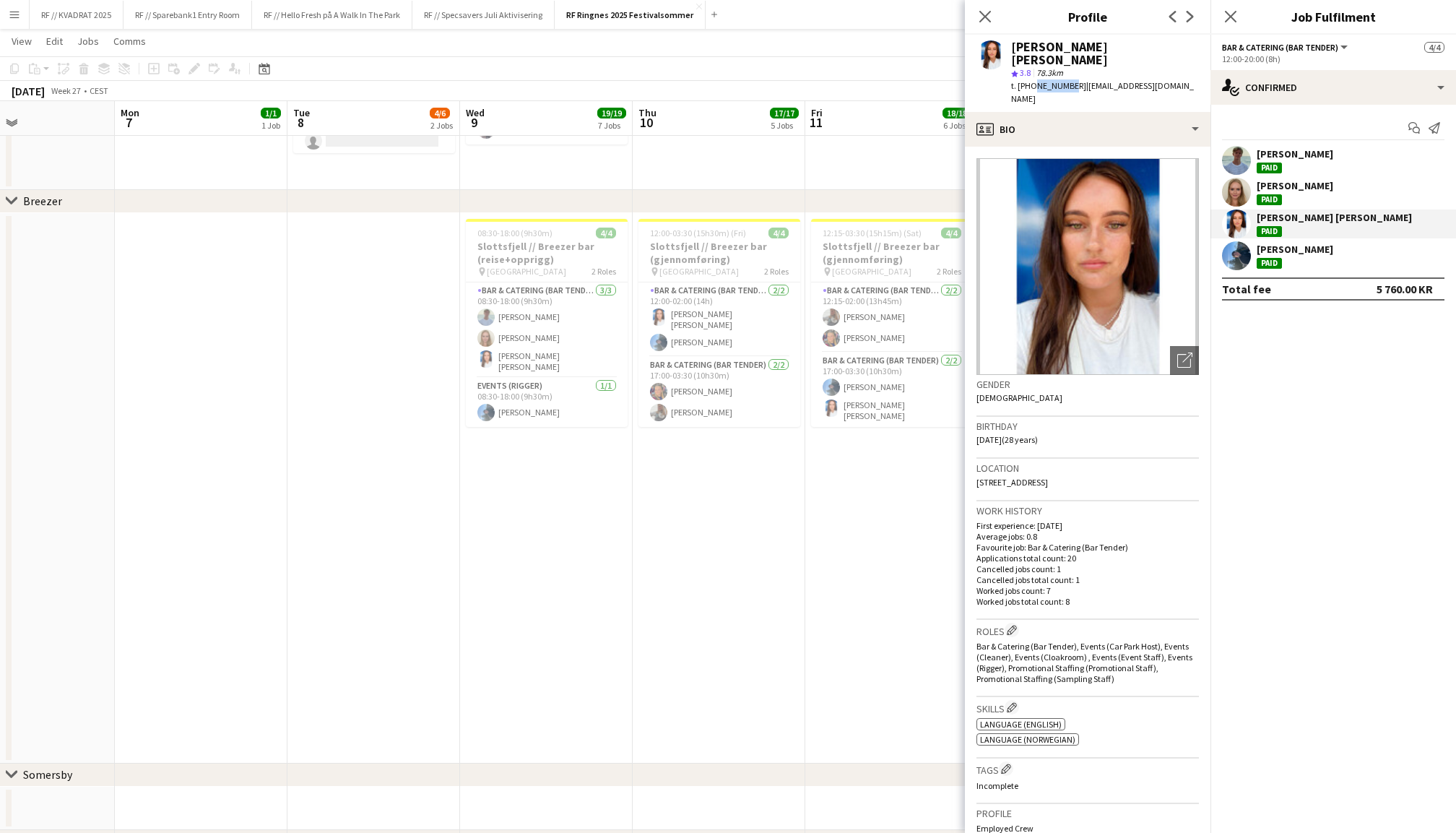
drag, startPoint x: 1066, startPoint y: 74, endPoint x: 1029, endPoint y: 74, distance: 37.0
click at [1029, 80] on span "t. [PHONE_NUMBER]" at bounding box center [1049, 85] width 75 height 10
copy span "94257026"
click at [1229, 19] on icon "Close pop-in" at bounding box center [1230, 16] width 14 height 14
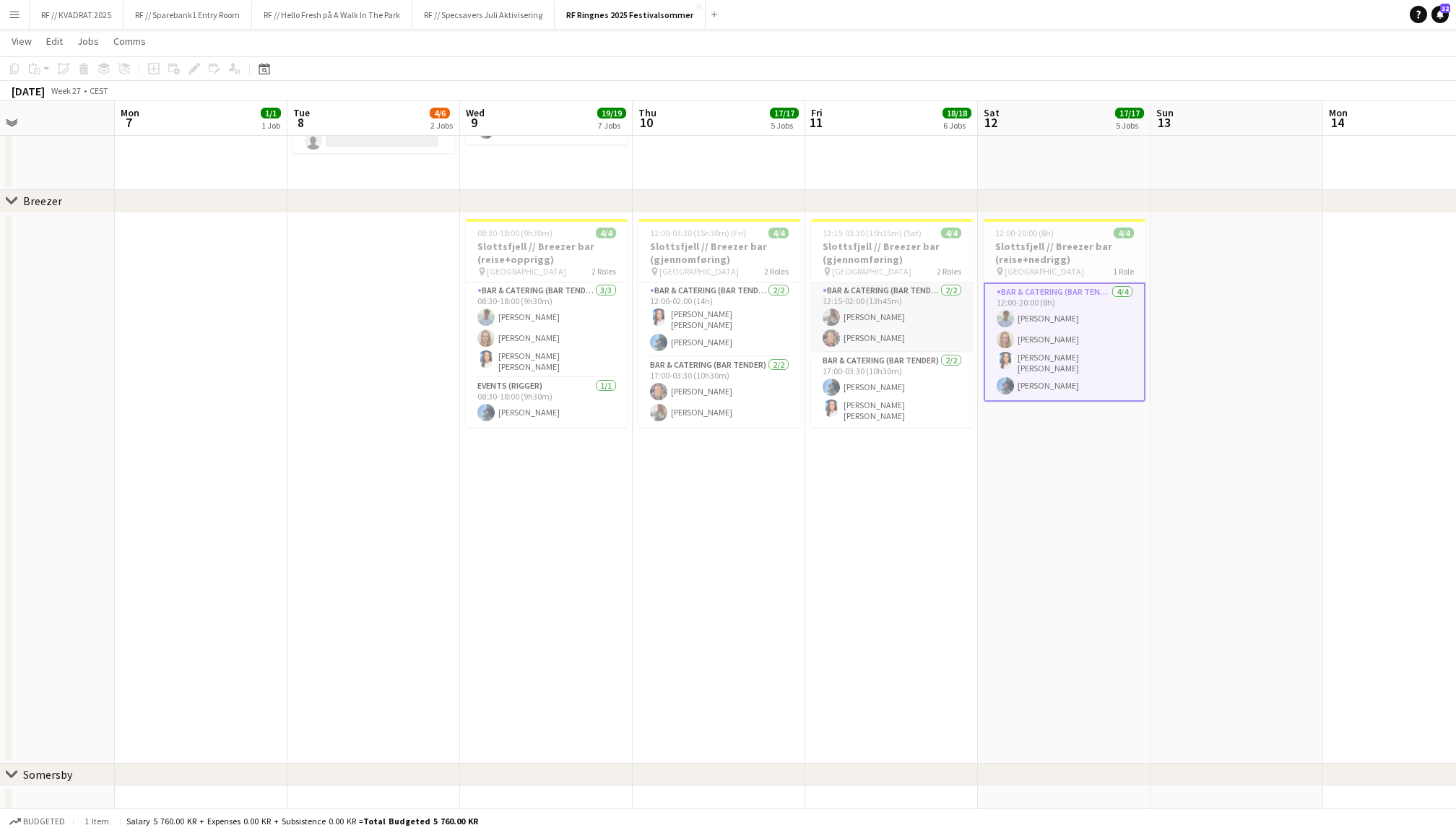
click at [910, 314] on app-card-role "Bar & Catering (Bar Tender) [DATE] 12:15-02:00 (13h45m) [PERSON_NAME] [PERSON_N…" at bounding box center [892, 318] width 162 height 70
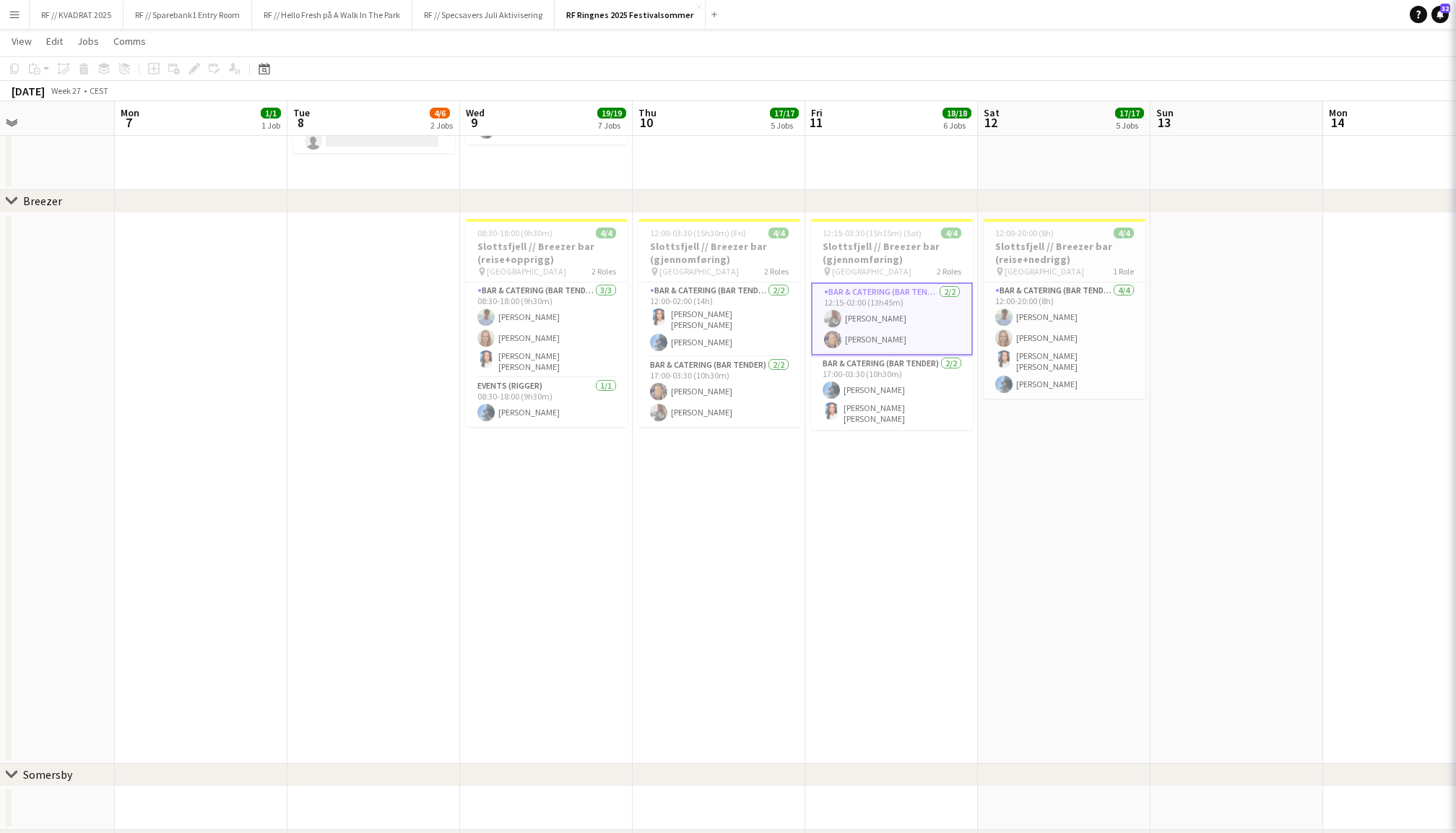
scroll to position [0, 575]
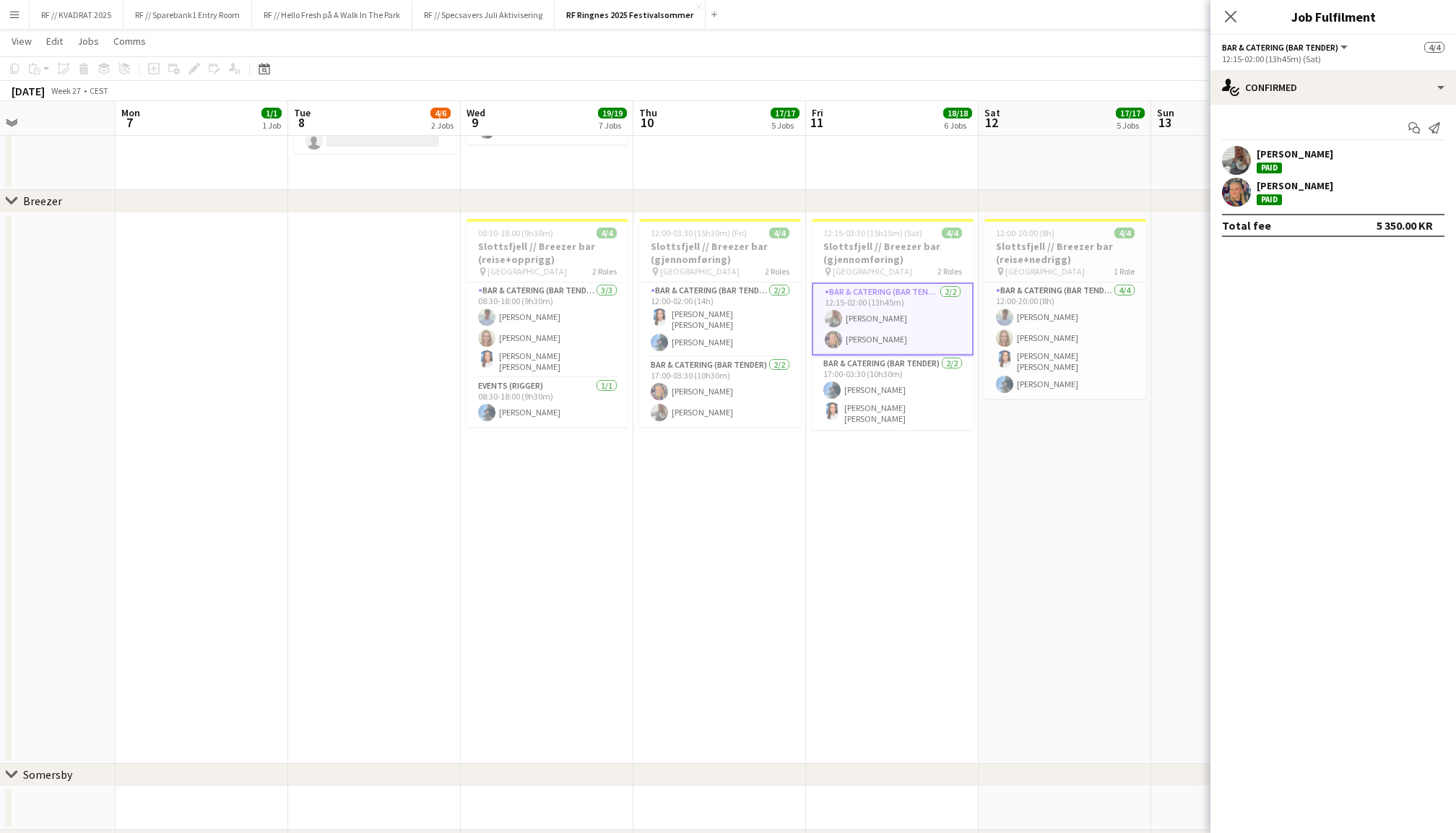
click at [1220, 169] on div "[PERSON_NAME] Paid" at bounding box center [1333, 160] width 246 height 29
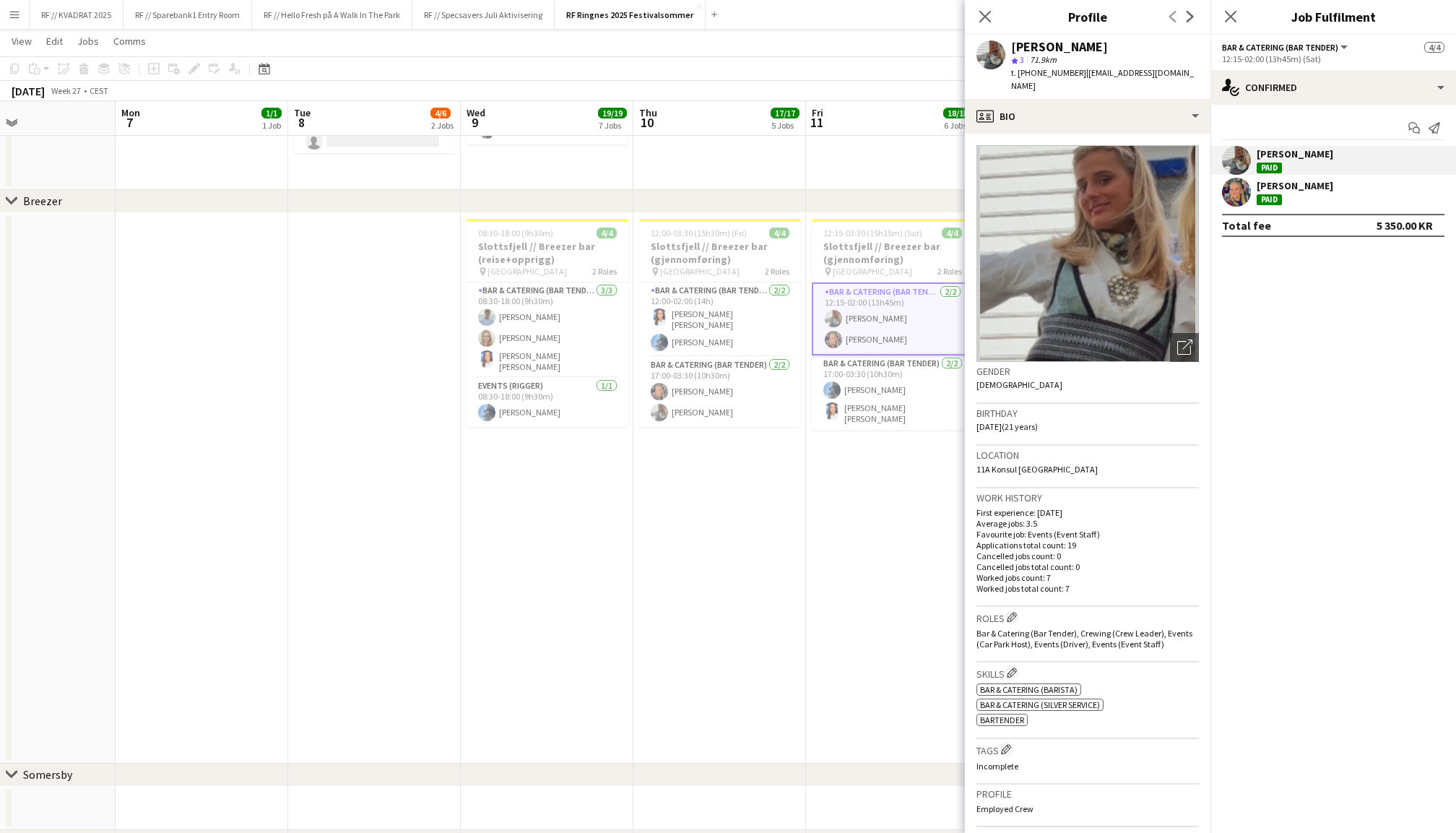
click at [1235, 187] on app-user-avatar at bounding box center [1236, 192] width 29 height 29
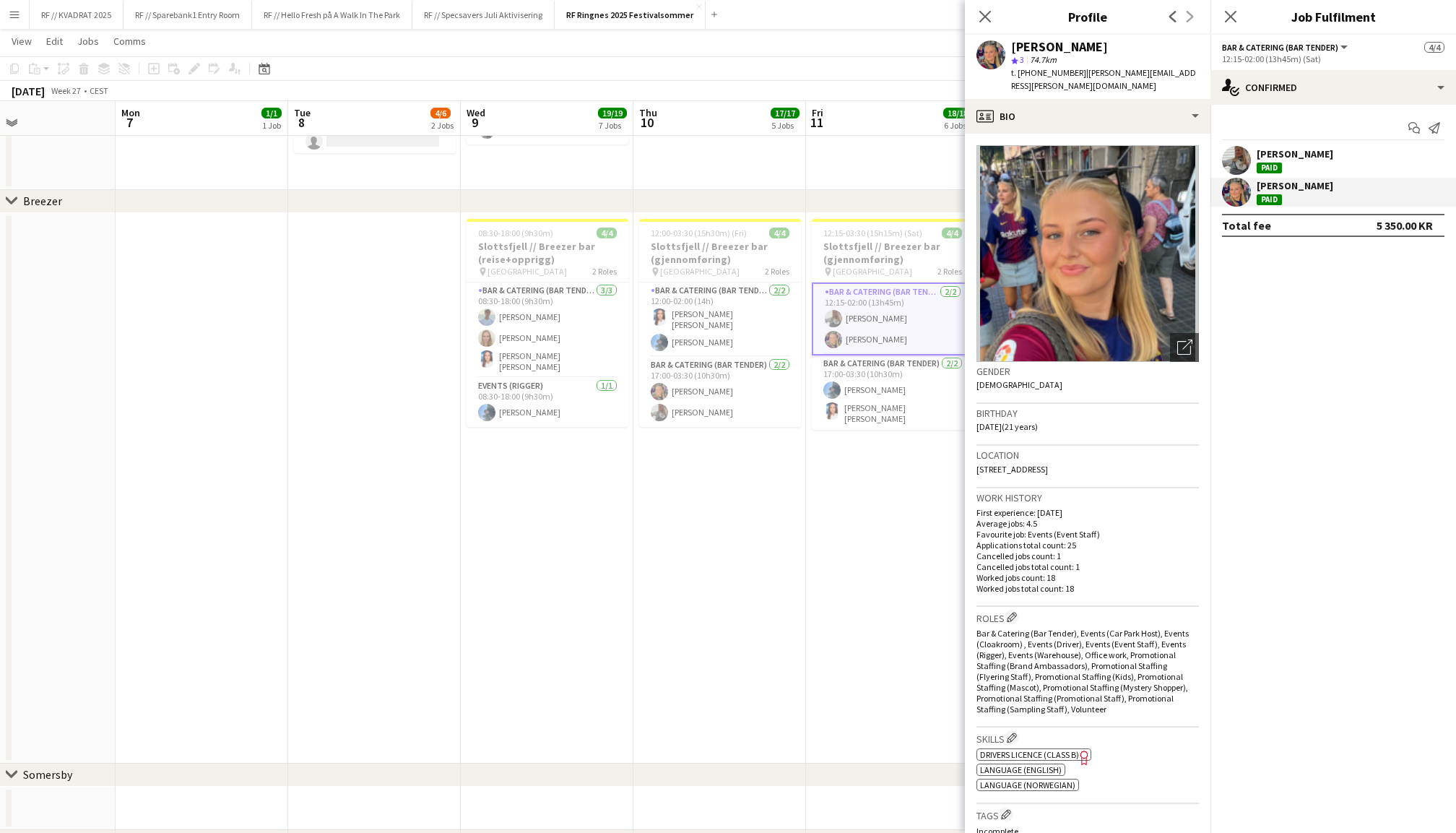
click at [1240, 155] on app-user-avatar at bounding box center [1236, 160] width 29 height 29
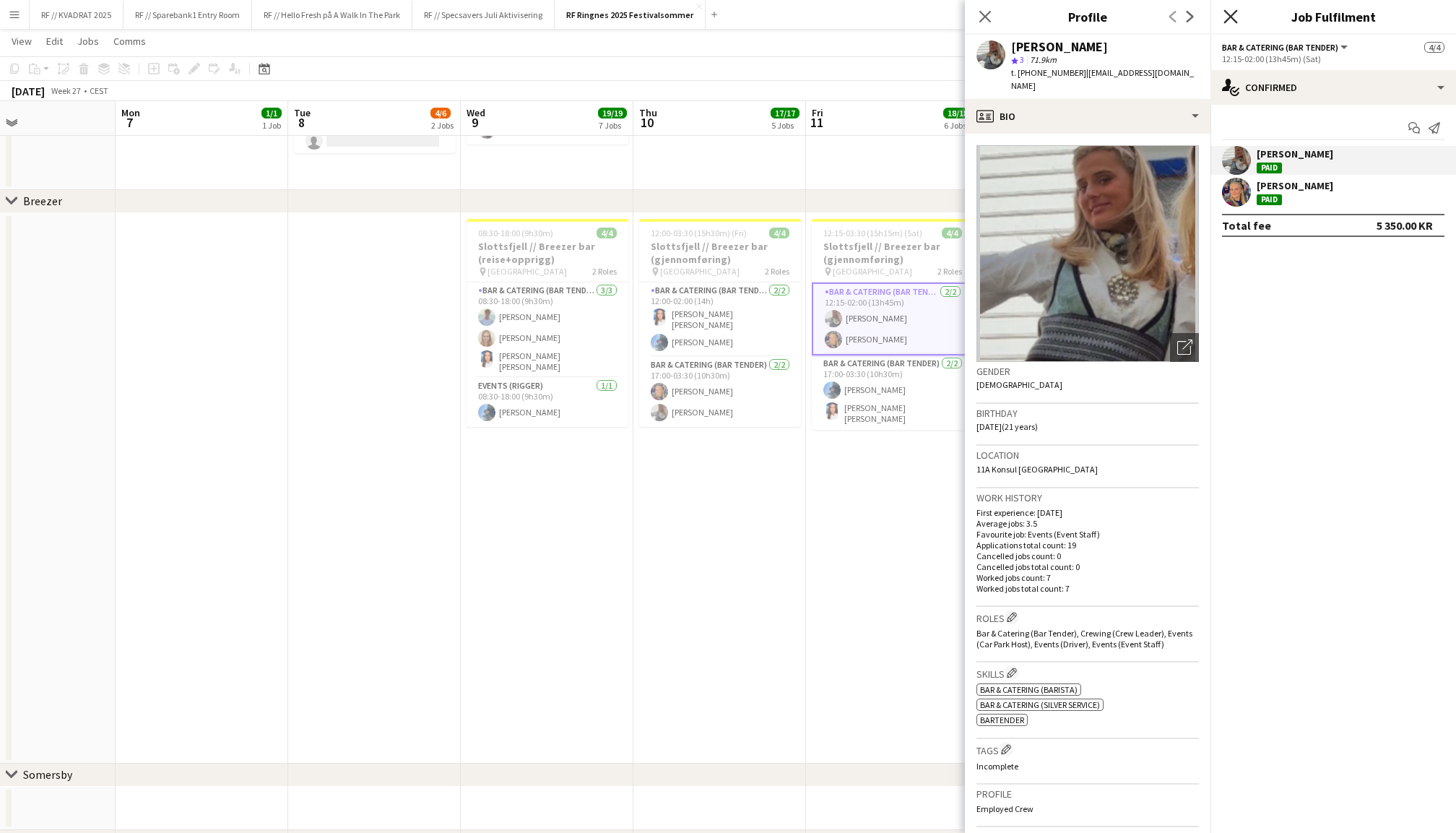
click at [1231, 14] on icon "Close pop-in" at bounding box center [1230, 16] width 14 height 14
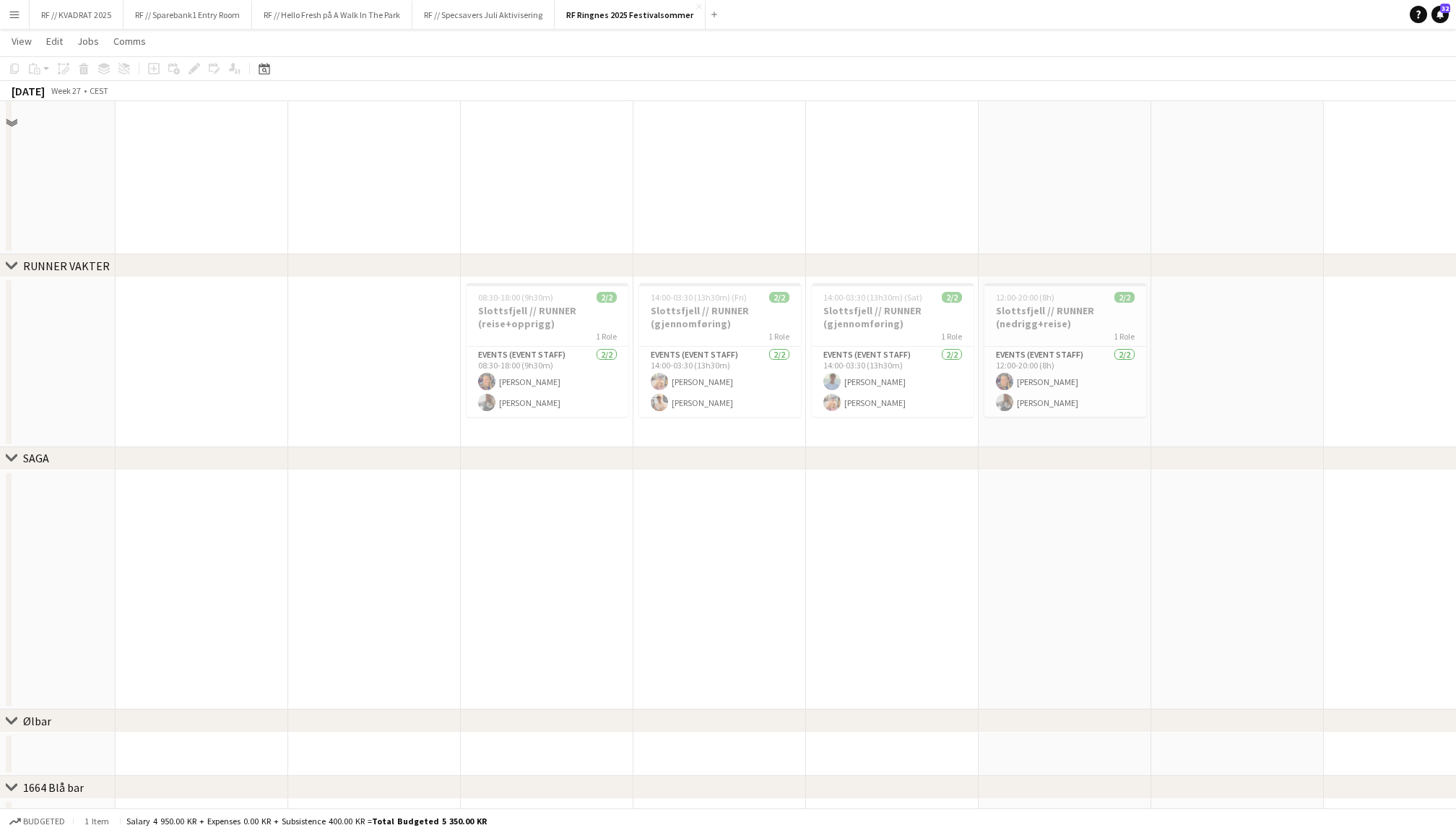
scroll to position [1034, 0]
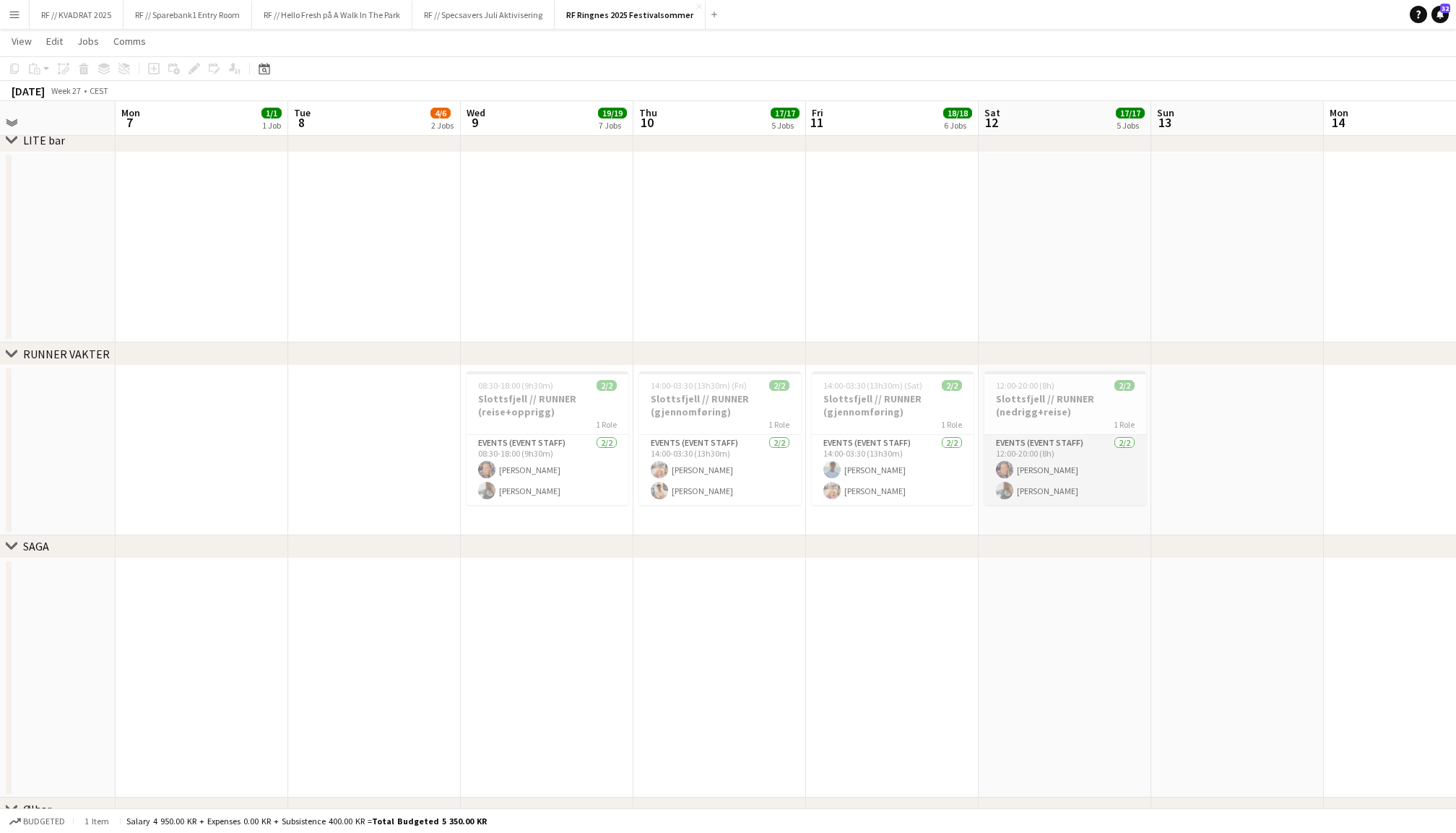
click at [1052, 468] on app-card-role "Events (Event Staff) [DATE] 12:00-20:00 (8h) [PERSON_NAME] [PERSON_NAME]" at bounding box center [1066, 469] width 162 height 70
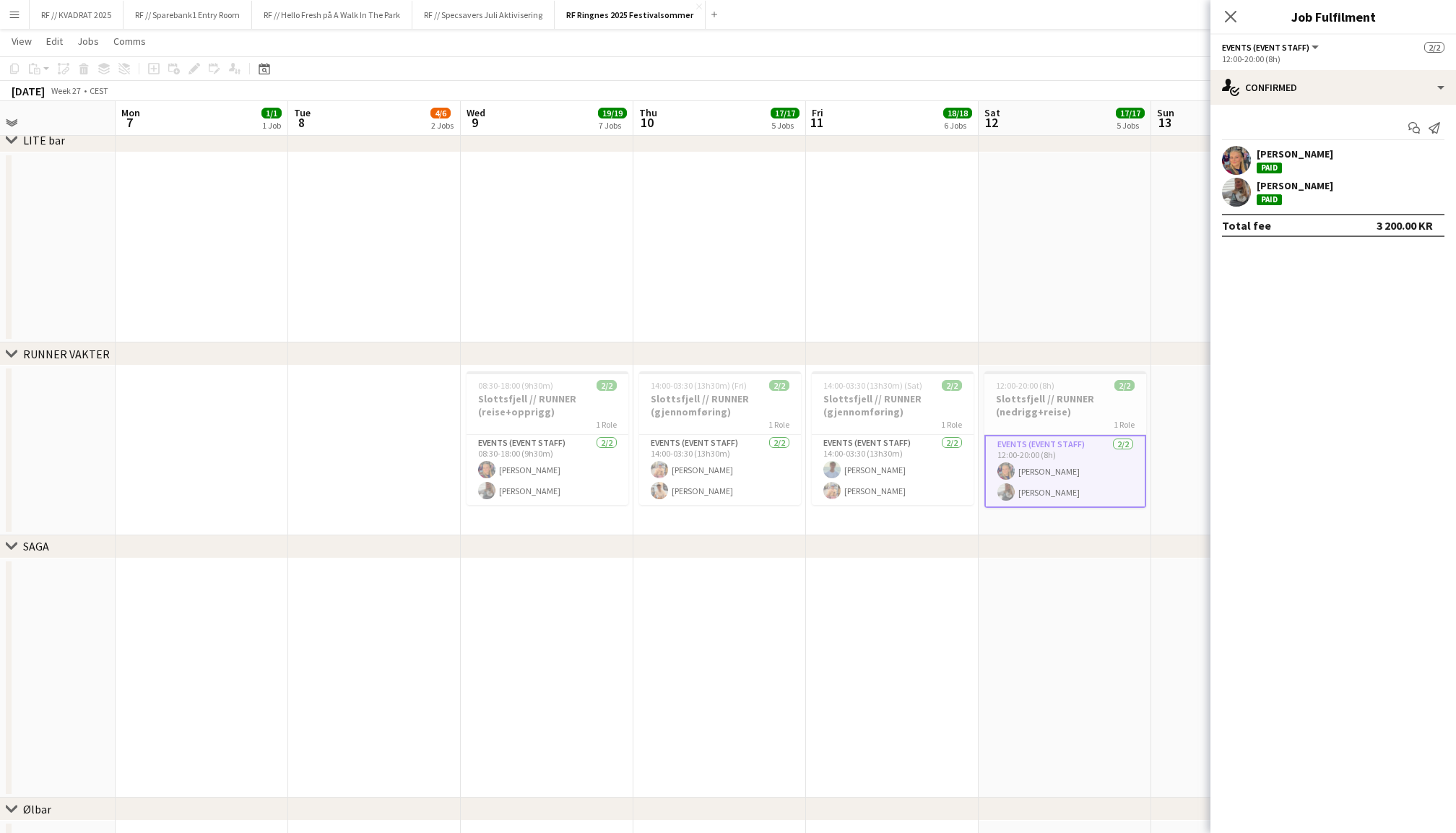
click at [1241, 195] on app-user-avatar at bounding box center [1236, 192] width 29 height 29
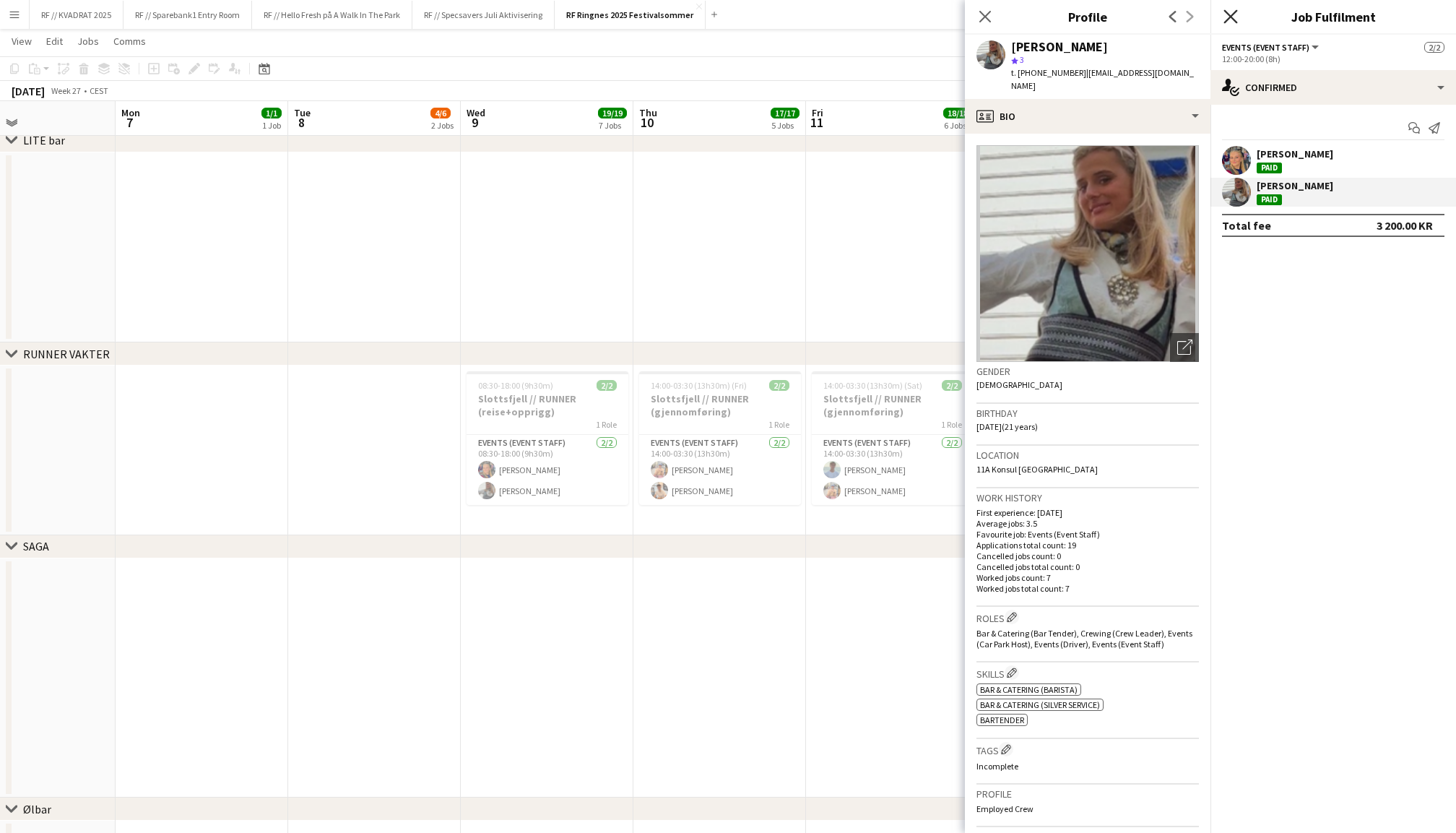
click at [1231, 17] on icon "Close pop-in" at bounding box center [1230, 16] width 14 height 14
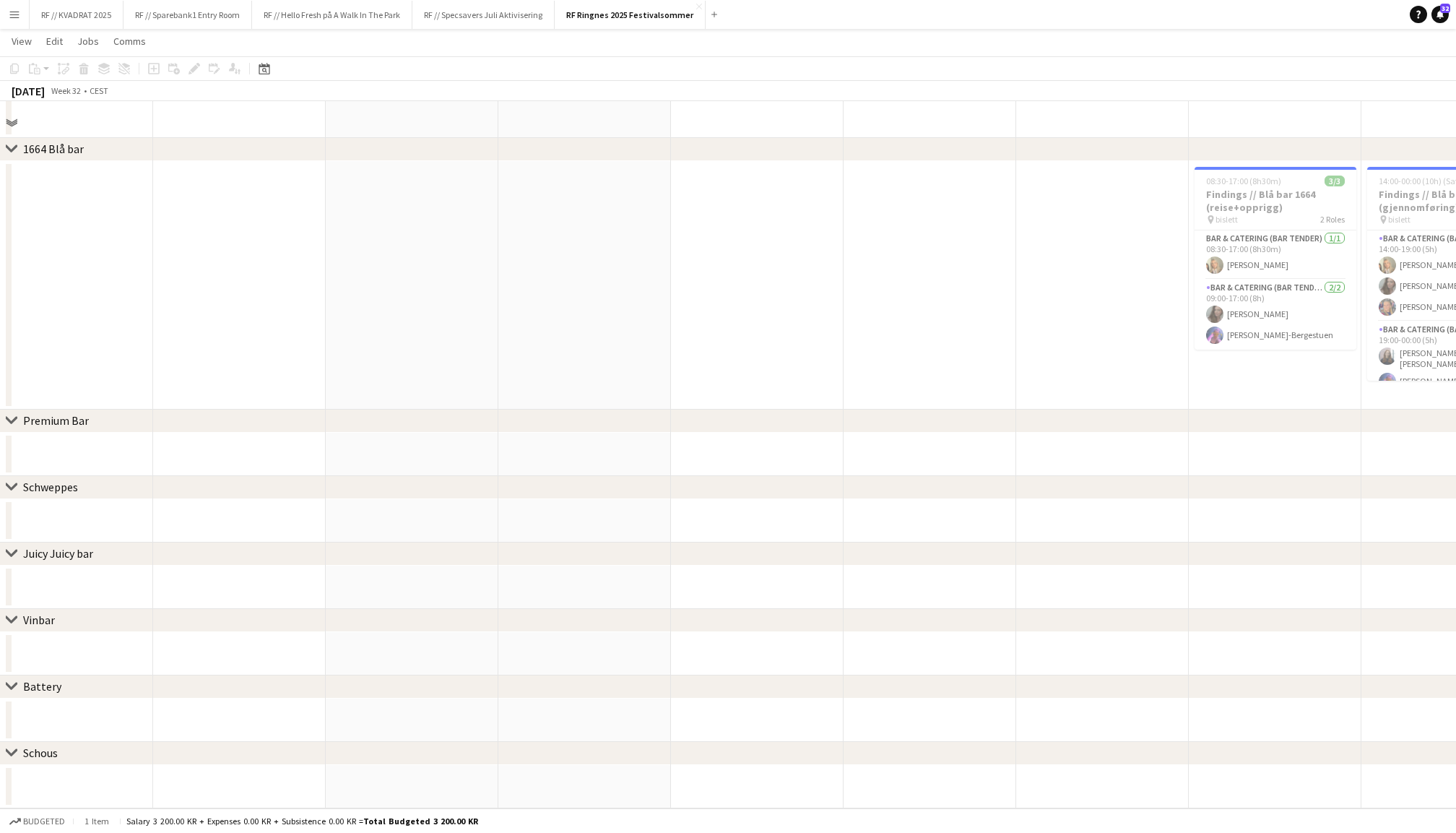
scroll to position [261, 0]
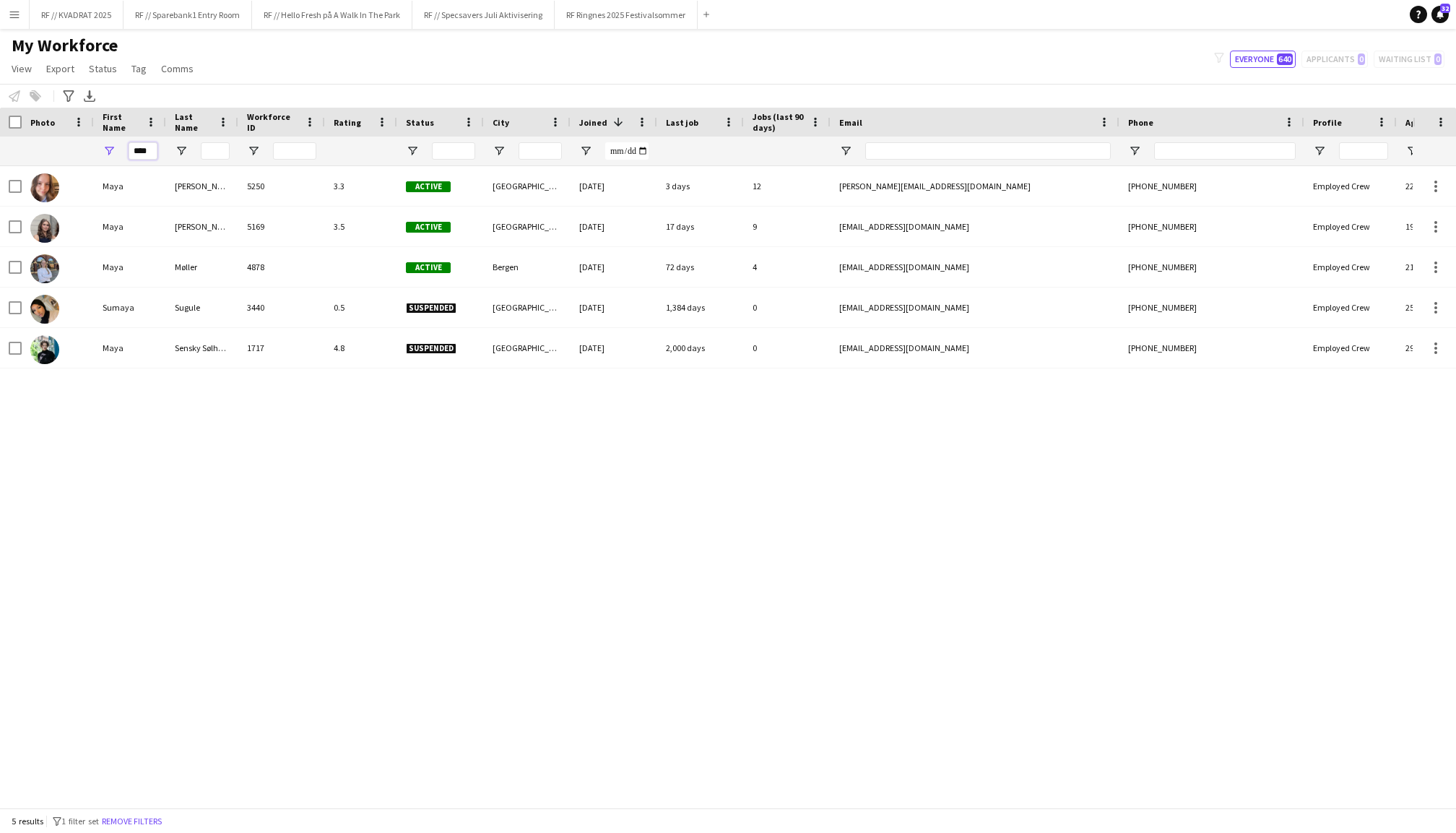
drag, startPoint x: 133, startPoint y: 155, endPoint x: 195, endPoint y: 153, distance: 62.0
click at [195, 153] on div "****" at bounding box center [772, 151] width 1544 height 29
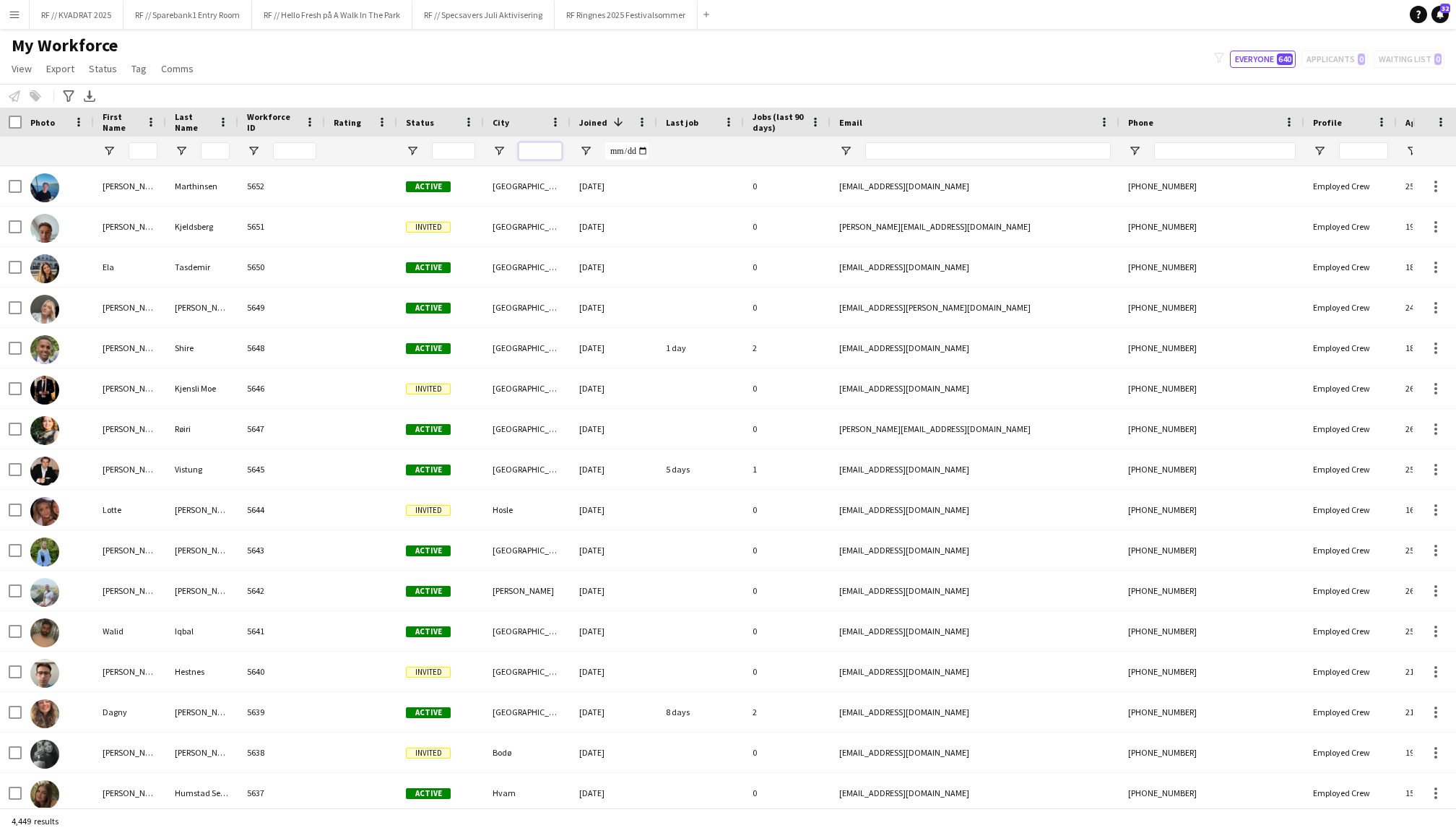
click at [550, 149] on input "City Filter Input" at bounding box center [540, 151] width 43 height 17
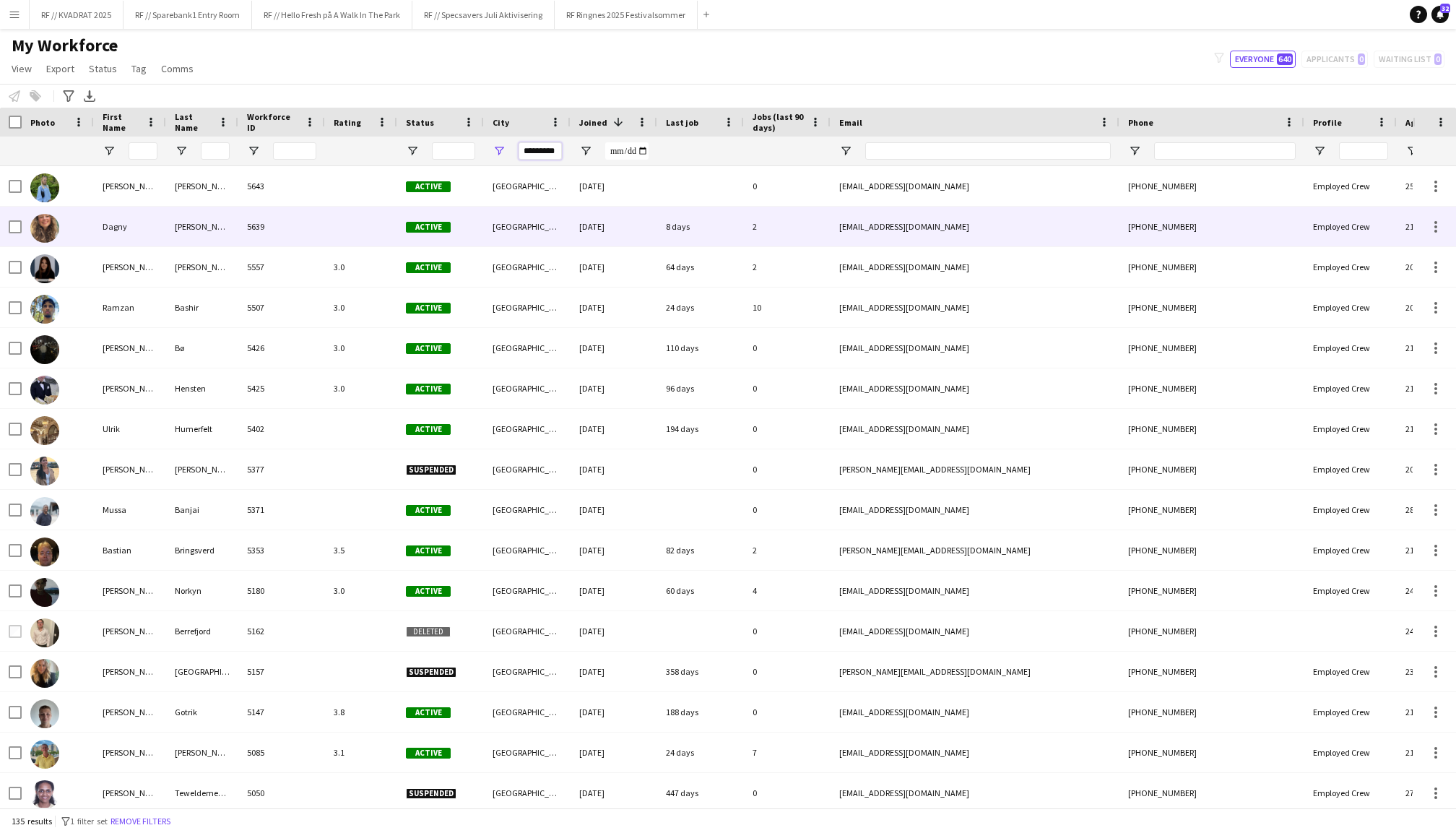
type input "*********"
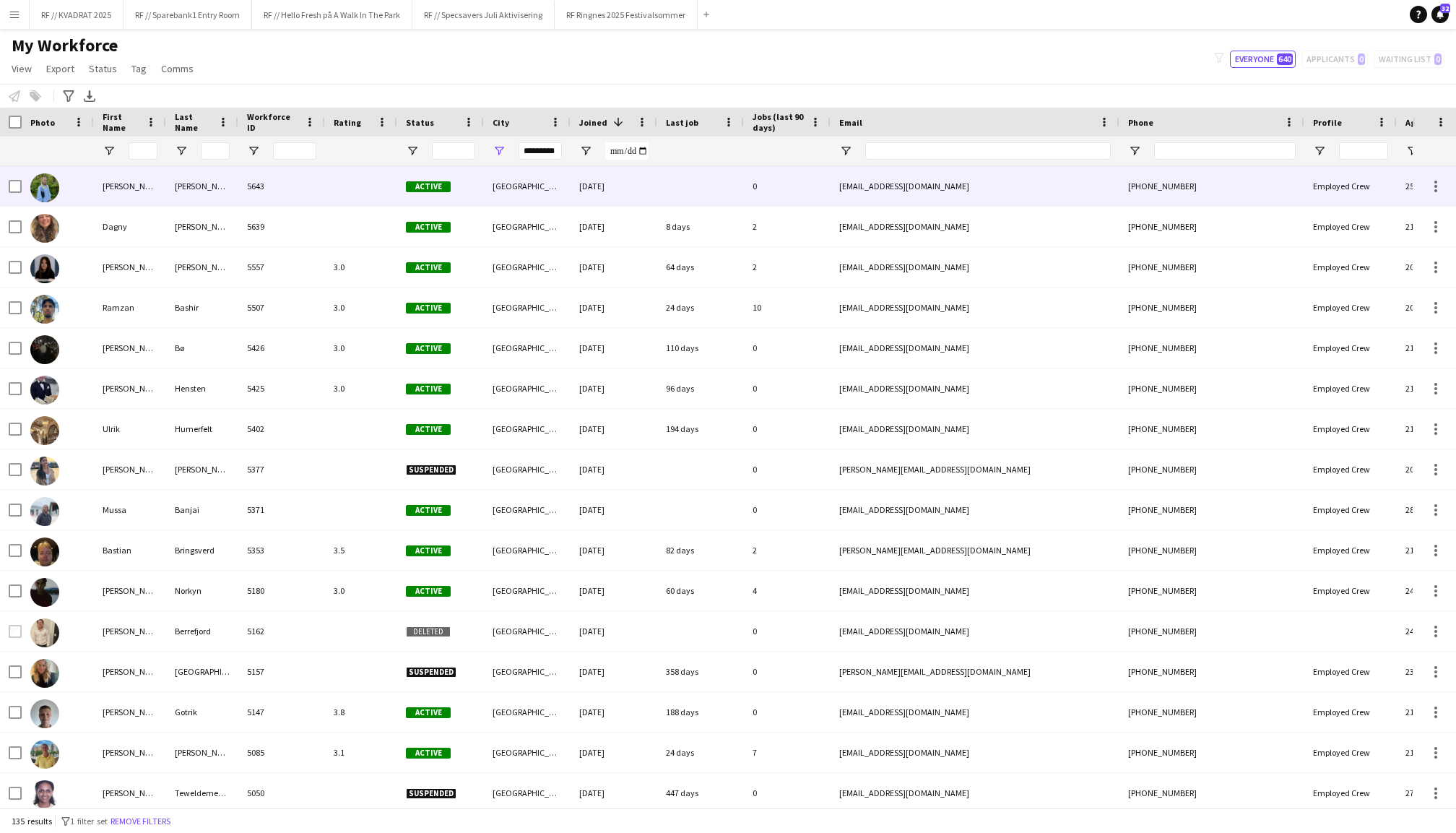
click at [106, 196] on div "Pia Andreassen" at bounding box center [130, 186] width 73 height 40
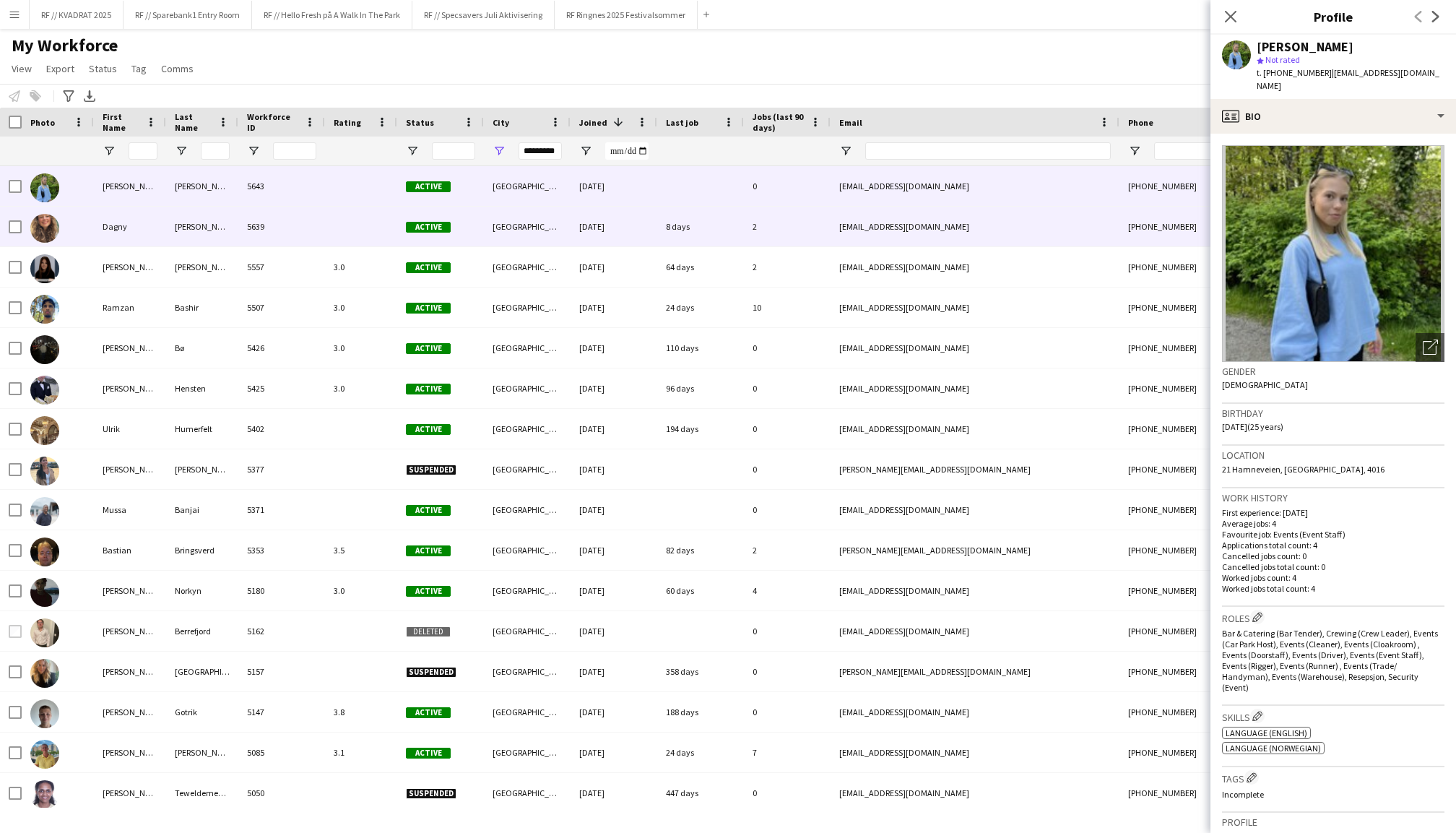
click at [119, 227] on div "Dagny" at bounding box center [130, 226] width 73 height 40
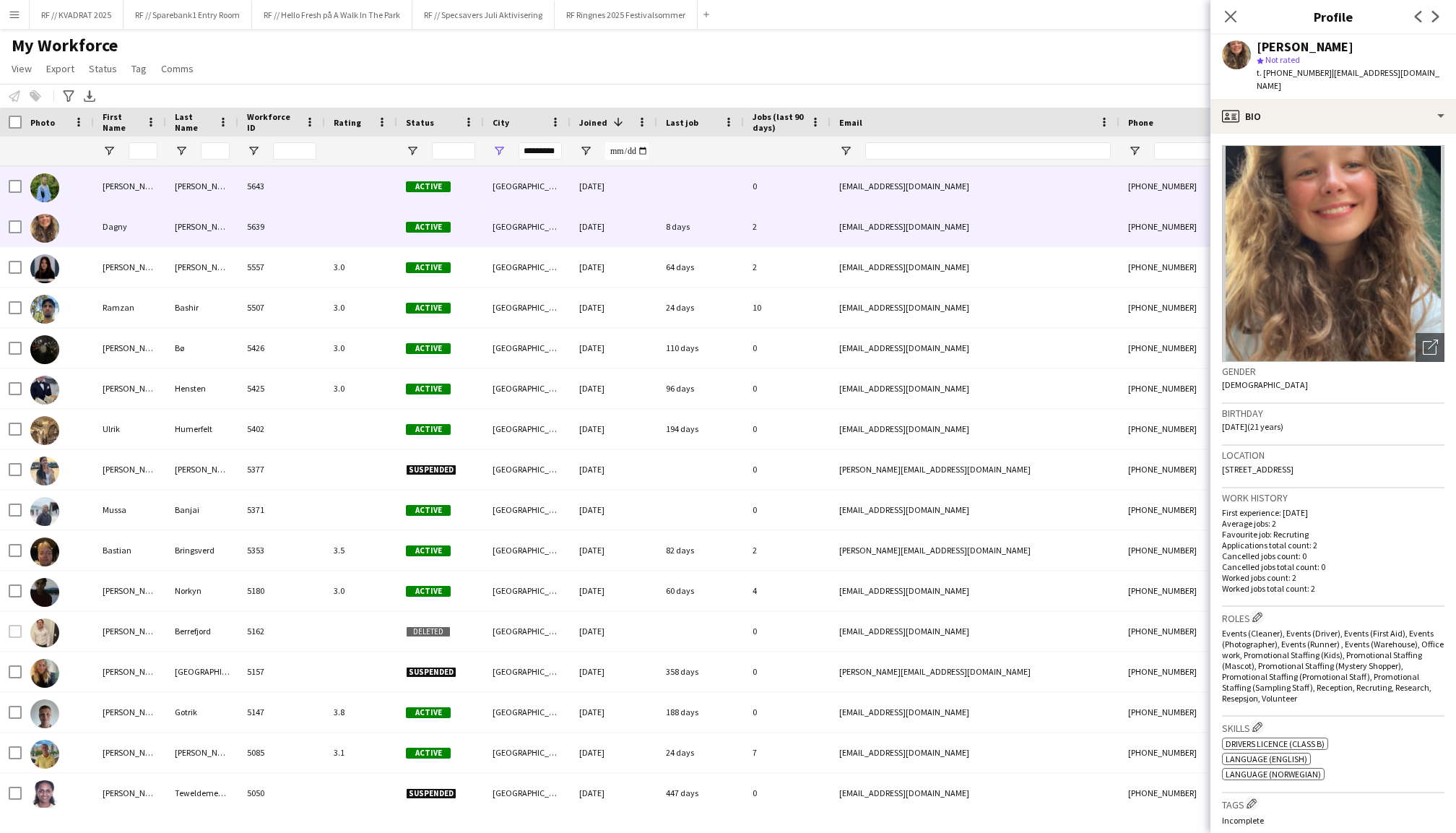
click at [120, 192] on div "Pia Andreassen" at bounding box center [130, 186] width 73 height 40
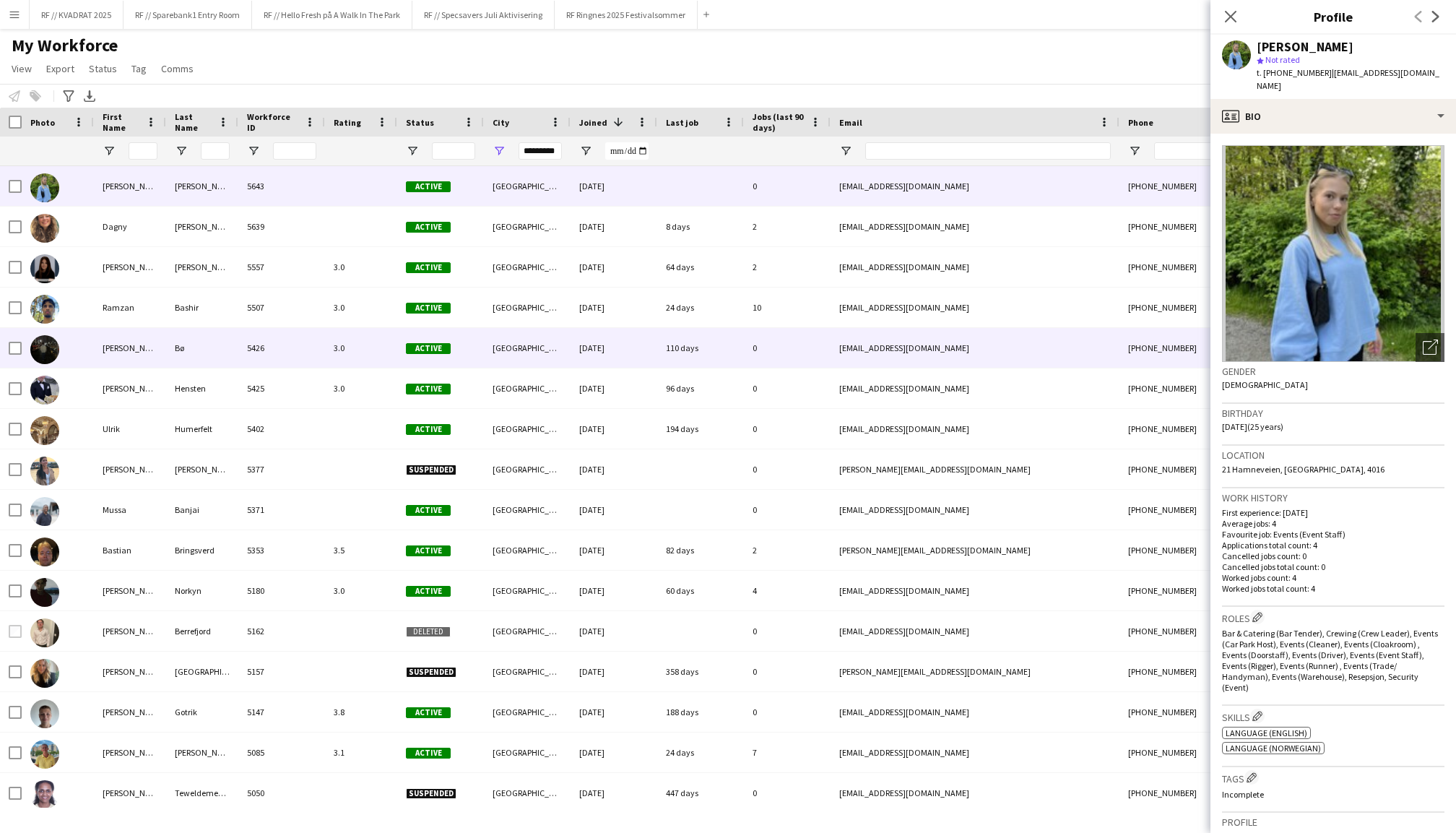
click at [147, 353] on div "David Tobiassen" at bounding box center [130, 348] width 73 height 40
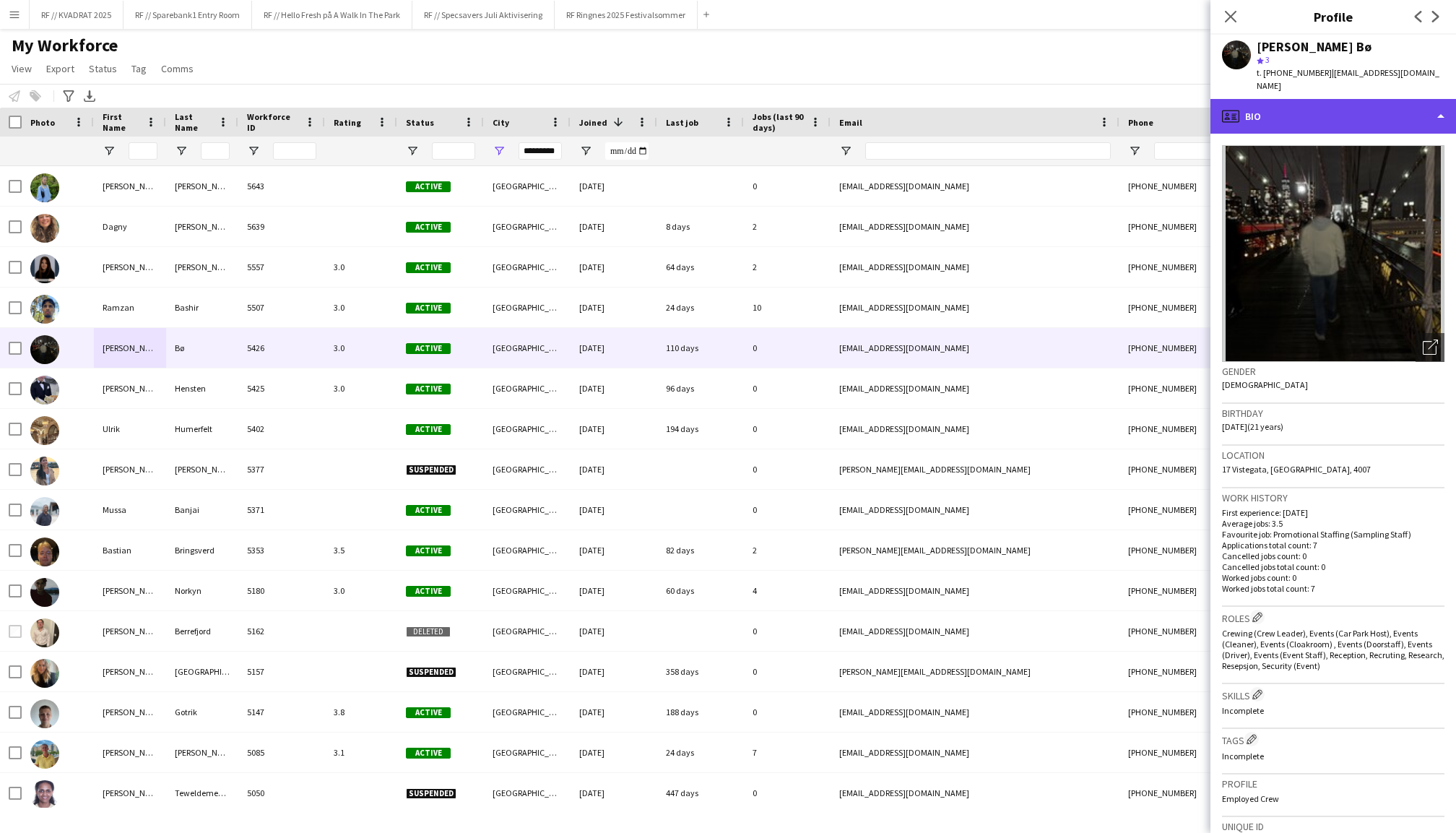
click at [1321, 102] on div "profile Bio" at bounding box center [1333, 116] width 246 height 35
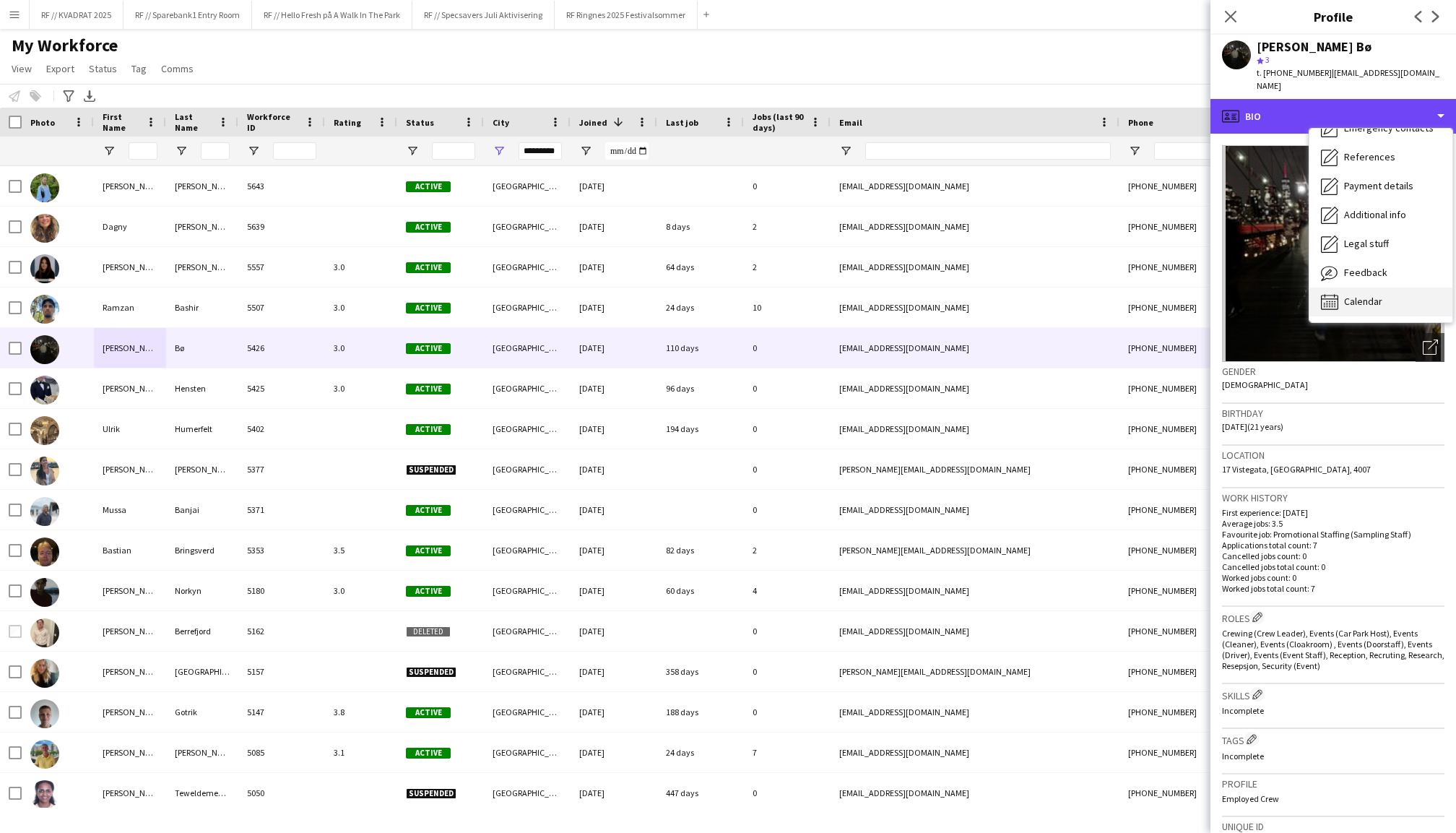
scroll to position [136, 0]
click at [1367, 295] on span "Calendar" at bounding box center [1363, 302] width 39 height 13
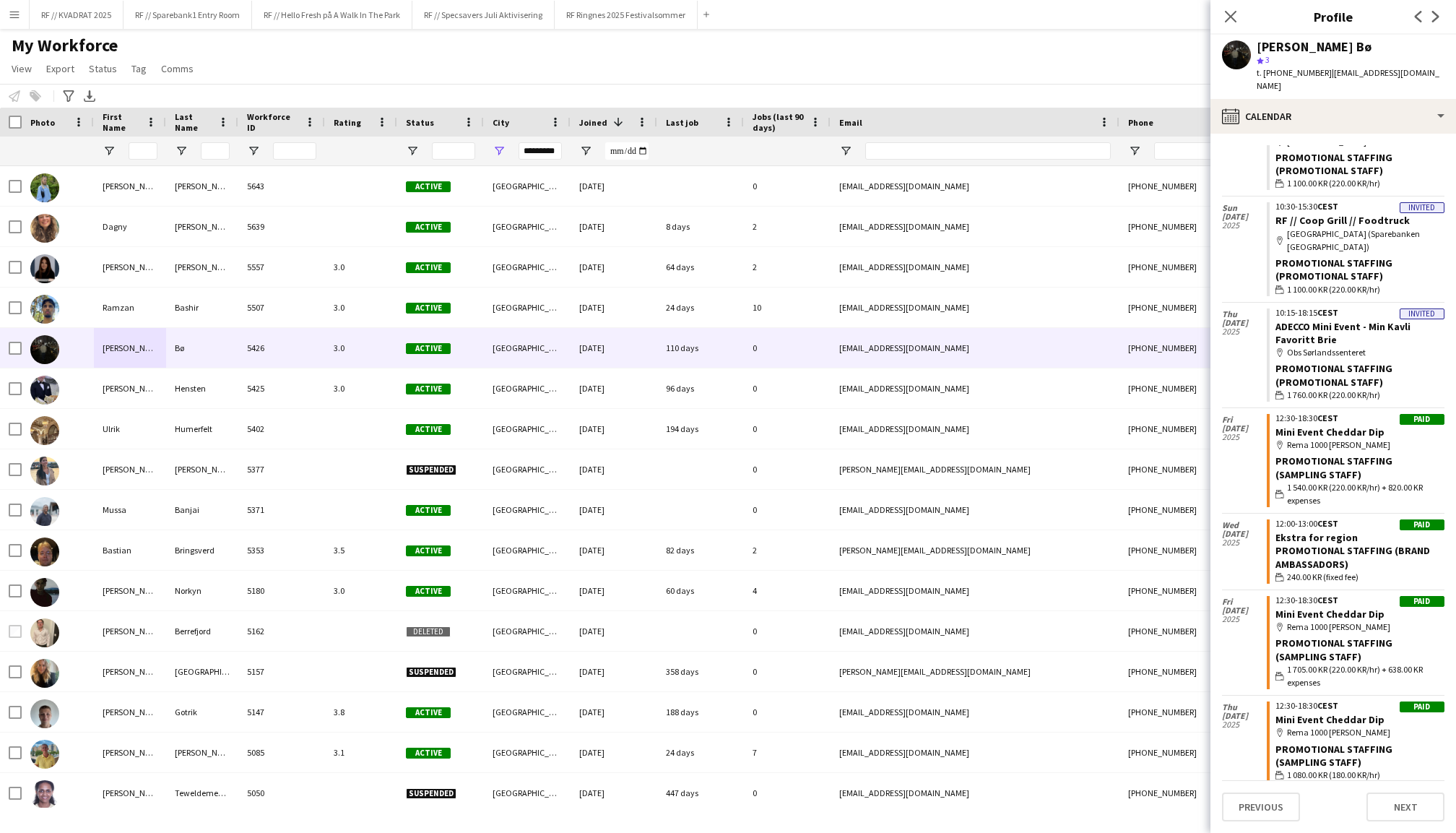
scroll to position [420, 0]
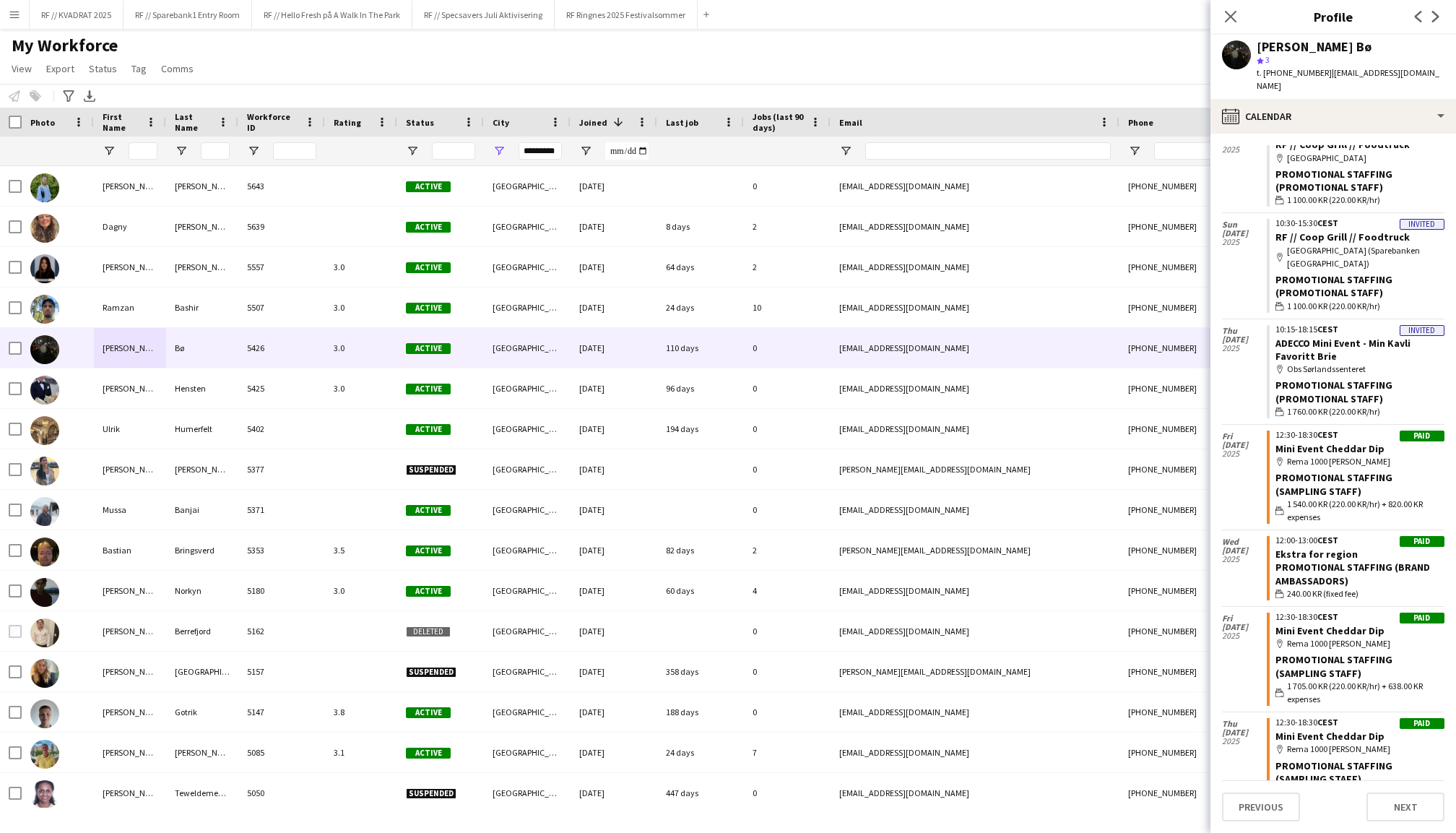
click at [1232, 6] on div "Close pop-in" at bounding box center [1230, 16] width 41 height 33
click at [1232, 9] on app-icon "Close pop-in" at bounding box center [1231, 17] width 21 height 21
